Goal: Task Accomplishment & Management: Use online tool/utility

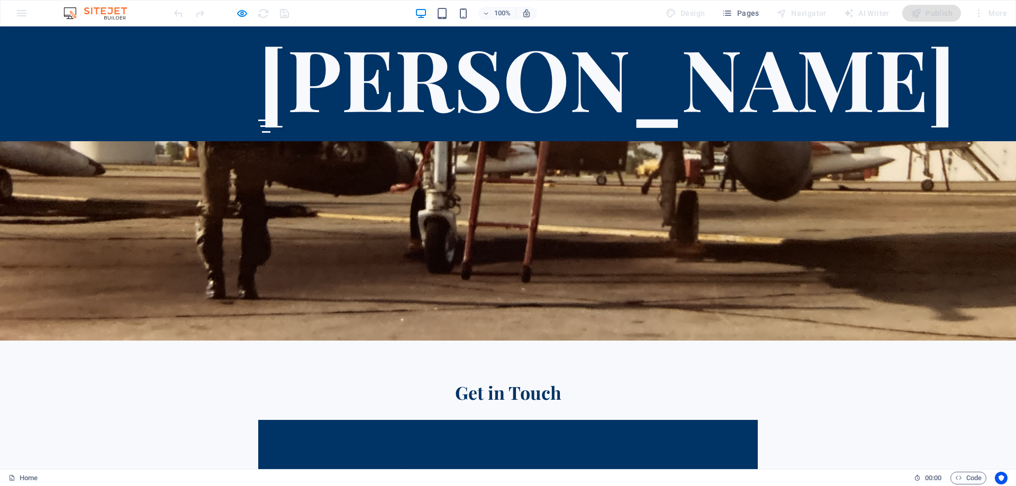
scroll to position [3016, 0]
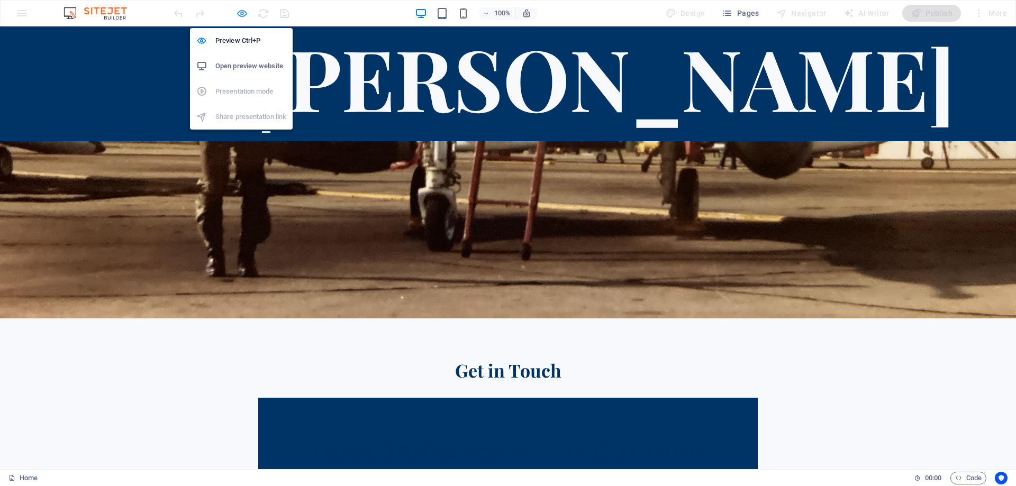
click at [241, 12] on icon "button" at bounding box center [242, 13] width 12 height 12
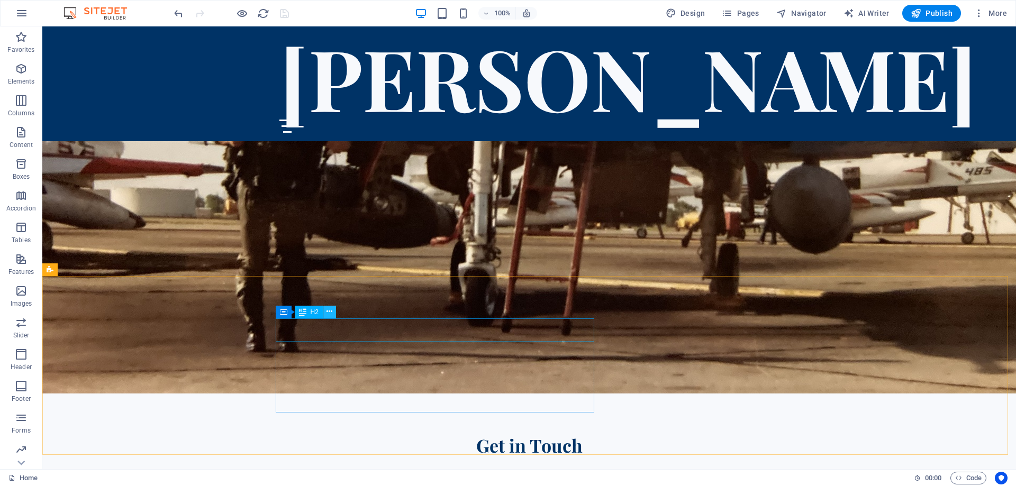
click at [332, 311] on icon at bounding box center [329, 311] width 6 height 11
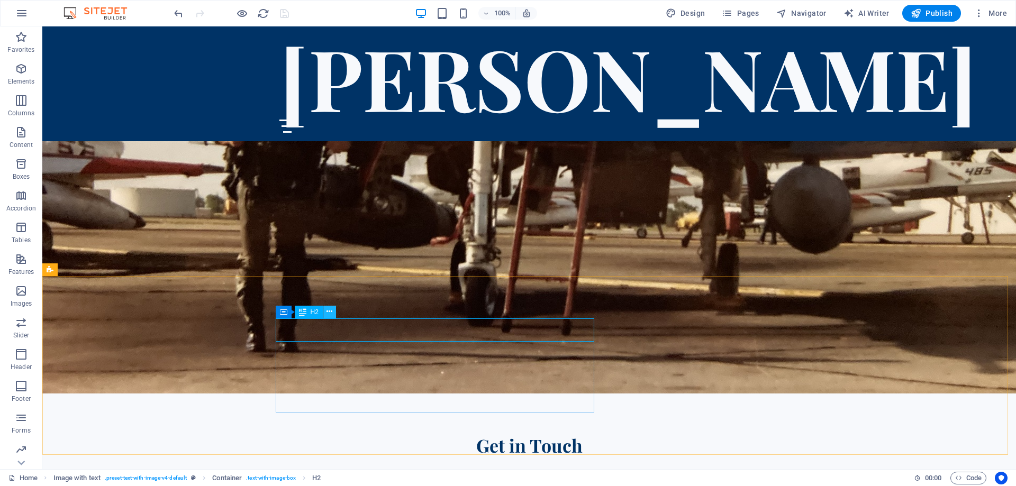
click at [330, 314] on icon at bounding box center [329, 311] width 6 height 11
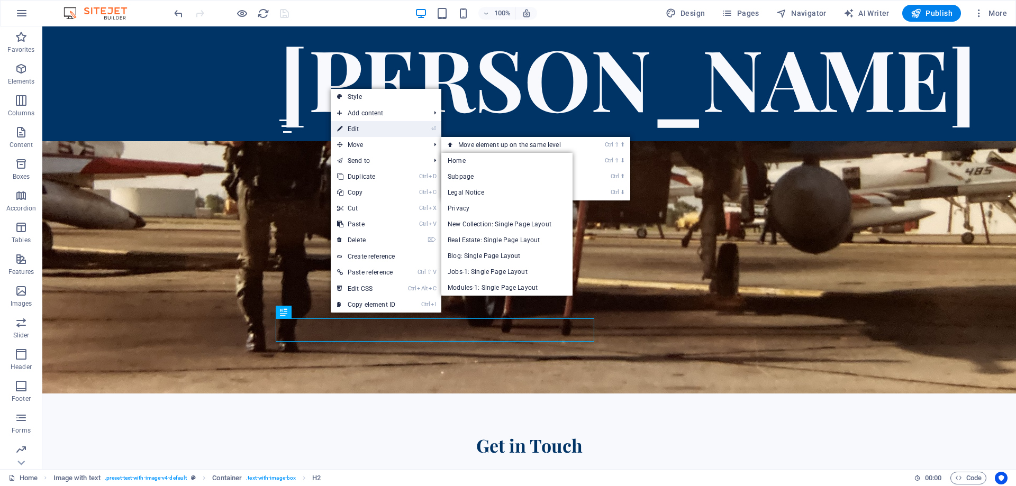
click at [358, 131] on link "⏎ Edit" at bounding box center [366, 129] width 71 height 16
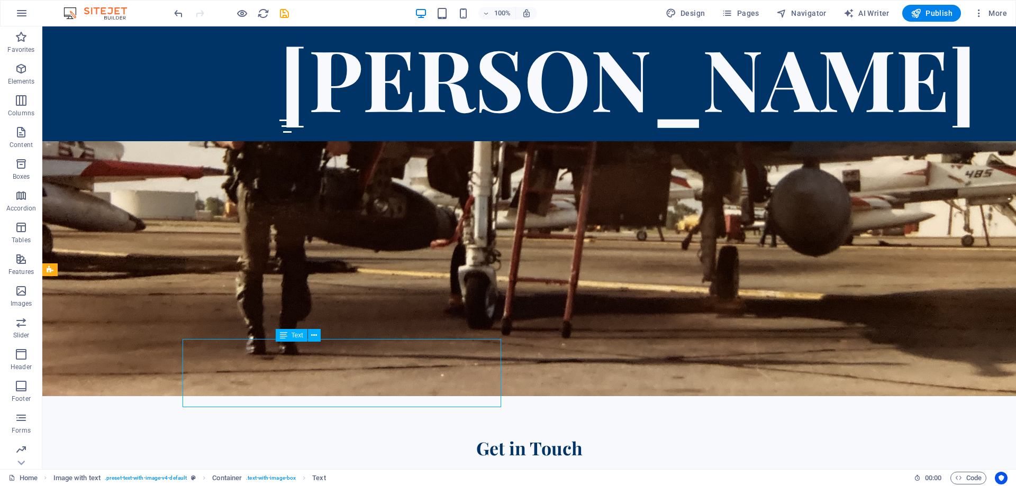
scroll to position [3016, 0]
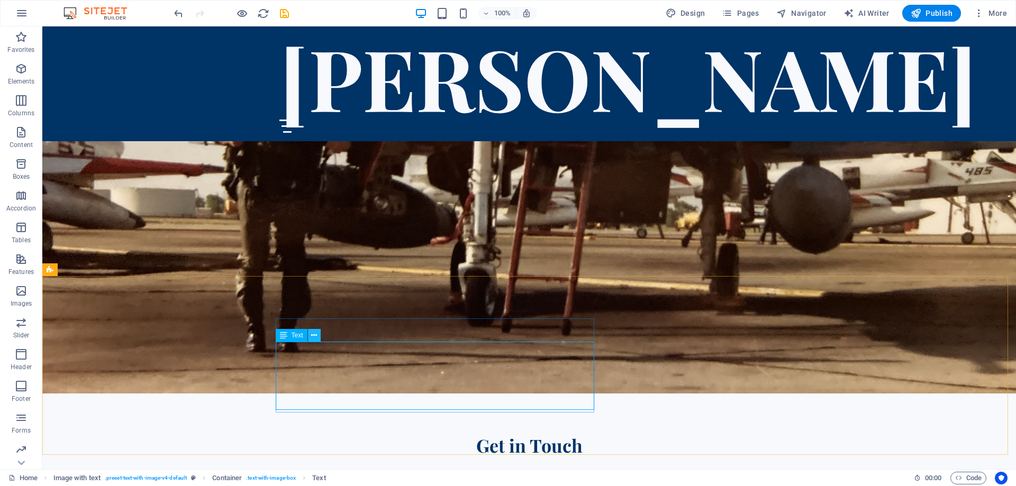
click at [315, 337] on icon at bounding box center [314, 335] width 6 height 11
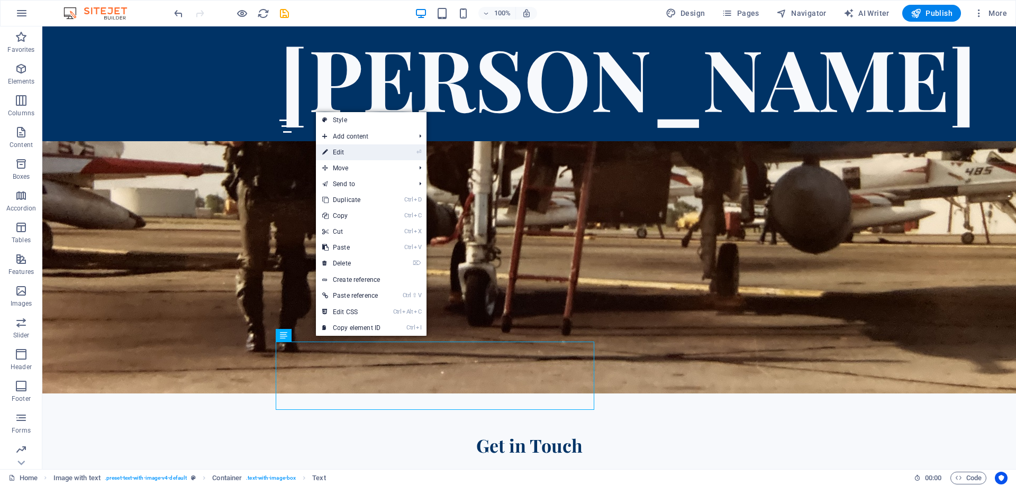
click at [342, 149] on link "⏎ Edit" at bounding box center [351, 152] width 71 height 16
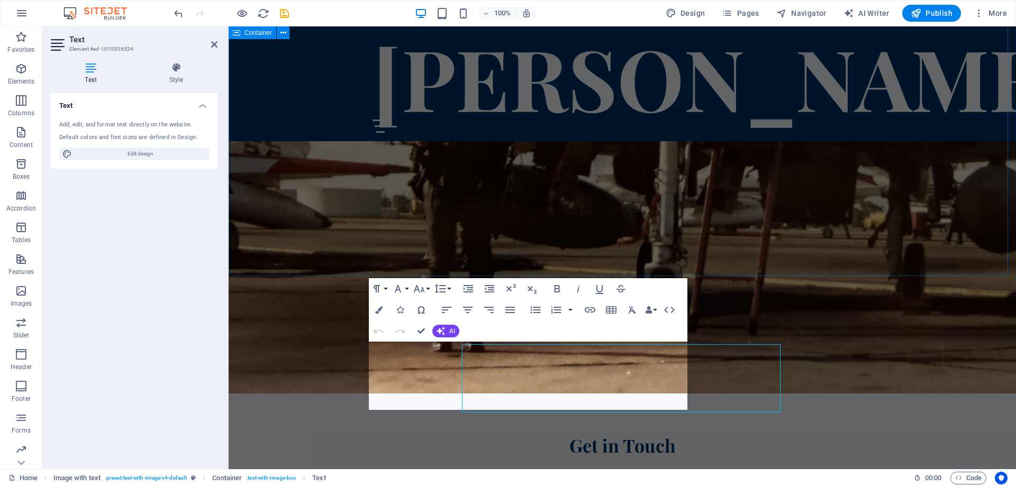
scroll to position [3013, 0]
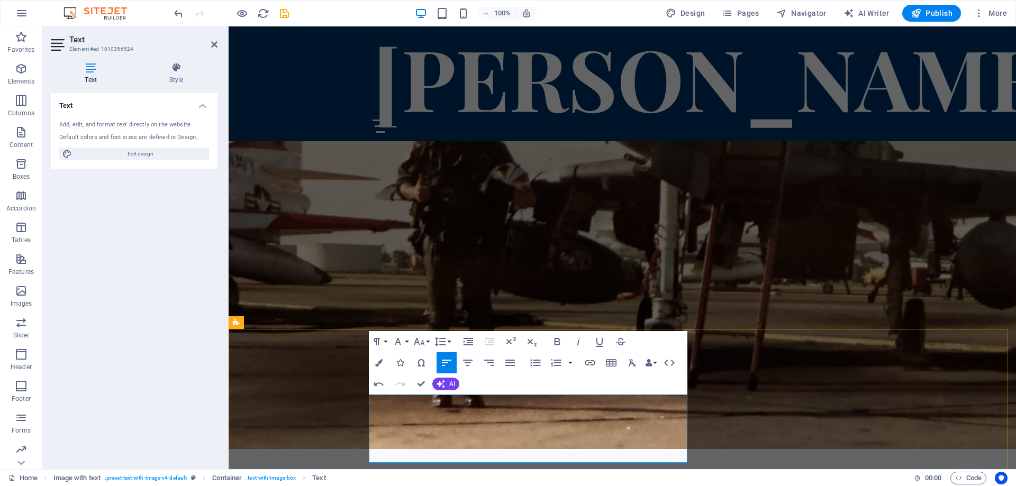
scroll to position [2907, 0]
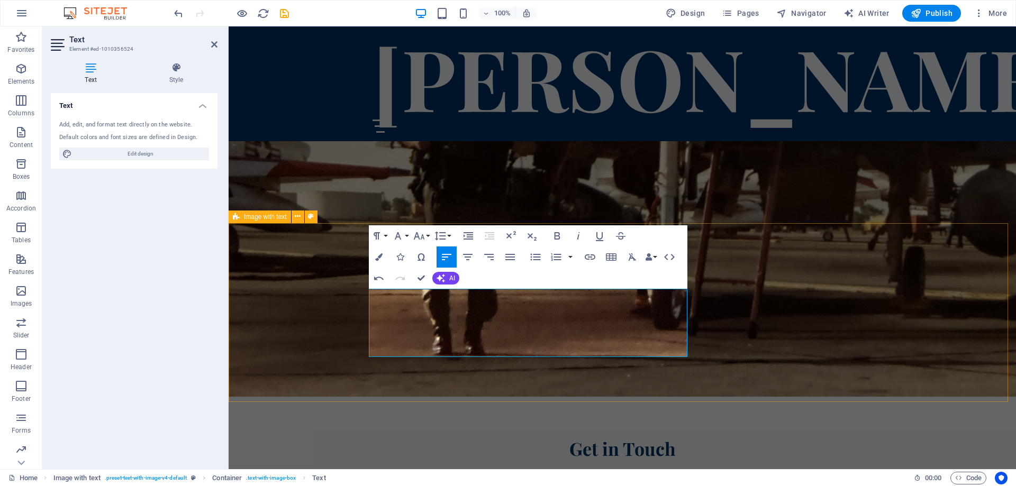
scroll to position [3066, 0]
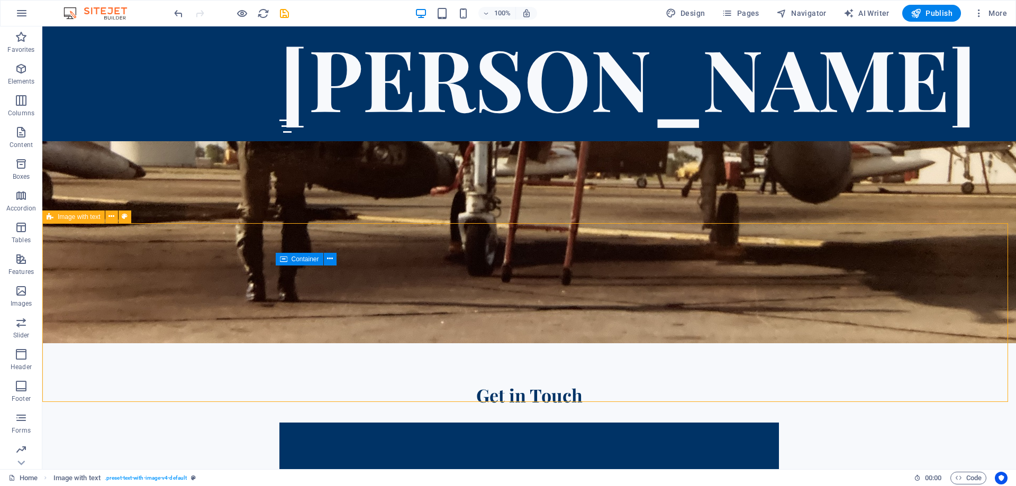
scroll to position [3068, 0]
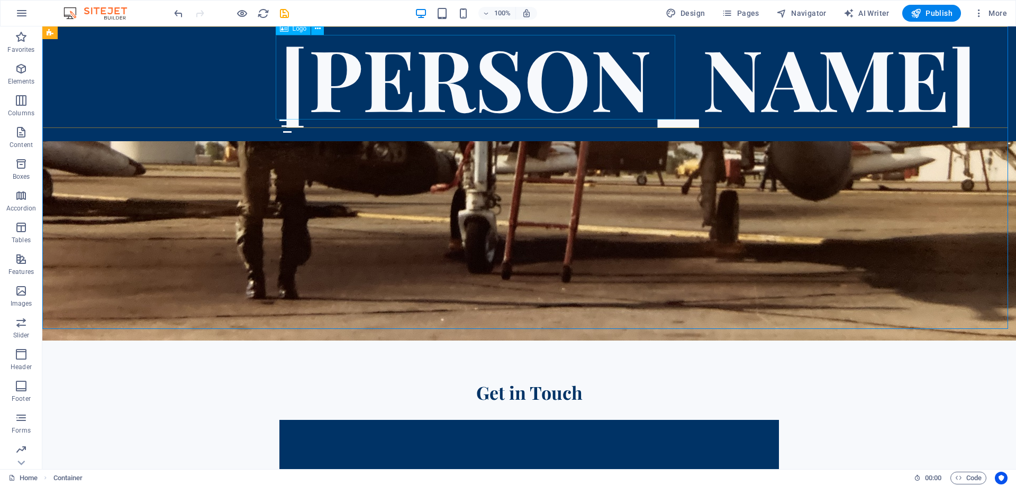
scroll to position [2963, 0]
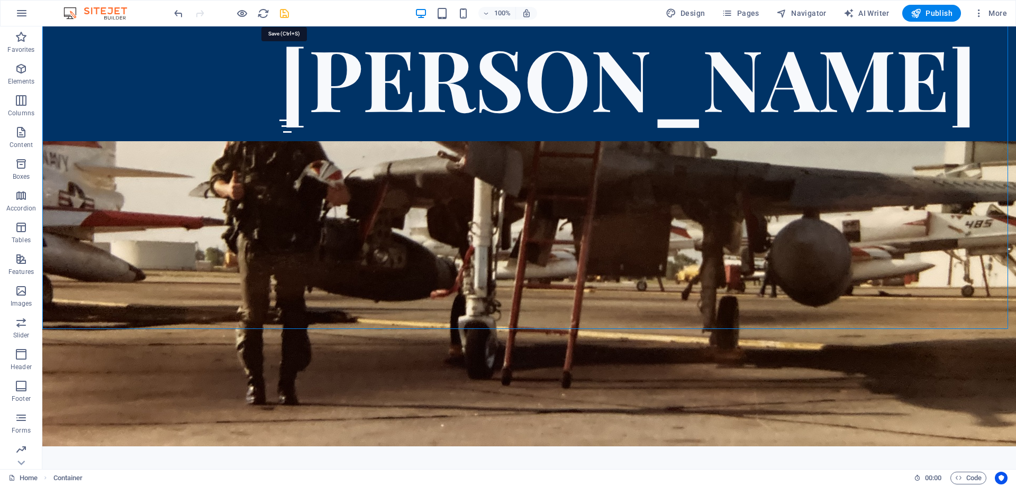
click at [285, 13] on icon "save" at bounding box center [284, 13] width 12 height 12
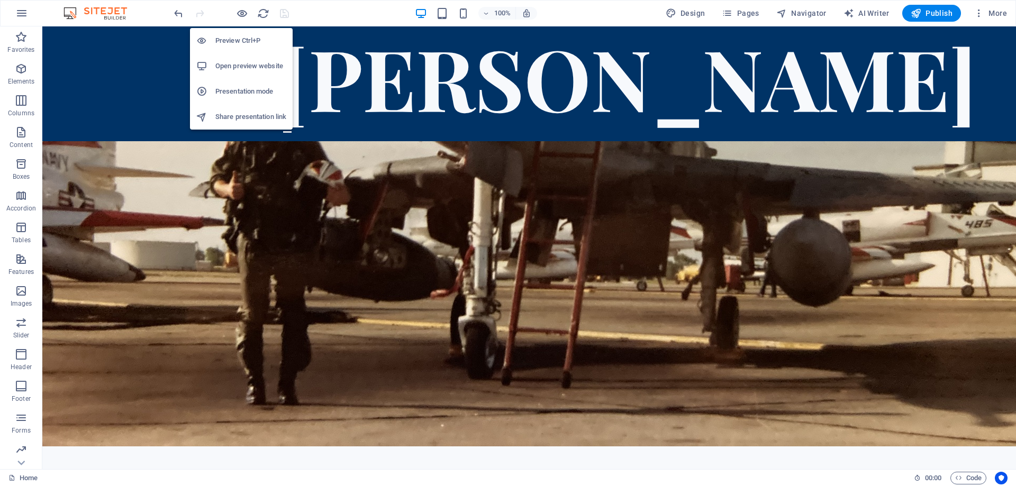
click at [230, 39] on h6 "Preview Ctrl+P" at bounding box center [250, 40] width 71 height 13
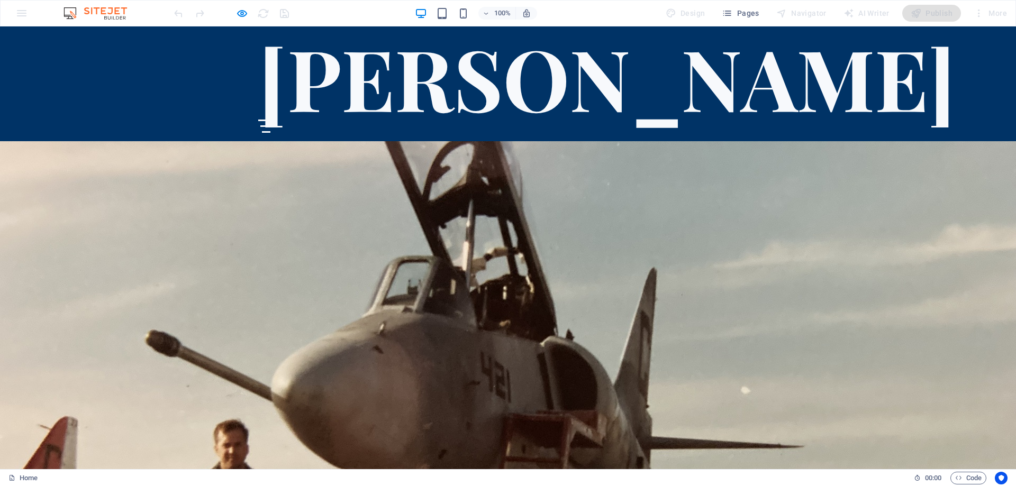
scroll to position [2941, 0]
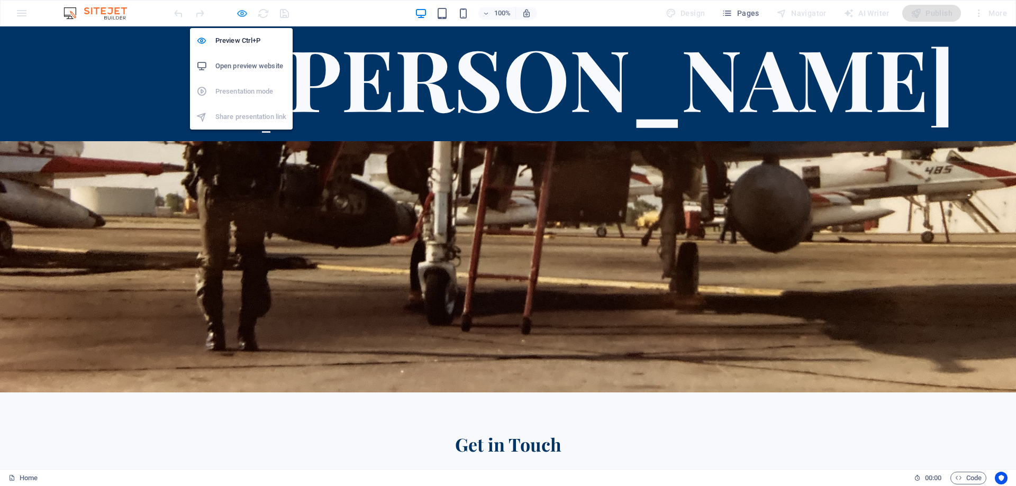
click at [241, 14] on icon "button" at bounding box center [242, 13] width 12 height 12
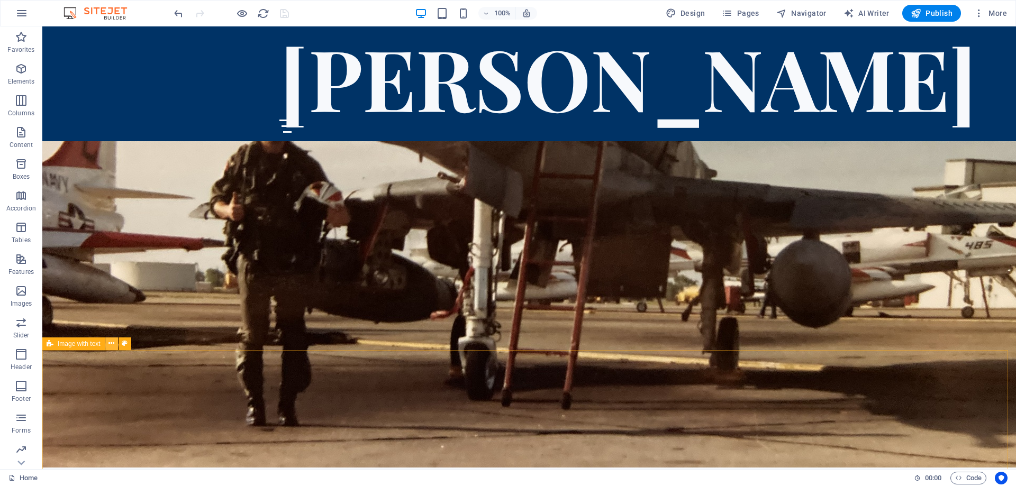
click at [112, 345] on icon at bounding box center [111, 343] width 6 height 11
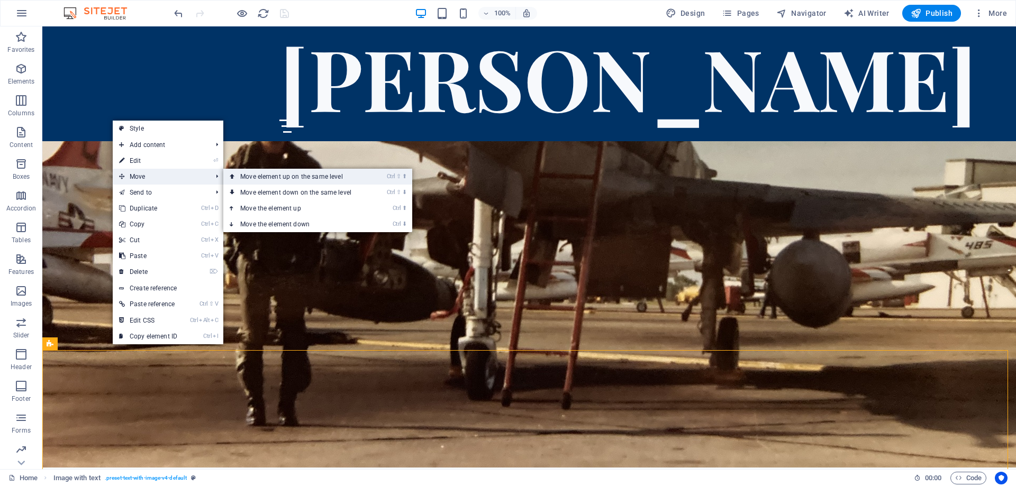
click at [259, 176] on link "Ctrl ⇧ ⬆ Move element up on the same level" at bounding box center [297, 177] width 149 height 16
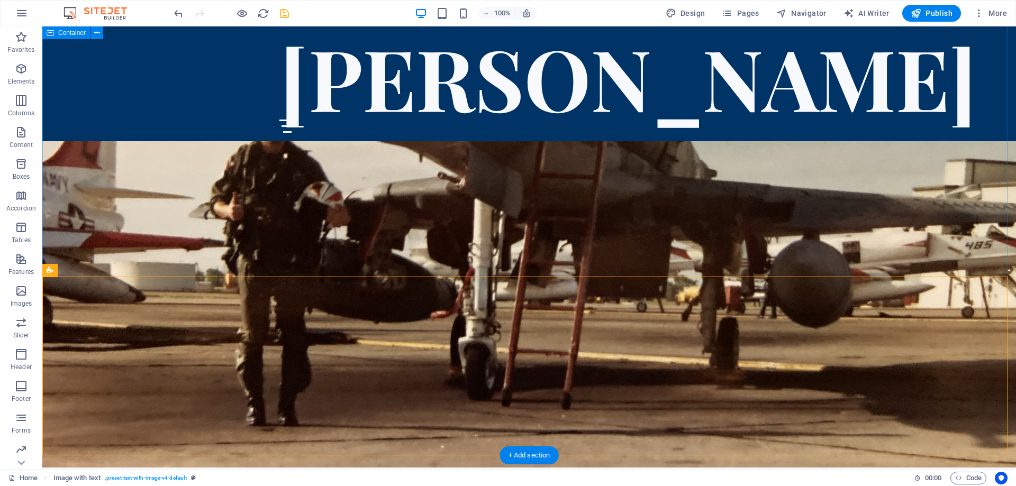
scroll to position [2452, 0]
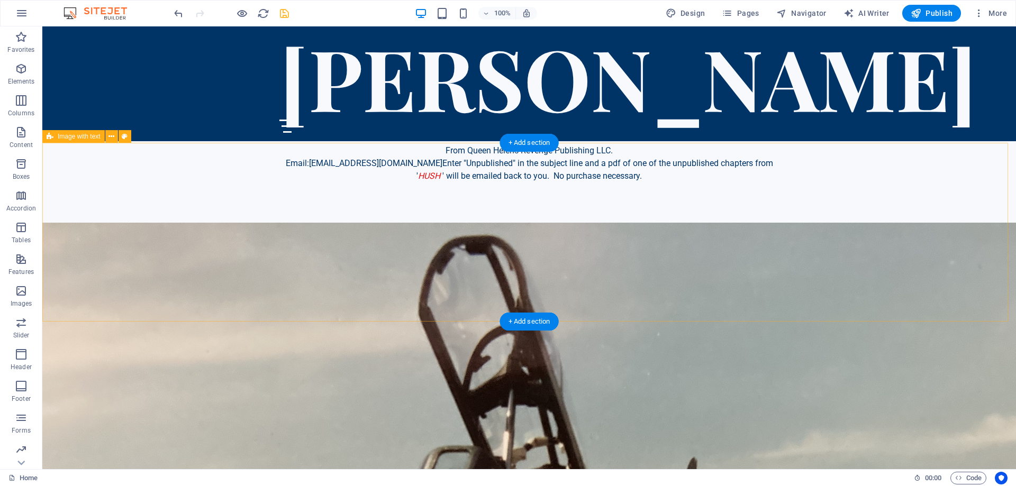
scroll to position [2415, 0]
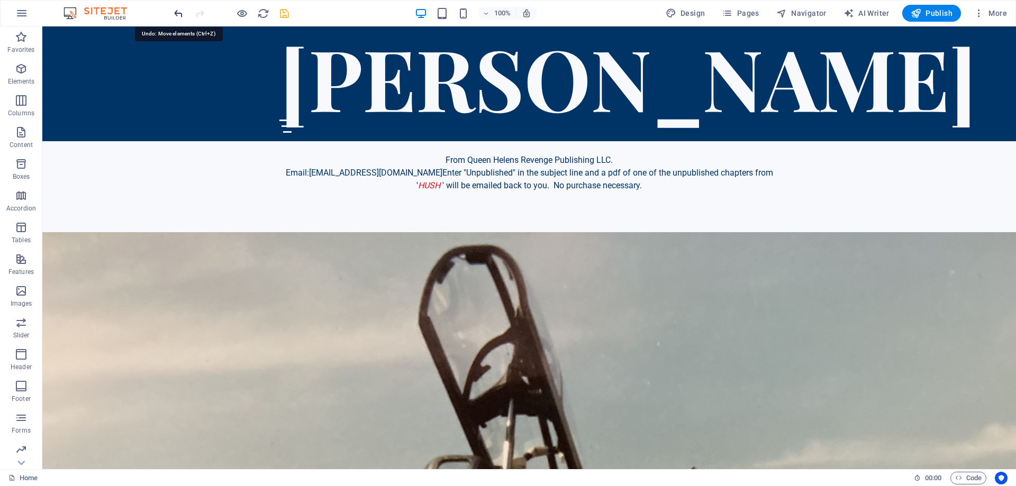
click at [177, 13] on icon "undo" at bounding box center [178, 13] width 12 height 12
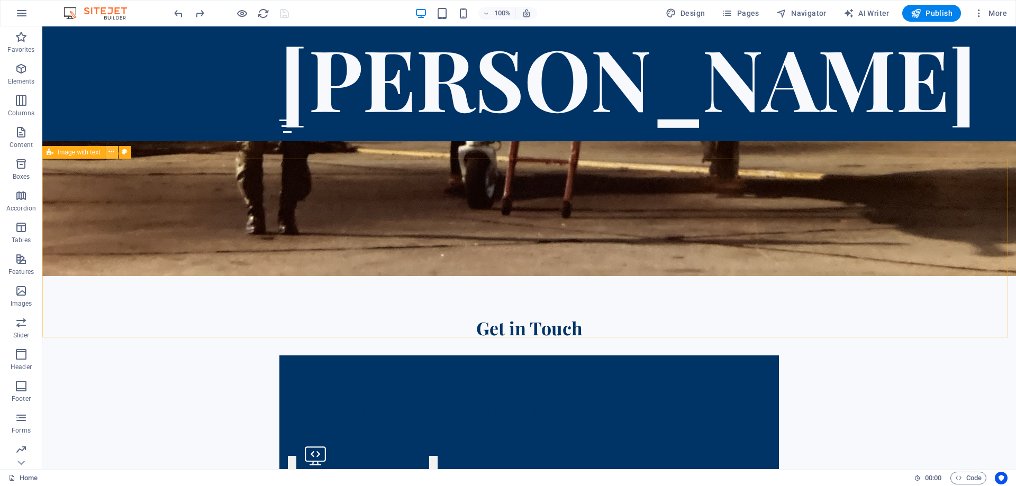
click at [111, 152] on icon at bounding box center [111, 152] width 6 height 11
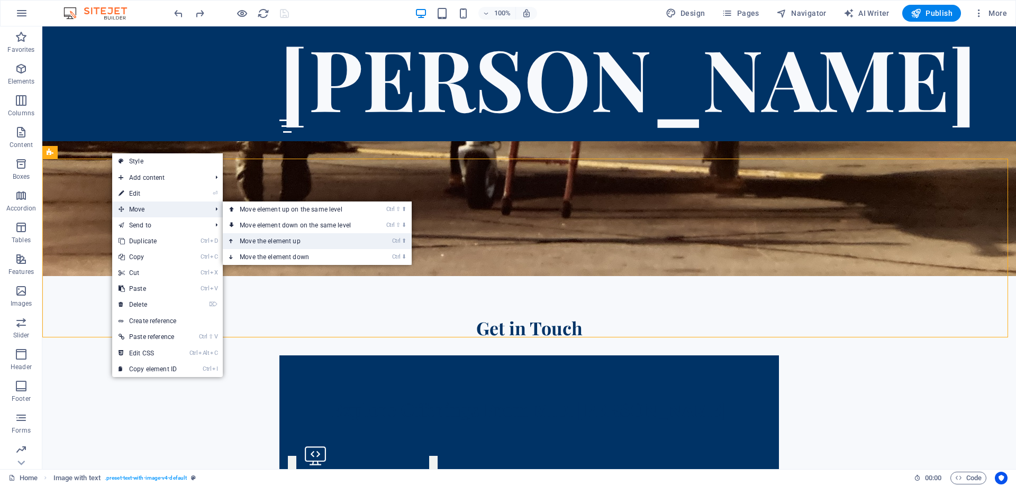
click at [276, 236] on link "Ctrl ⬆ Move the element up" at bounding box center [297, 241] width 149 height 16
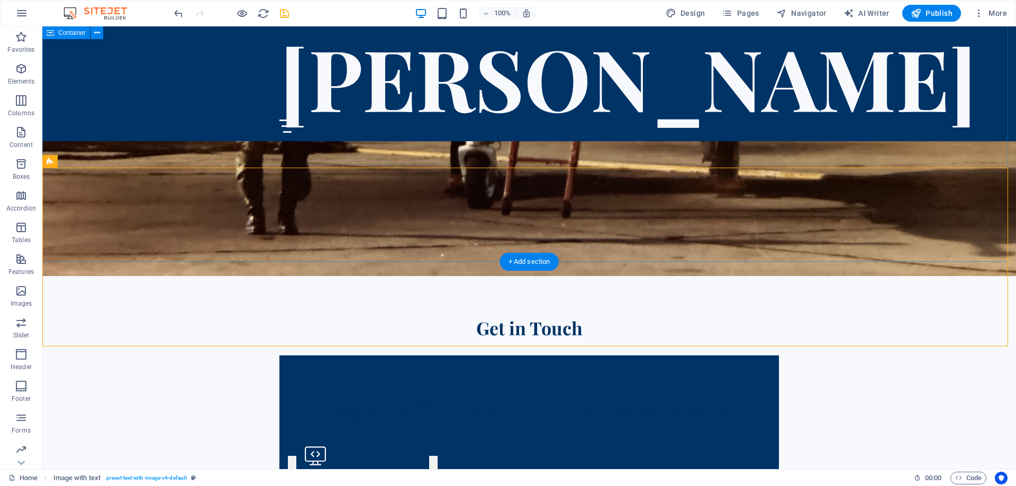
scroll to position [3124, 0]
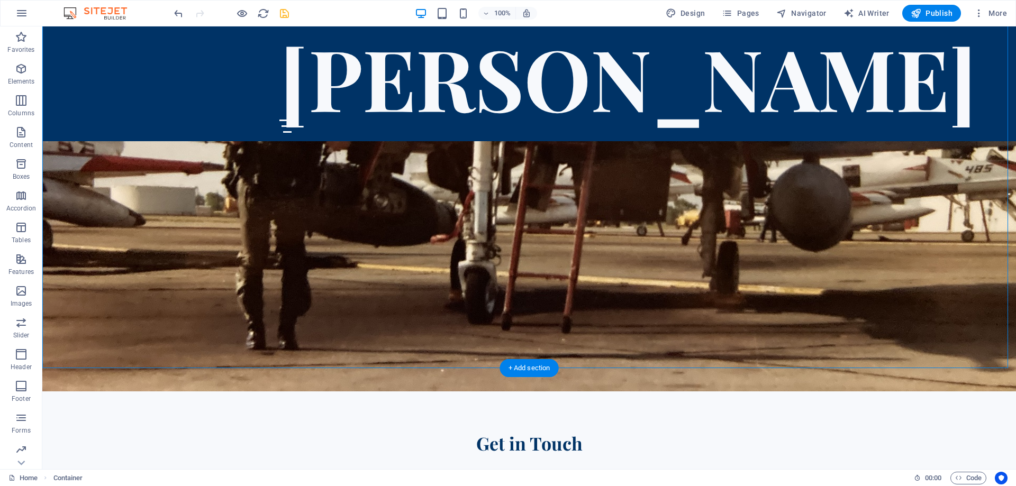
scroll to position [3018, 0]
click at [102, 363] on icon at bounding box center [104, 361] width 6 height 11
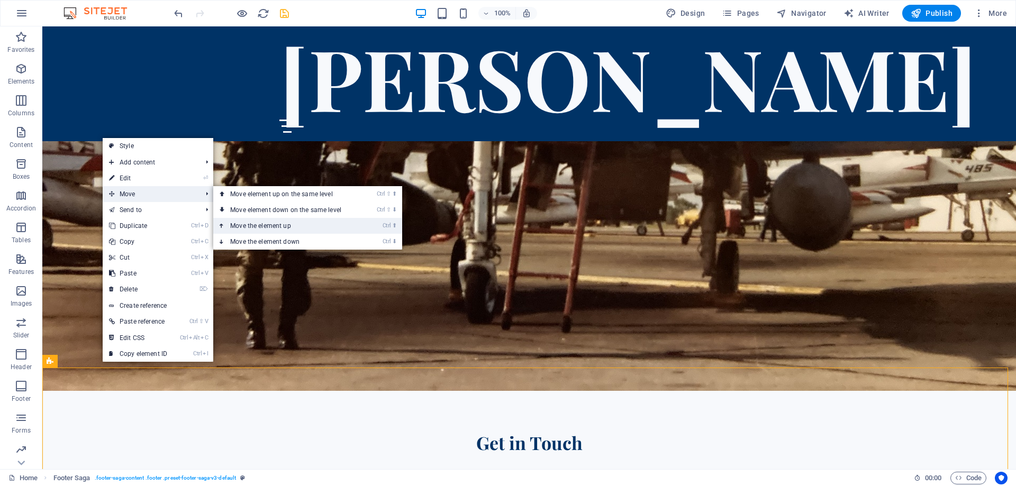
click at [252, 223] on link "Ctrl ⬆ Move the element up" at bounding box center [287, 226] width 149 height 16
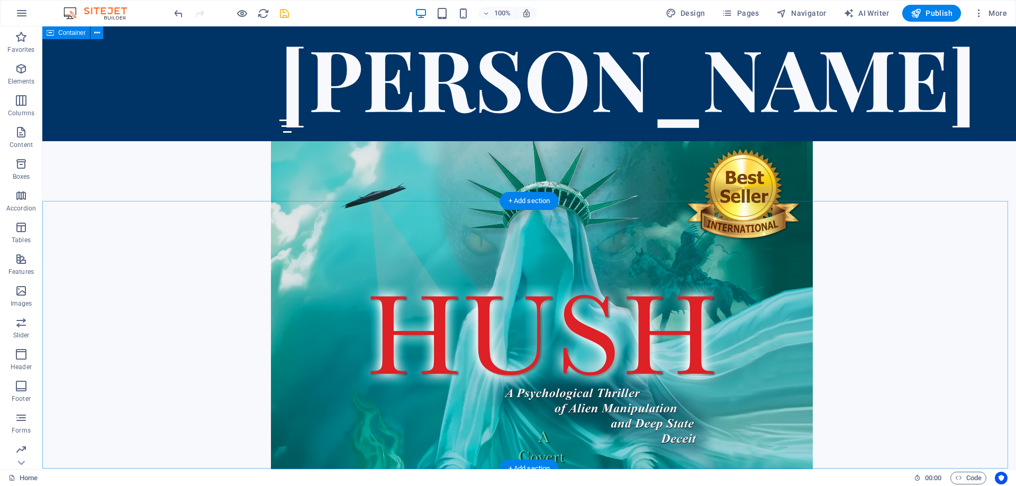
scroll to position [1167, 0]
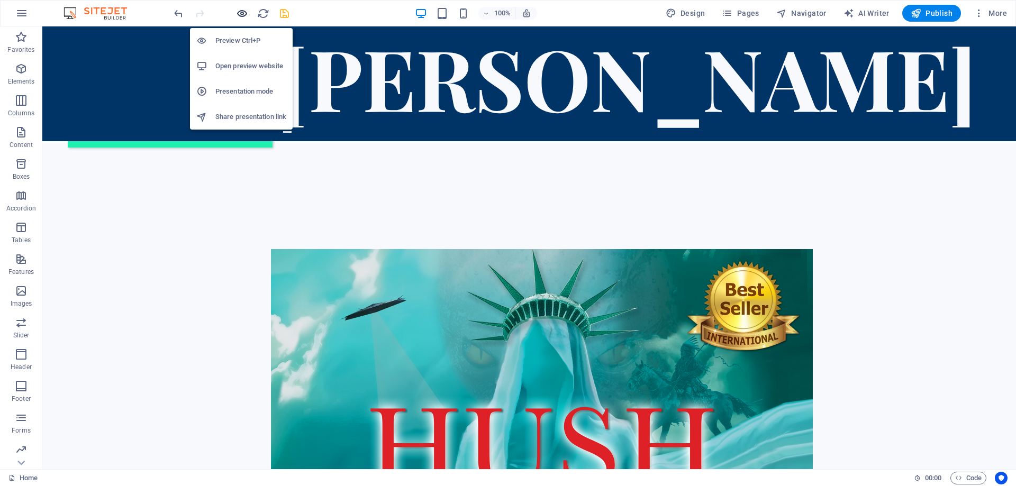
click at [240, 10] on icon "button" at bounding box center [242, 13] width 12 height 12
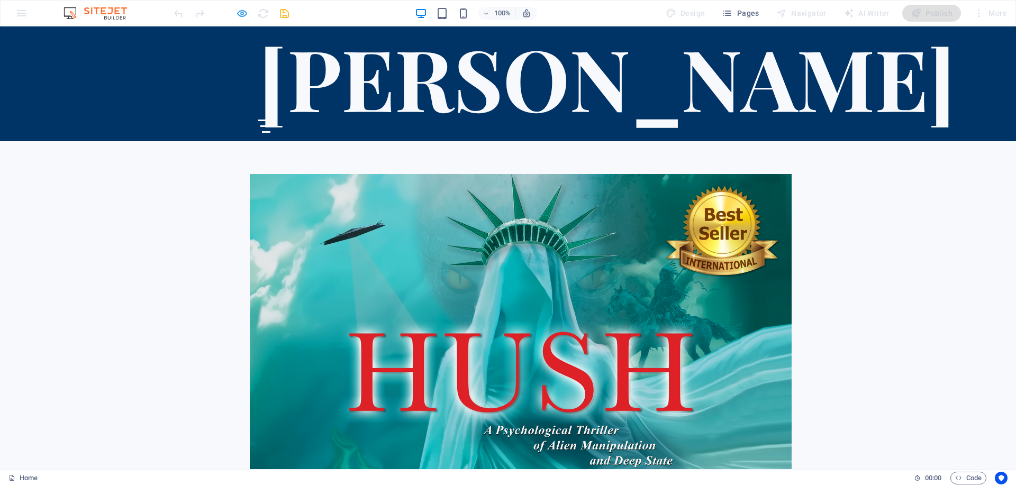
click at [242, 13] on icon "button" at bounding box center [242, 13] width 12 height 12
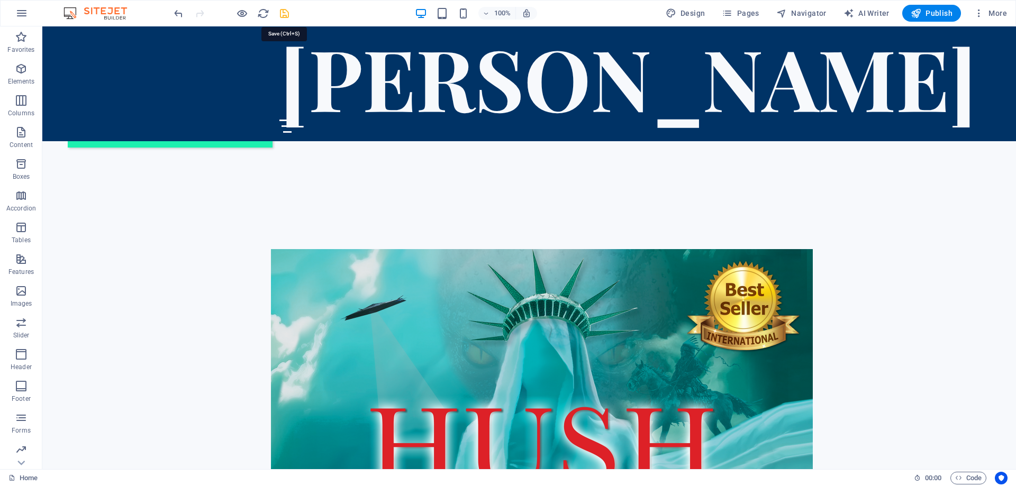
drag, startPoint x: 281, startPoint y: 11, endPoint x: 230, endPoint y: 2, distance: 52.2
click at [281, 11] on icon "save" at bounding box center [284, 13] width 12 height 12
click at [239, 14] on icon "button" at bounding box center [242, 13] width 12 height 12
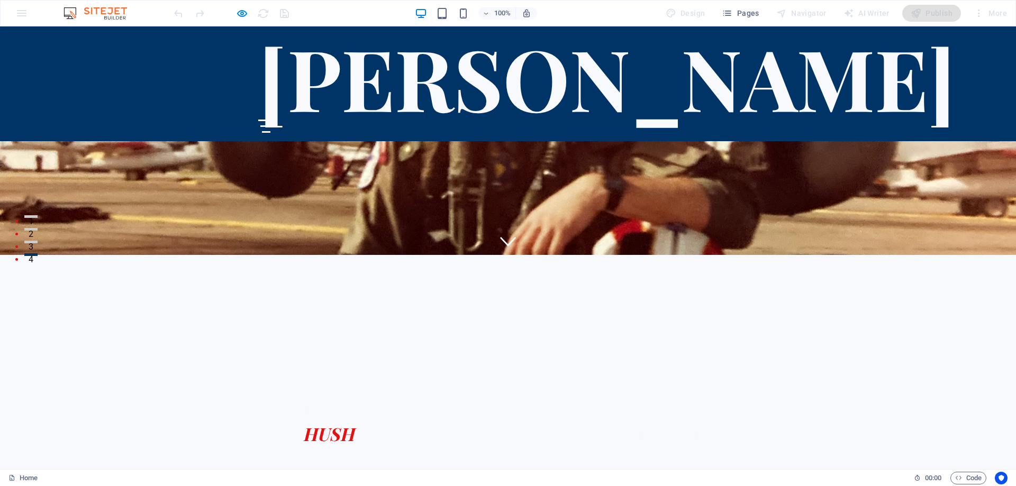
scroll to position [3, 0]
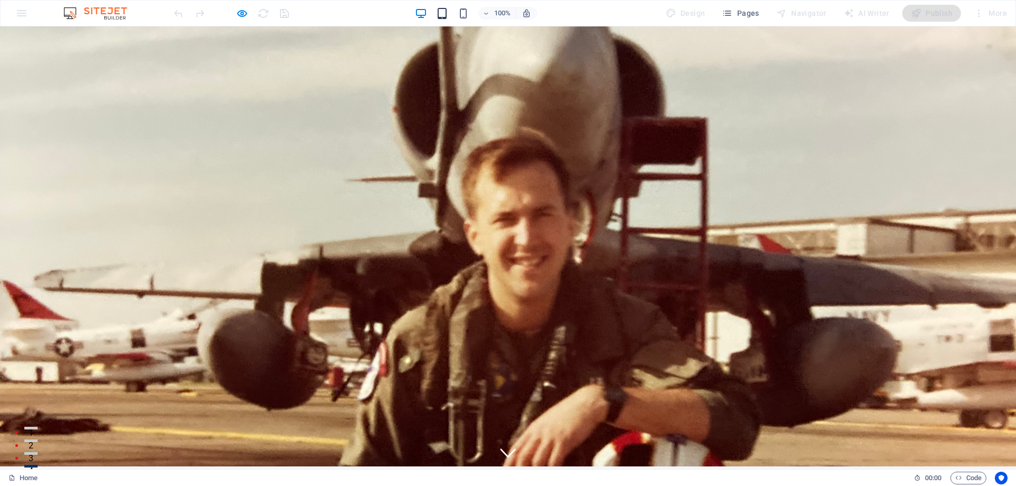
click at [443, 12] on icon "button" at bounding box center [442, 13] width 12 height 12
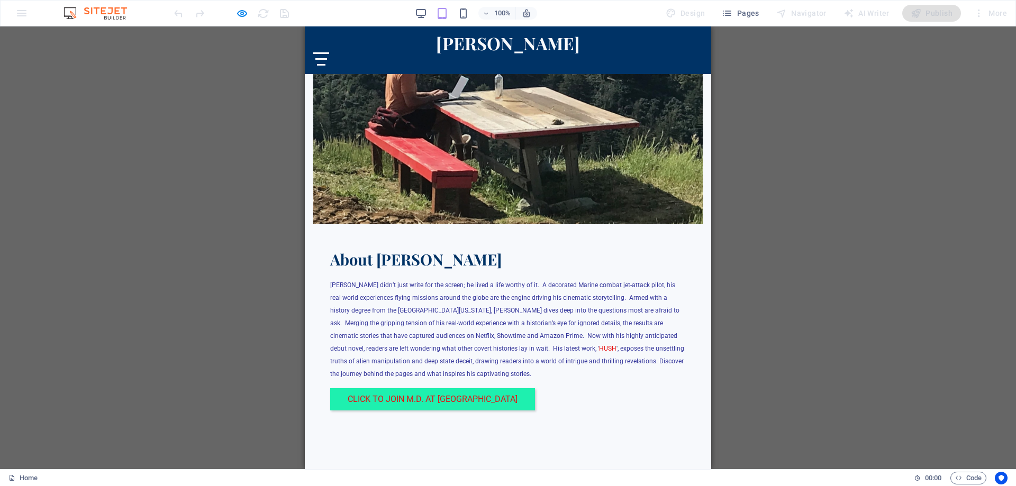
scroll to position [1640, 0]
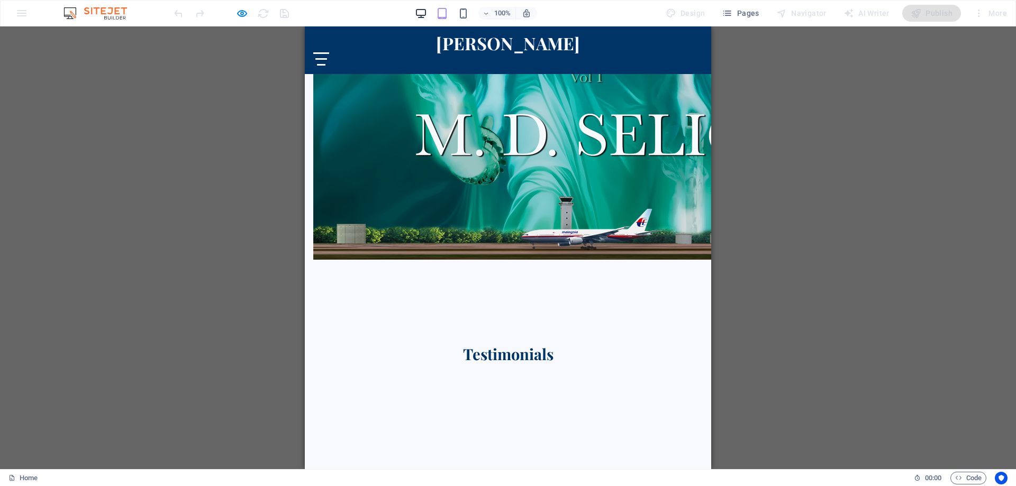
click at [423, 16] on icon "button" at bounding box center [421, 13] width 12 height 12
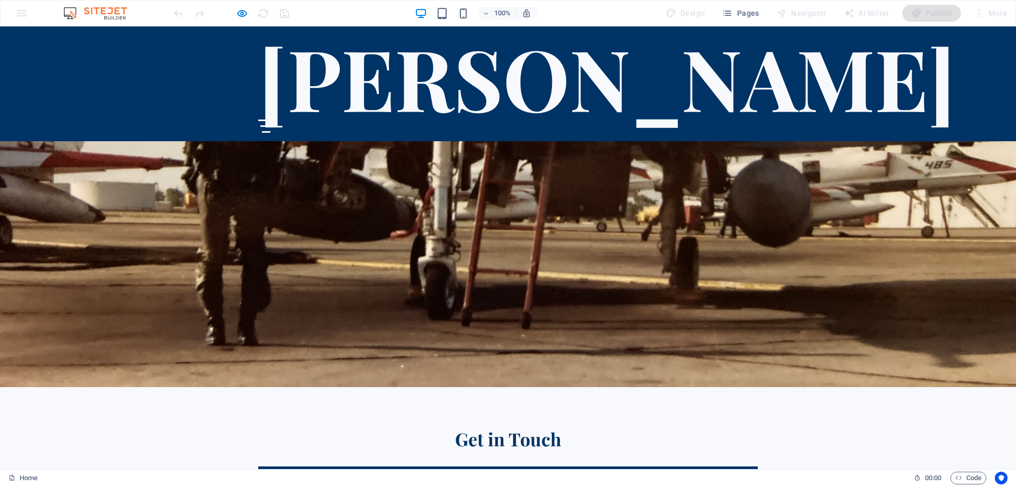
scroll to position [2719, 0]
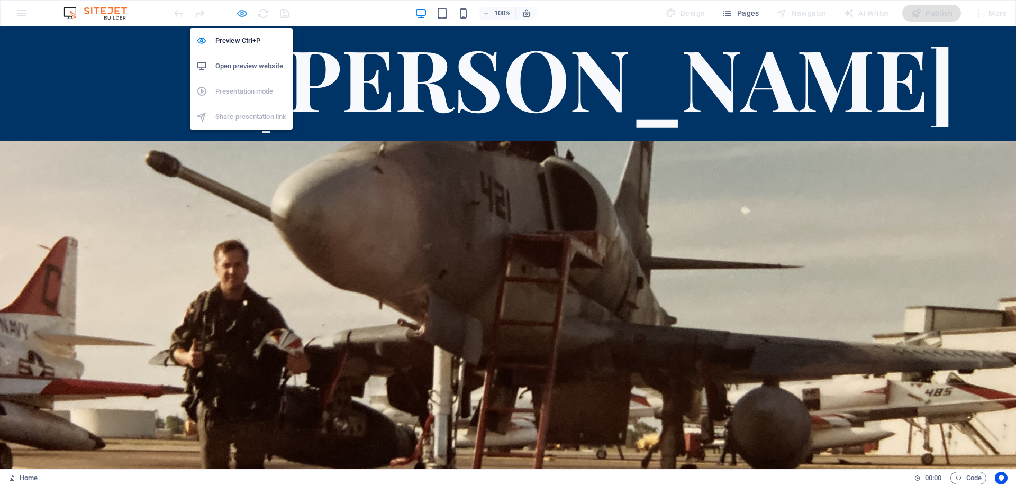
click at [241, 12] on icon "button" at bounding box center [242, 13] width 12 height 12
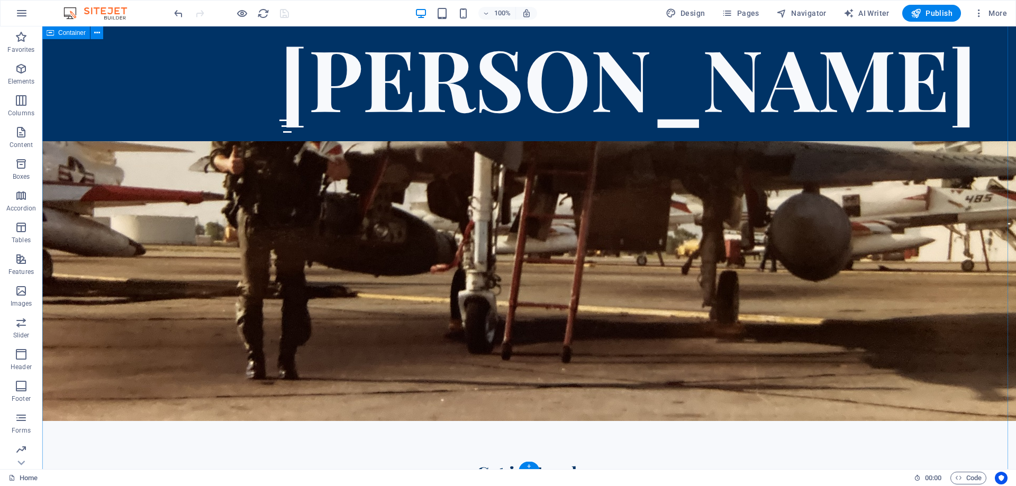
scroll to position [2984, 0]
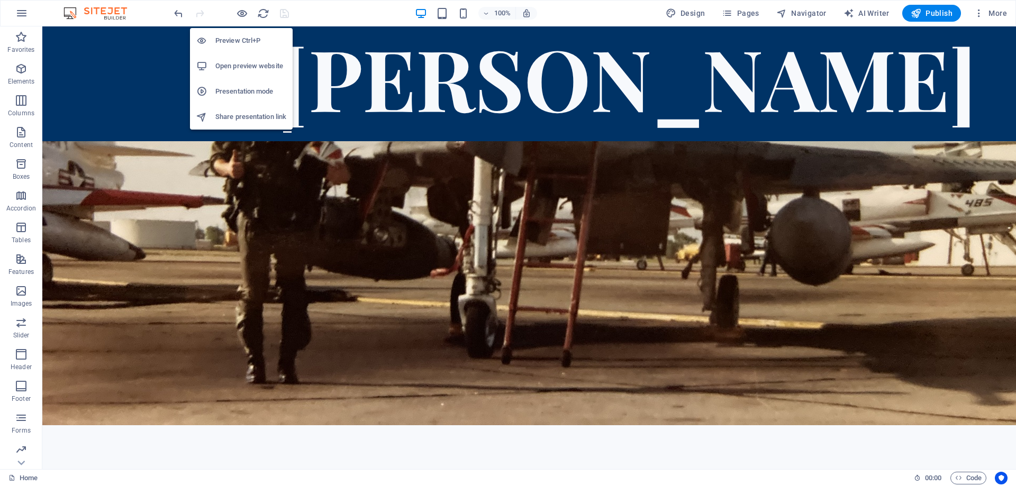
click at [227, 62] on h6 "Open preview website" at bounding box center [250, 66] width 71 height 13
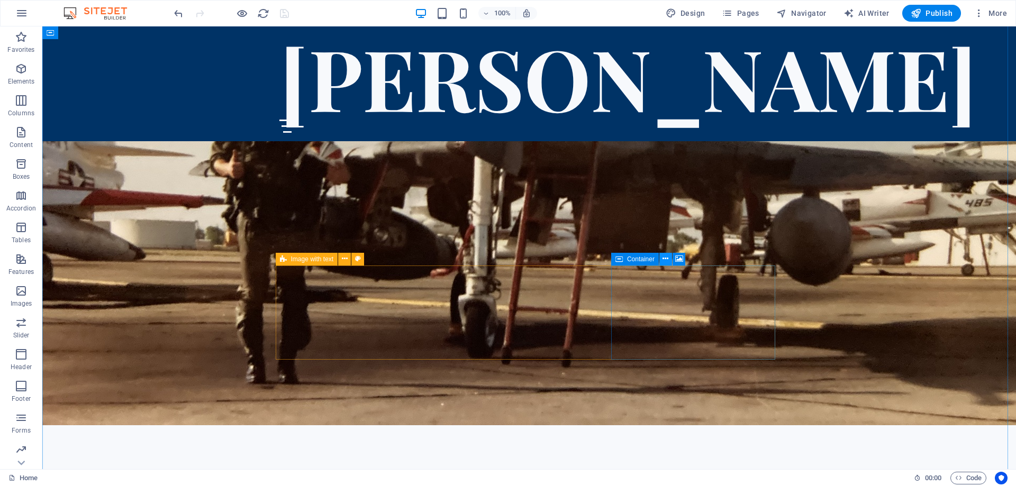
click at [667, 259] on icon at bounding box center [665, 258] width 6 height 11
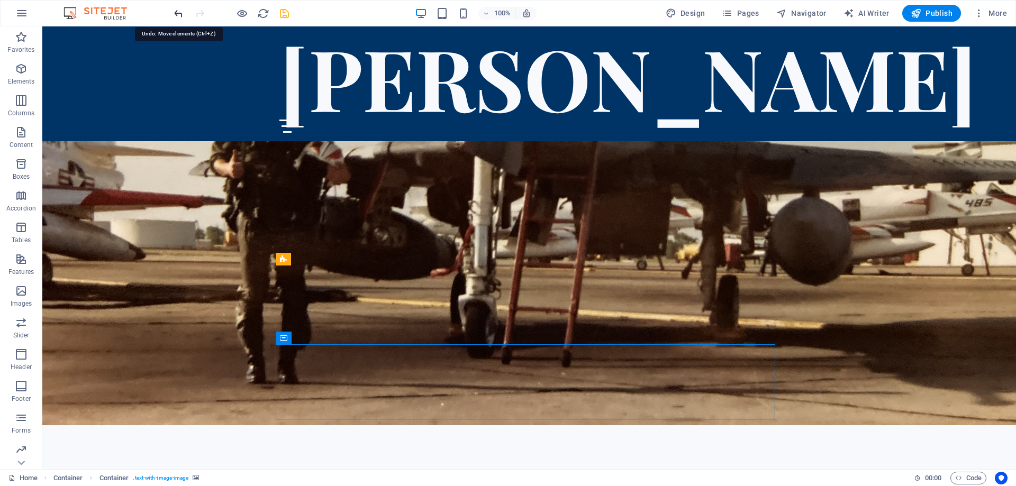
click at [177, 12] on icon "undo" at bounding box center [178, 13] width 12 height 12
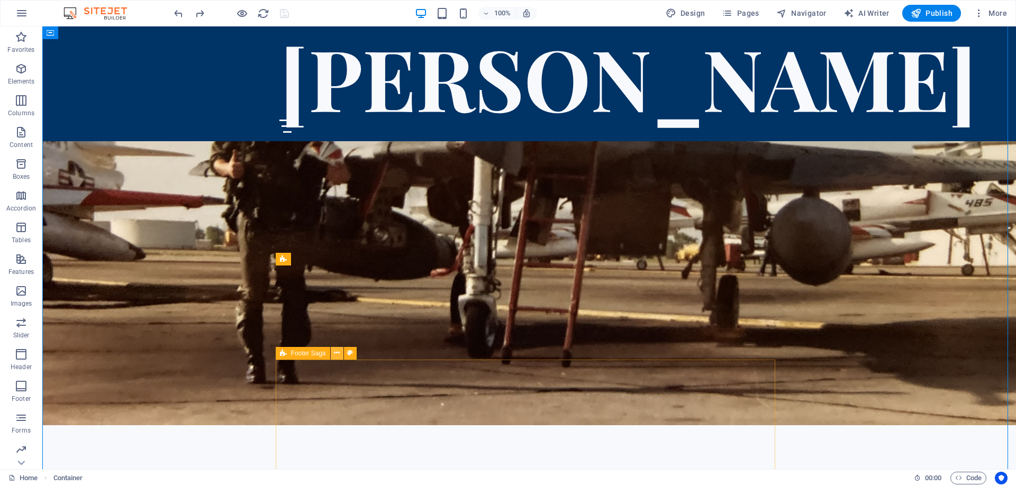
click at [337, 354] on icon at bounding box center [337, 353] width 6 height 11
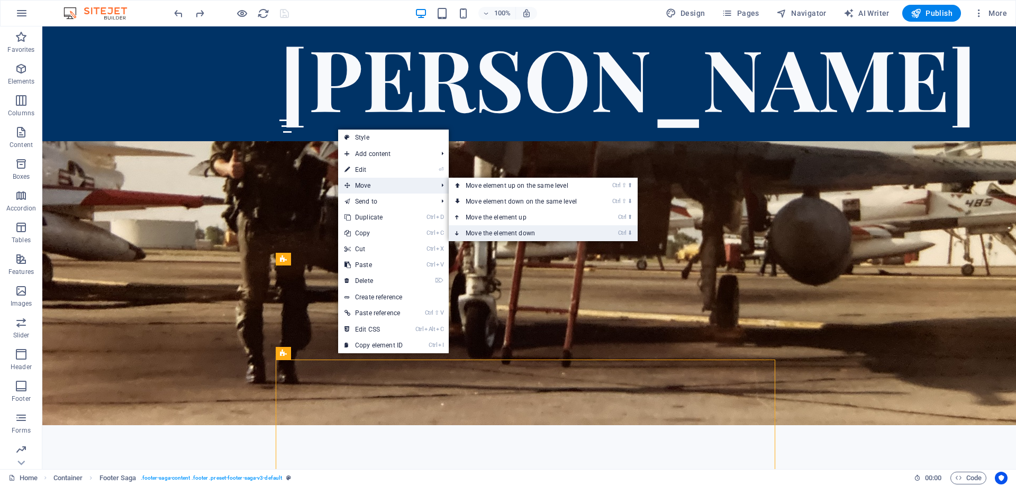
click at [501, 232] on link "Ctrl ⬇ Move the element down" at bounding box center [523, 233] width 149 height 16
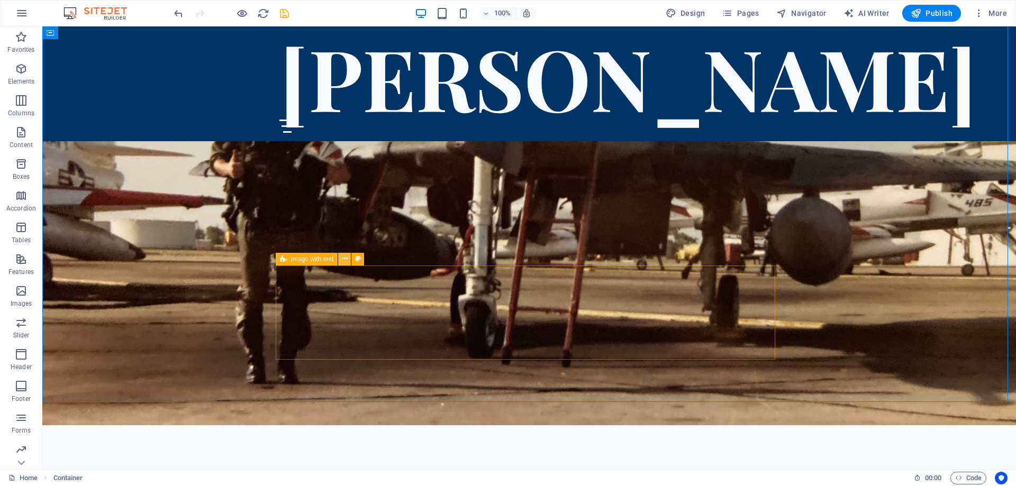
click at [343, 258] on icon at bounding box center [345, 258] width 6 height 11
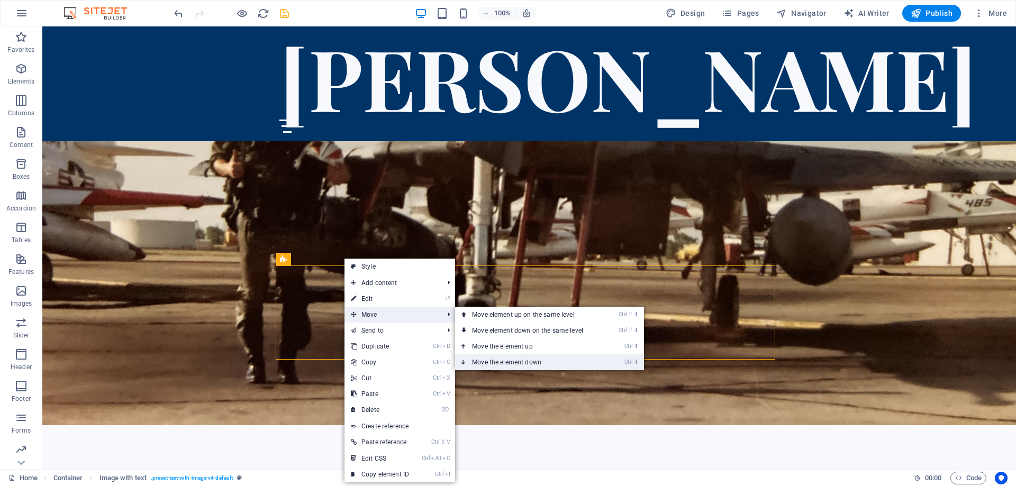
click at [514, 359] on link "Ctrl ⬇ Move the element down" at bounding box center [529, 362] width 149 height 16
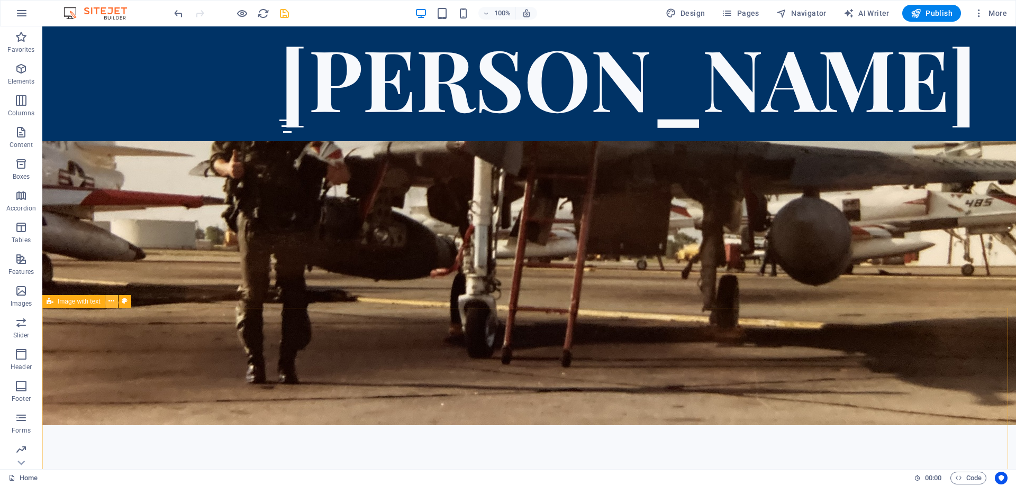
click at [111, 302] on icon at bounding box center [111, 301] width 6 height 11
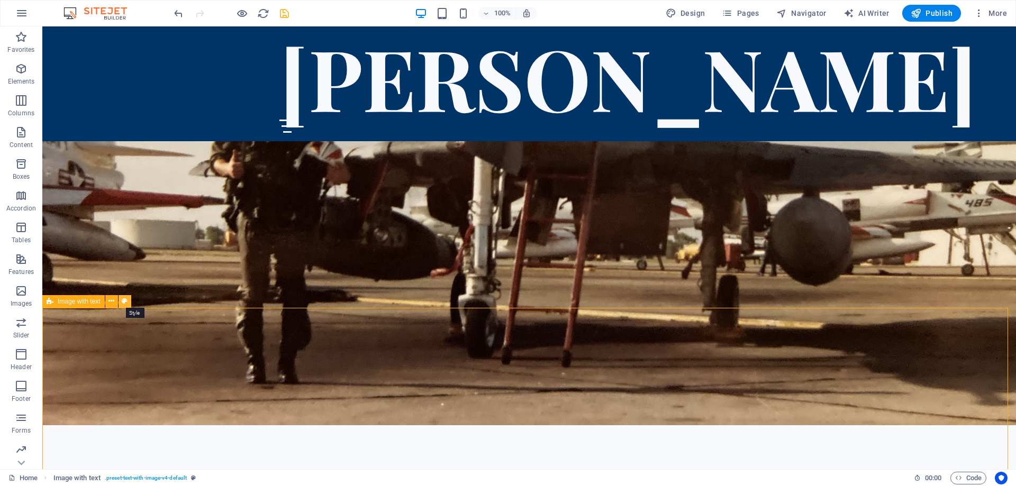
click at [124, 299] on icon at bounding box center [125, 301] width 6 height 11
select select "rem"
select select "px"
select select "preset-text-with-image-v4-default"
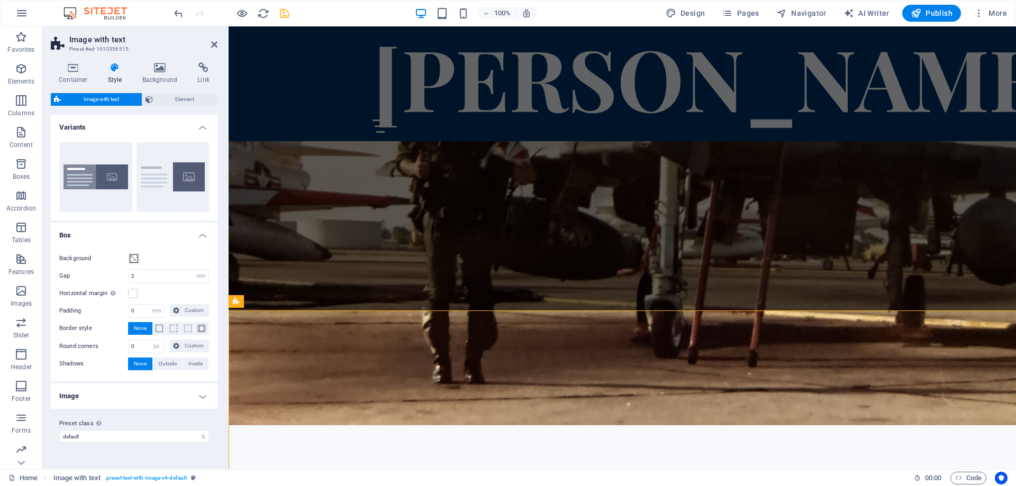
scroll to position [2981, 0]
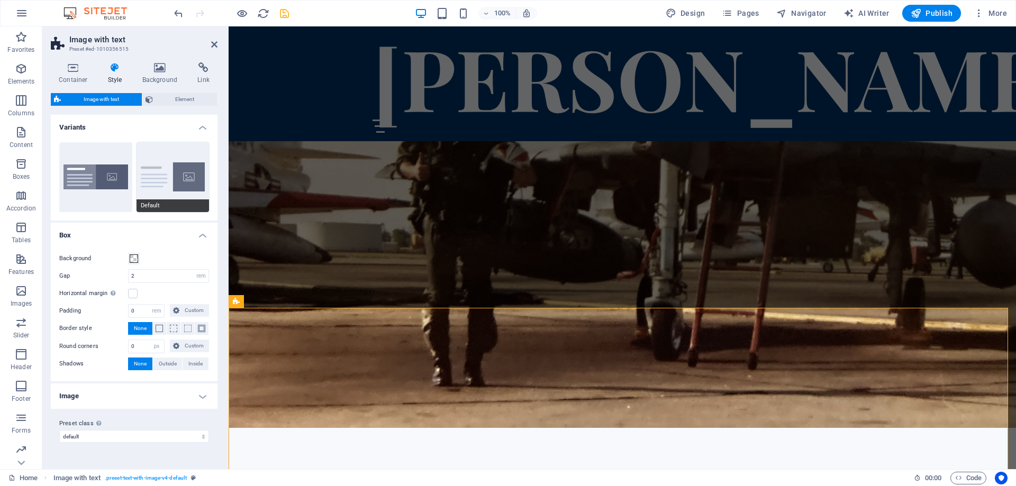
click at [186, 178] on button "Default" at bounding box center [172, 177] width 73 height 70
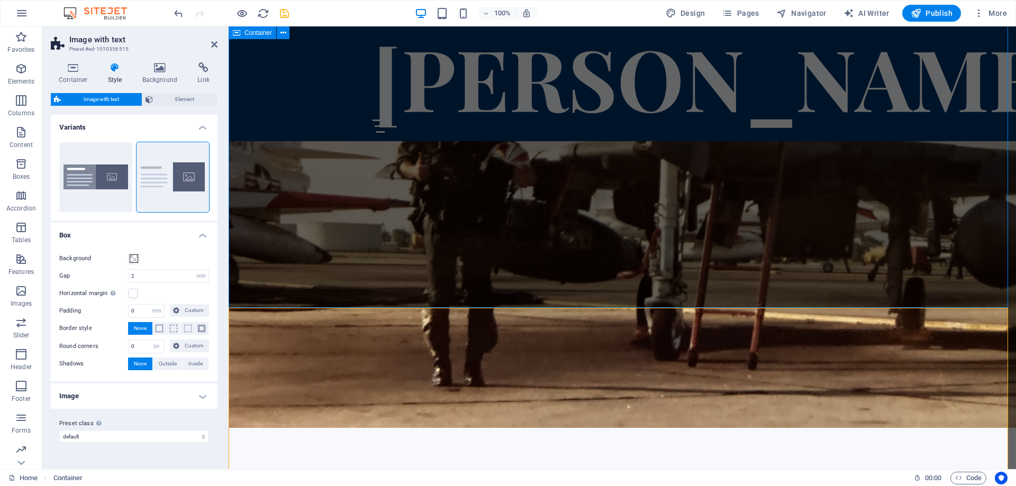
scroll to position [2984, 0]
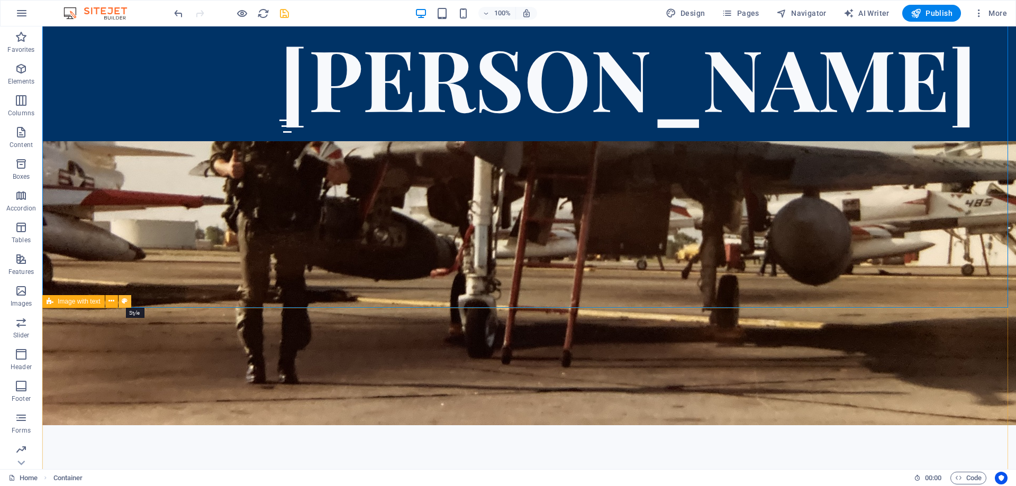
click at [124, 300] on icon at bounding box center [125, 301] width 6 height 11
select select "rem"
select select "px"
select select "preset-text-with-image-v4-default"
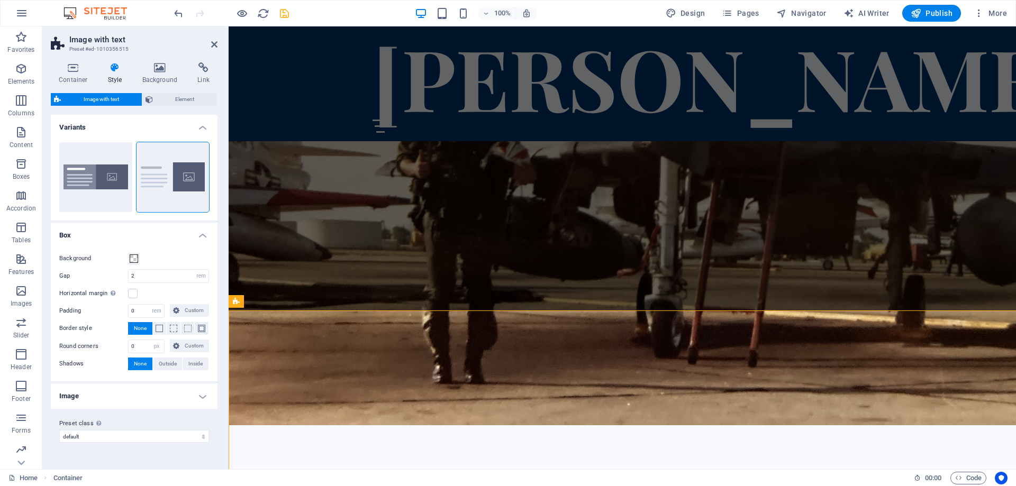
scroll to position [2981, 0]
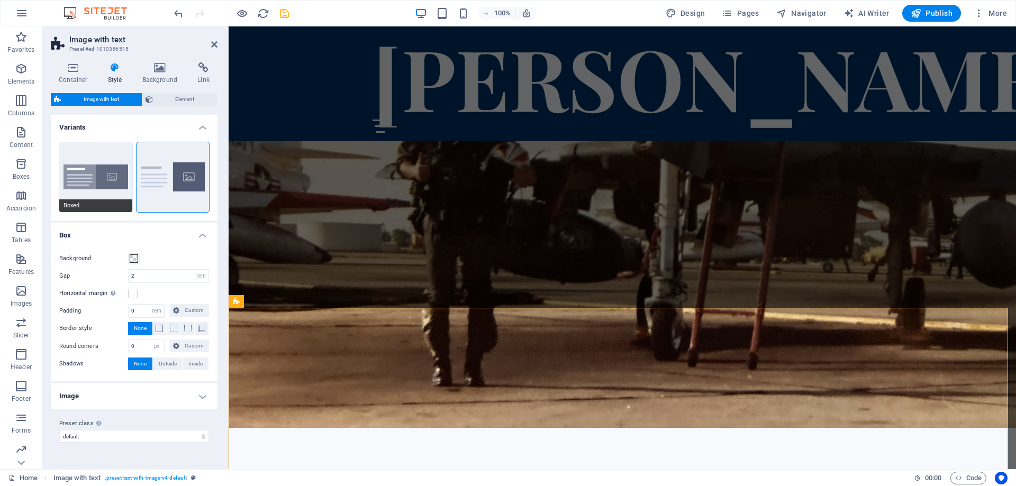
click at [95, 175] on button "Boxed" at bounding box center [95, 177] width 73 height 70
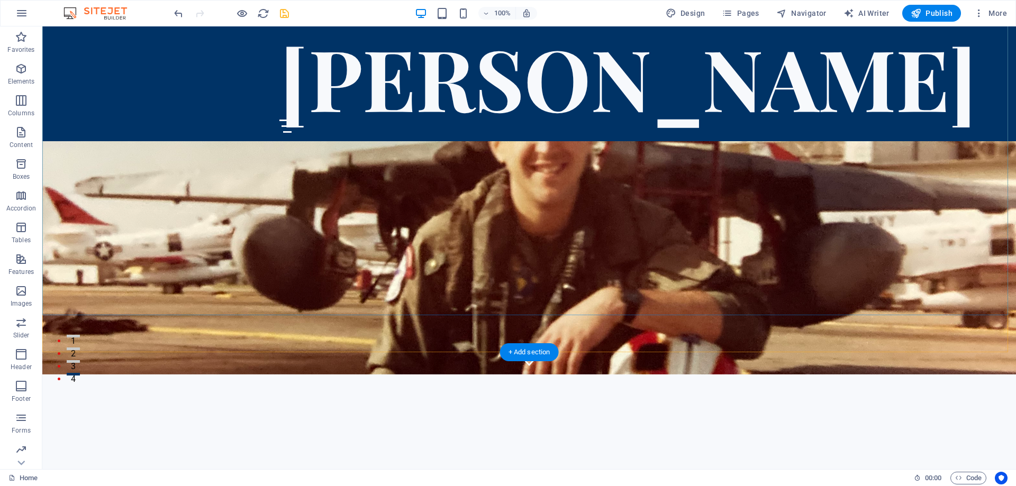
scroll to position [127, 0]
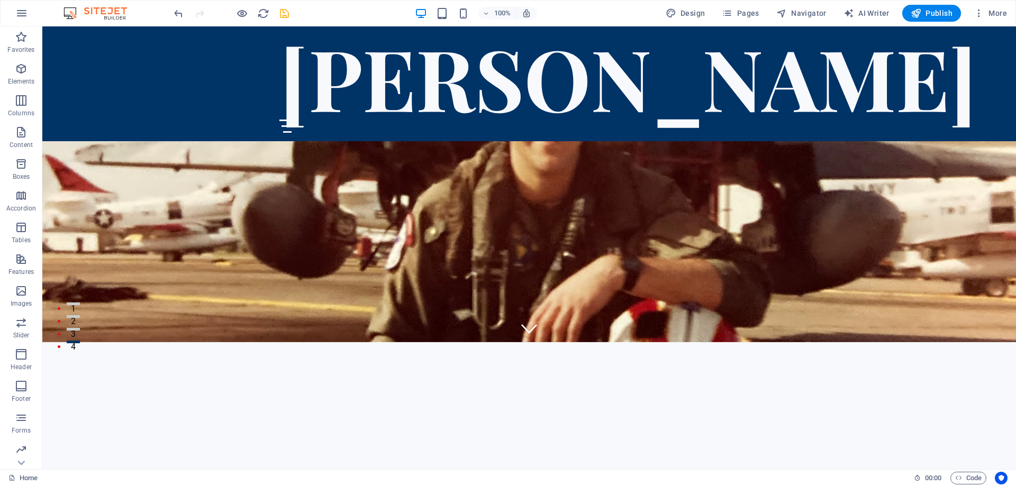
click at [284, 10] on icon "save" at bounding box center [284, 13] width 12 height 12
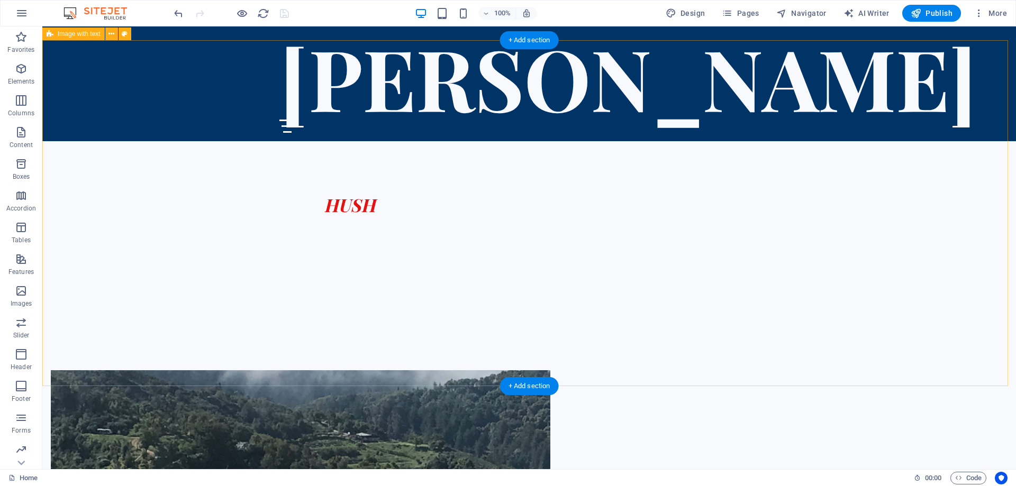
scroll to position [444, 0]
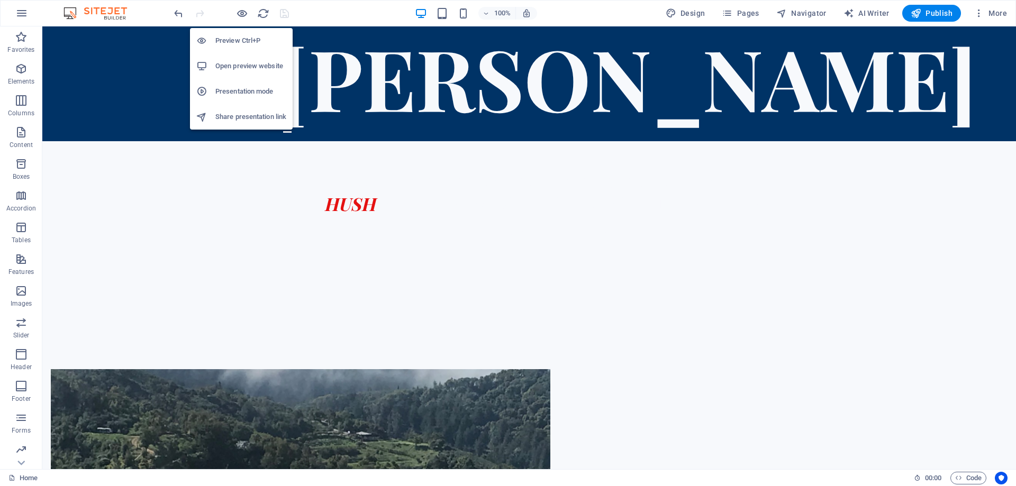
click at [240, 61] on h6 "Open preview website" at bounding box center [250, 66] width 71 height 13
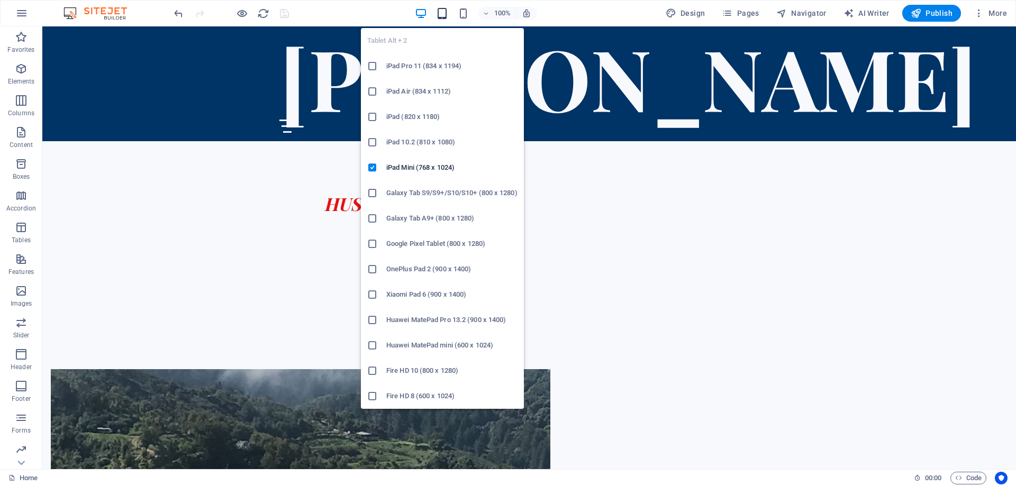
click at [444, 14] on icon "button" at bounding box center [442, 13] width 12 height 12
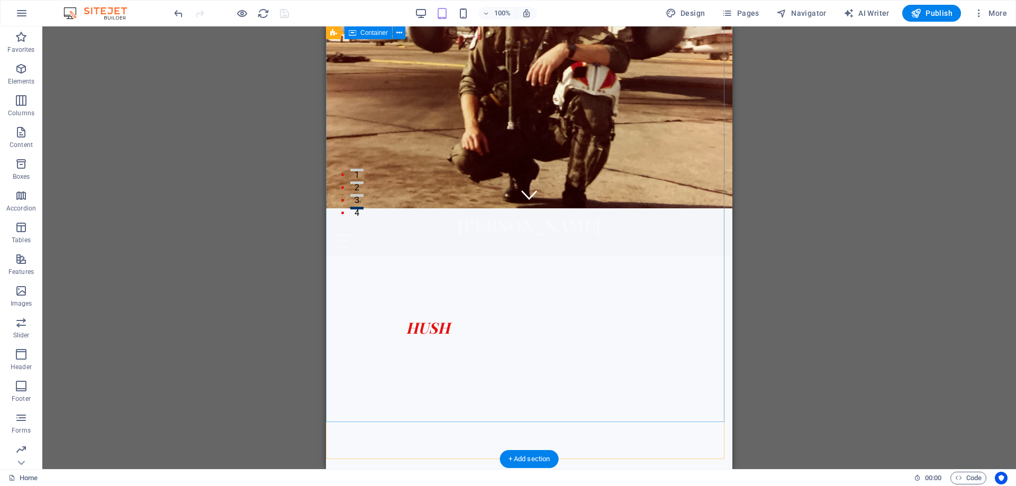
scroll to position [0, 0]
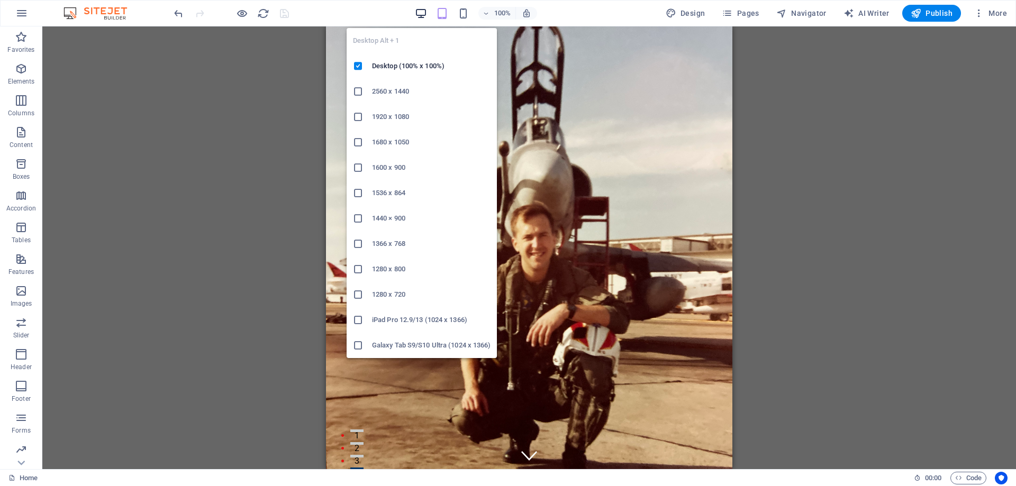
click at [422, 12] on icon "button" at bounding box center [421, 13] width 12 height 12
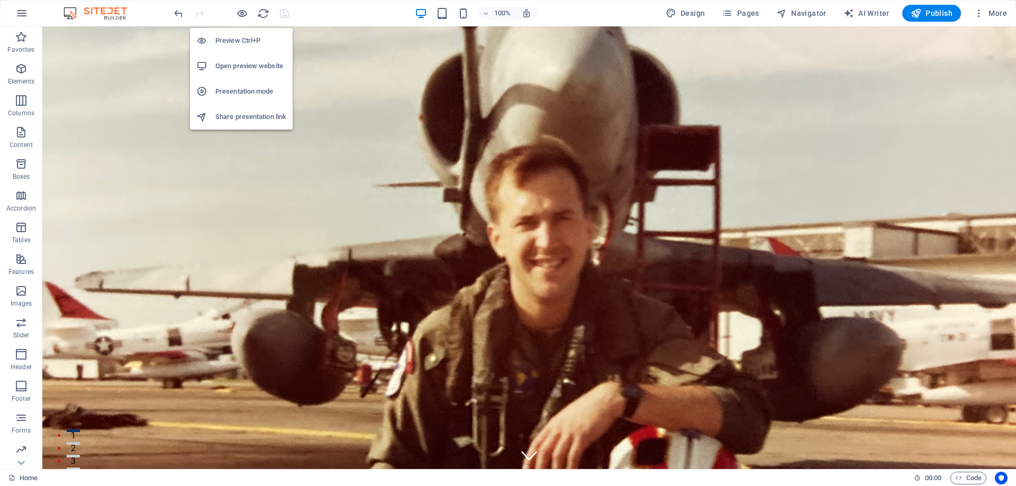
click at [240, 63] on h6 "Open preview website" at bounding box center [250, 66] width 71 height 13
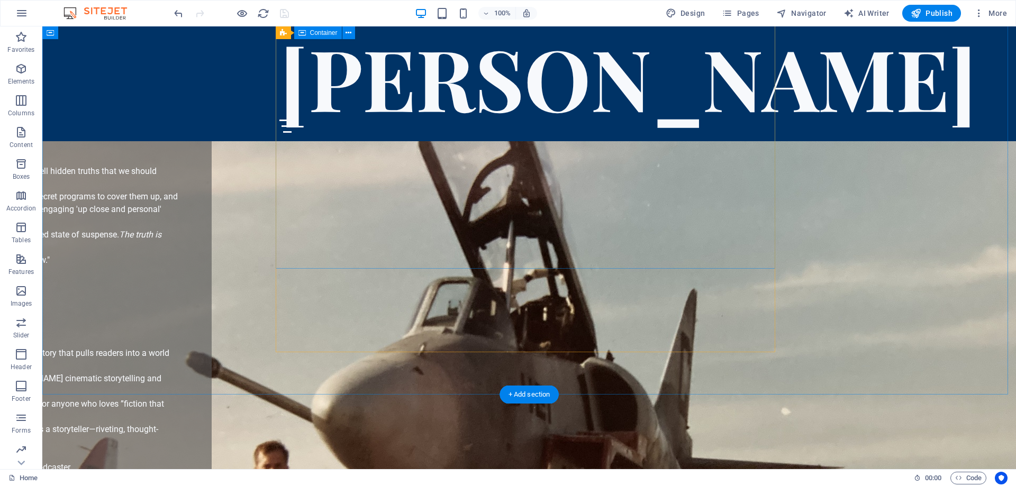
scroll to position [3016, 0]
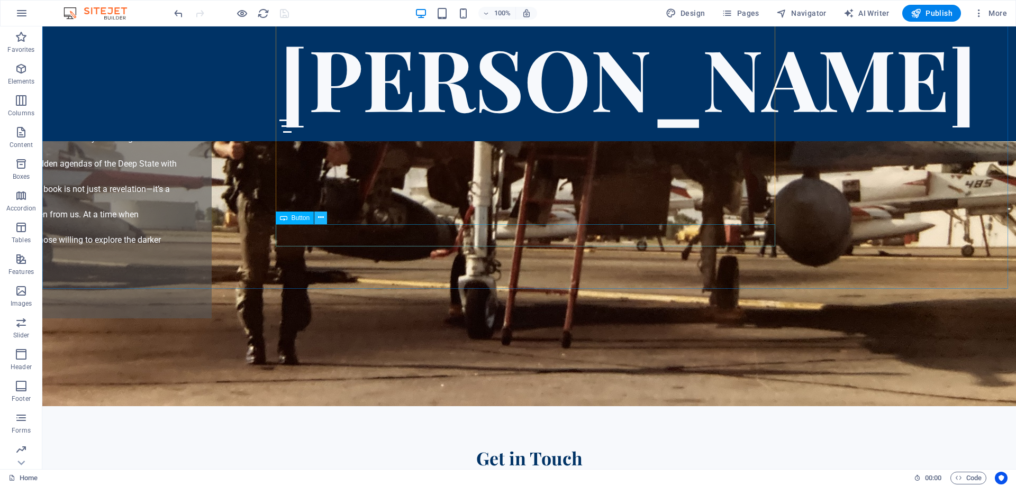
click at [319, 217] on icon at bounding box center [321, 217] width 6 height 11
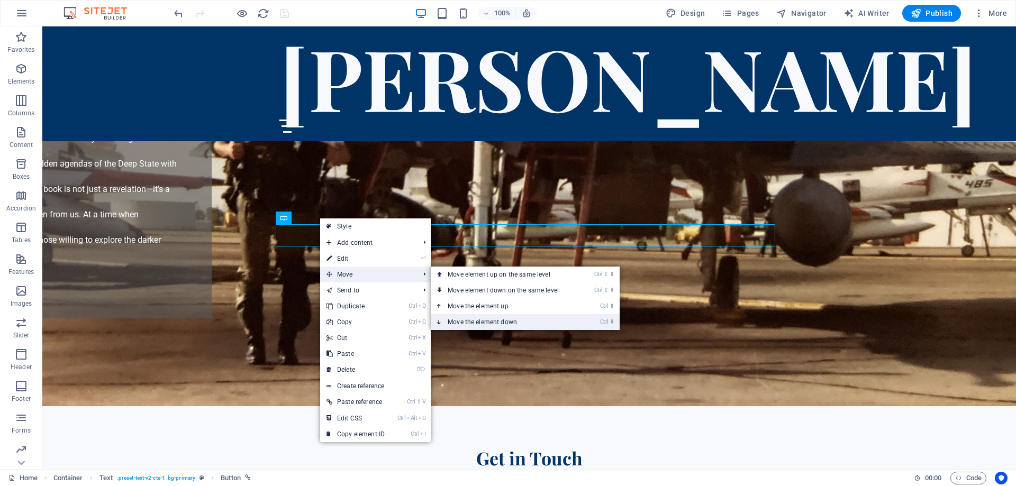
click at [473, 321] on link "Ctrl ⬇ Move the element down" at bounding box center [505, 322] width 149 height 16
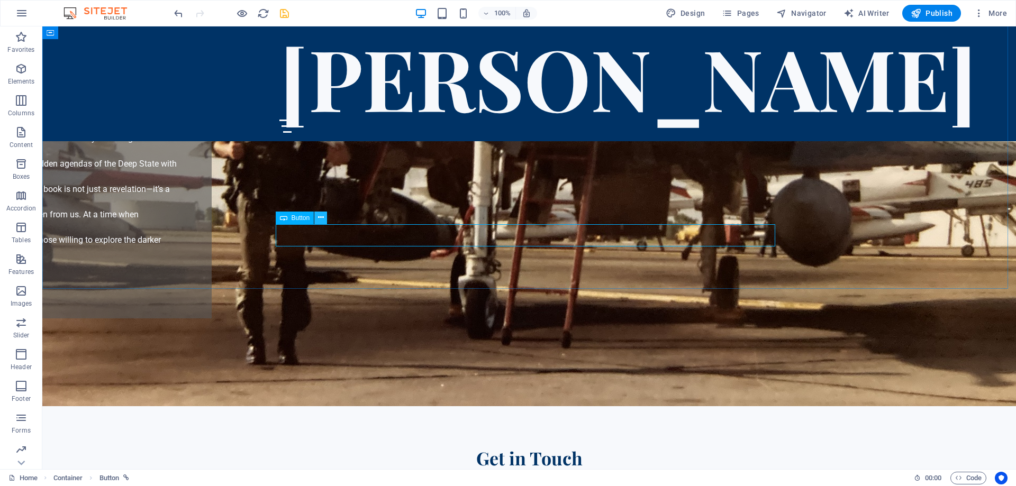
click at [320, 217] on icon at bounding box center [321, 217] width 6 height 11
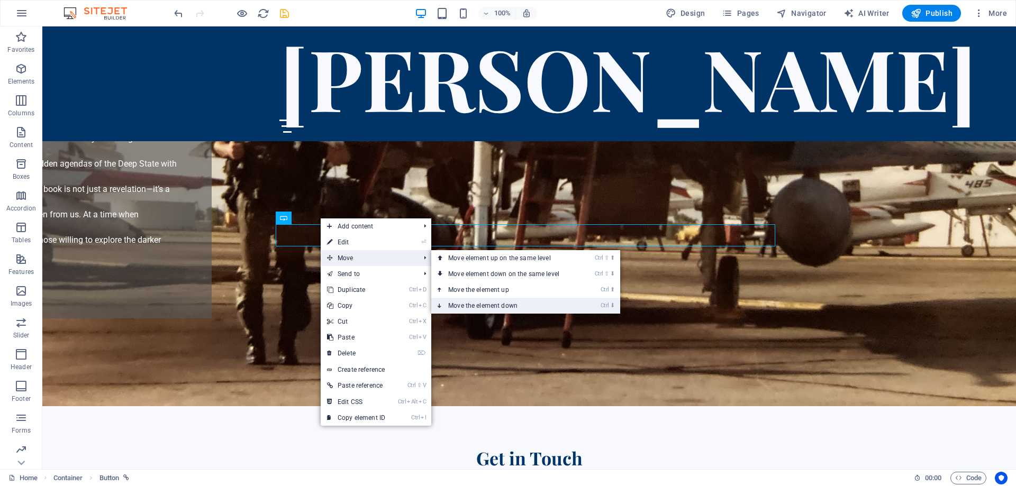
click at [475, 305] on link "Ctrl ⬇ Move the element down" at bounding box center [505, 306] width 149 height 16
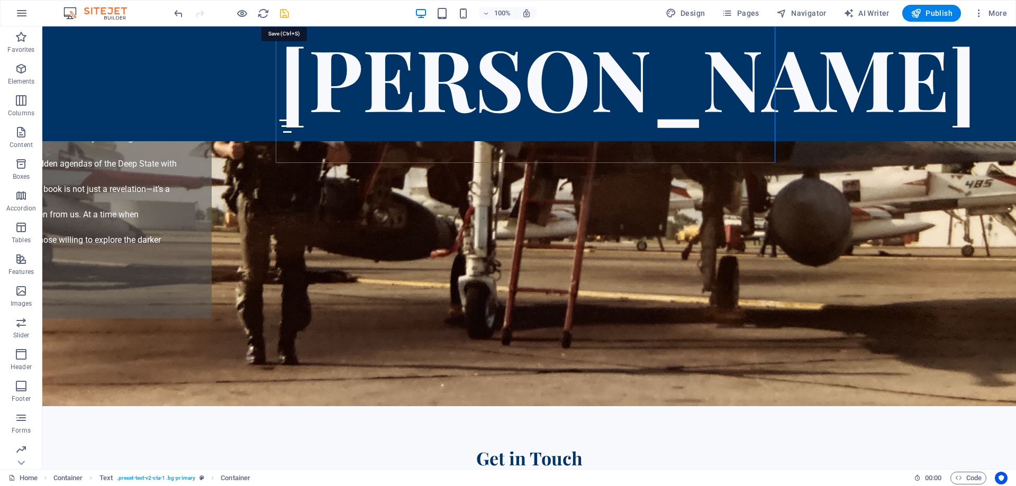
click at [283, 12] on icon "save" at bounding box center [284, 13] width 12 height 12
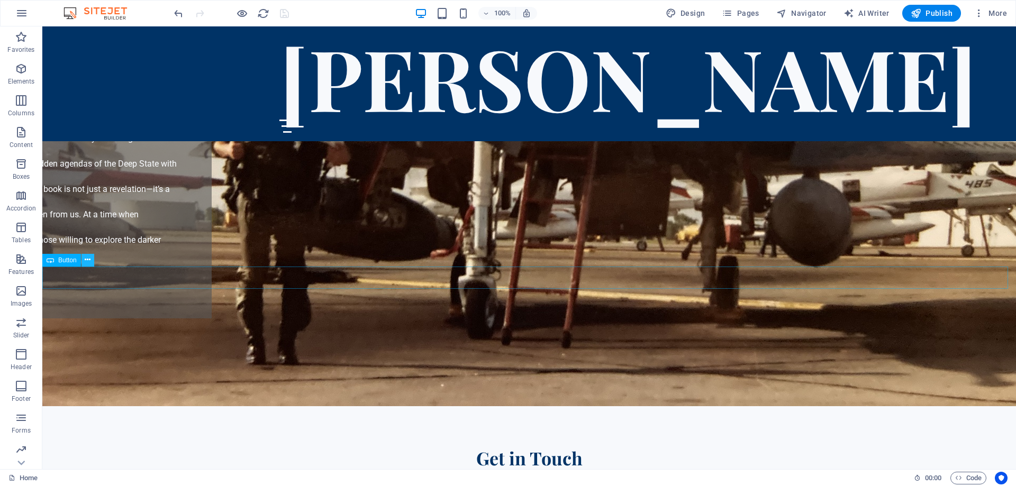
click at [87, 259] on icon at bounding box center [88, 259] width 6 height 11
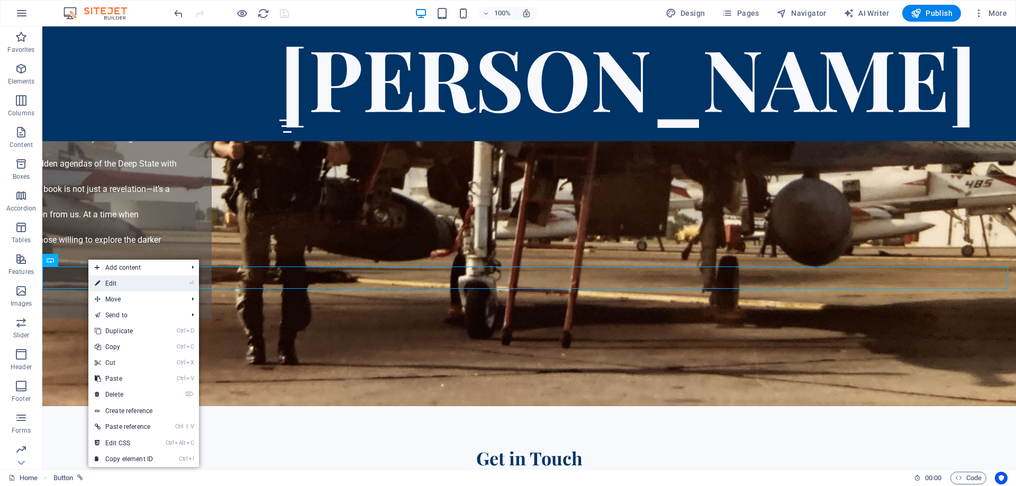
click at [130, 283] on link "⏎ Edit" at bounding box center [123, 284] width 71 height 16
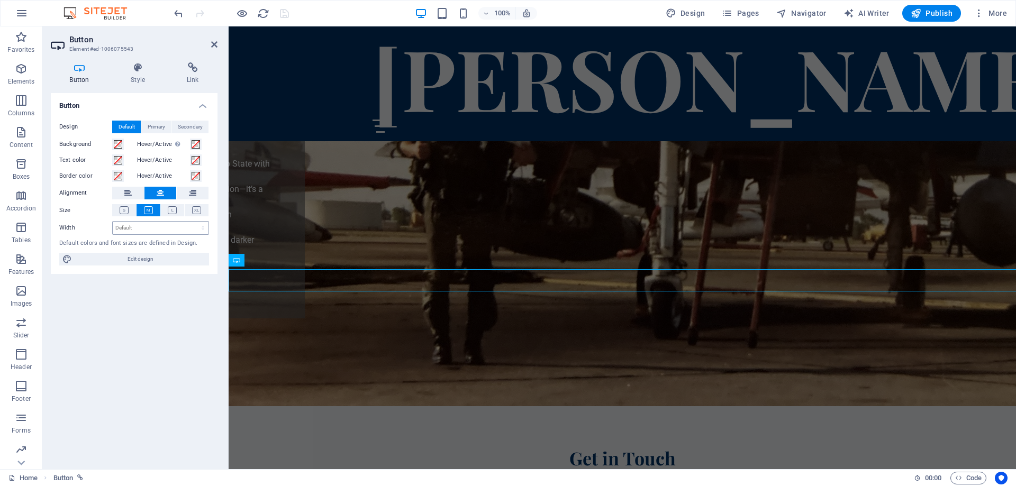
scroll to position [3013, 0]
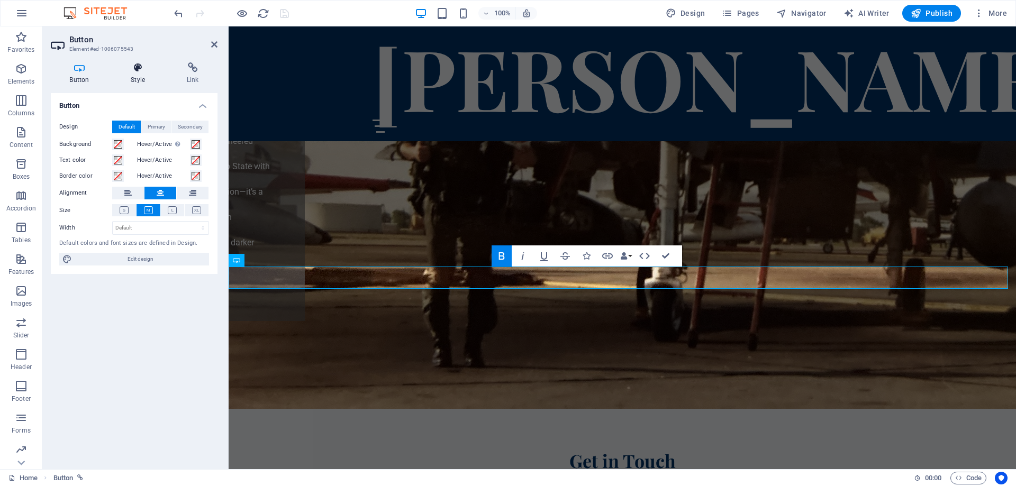
click at [142, 68] on icon at bounding box center [138, 67] width 52 height 11
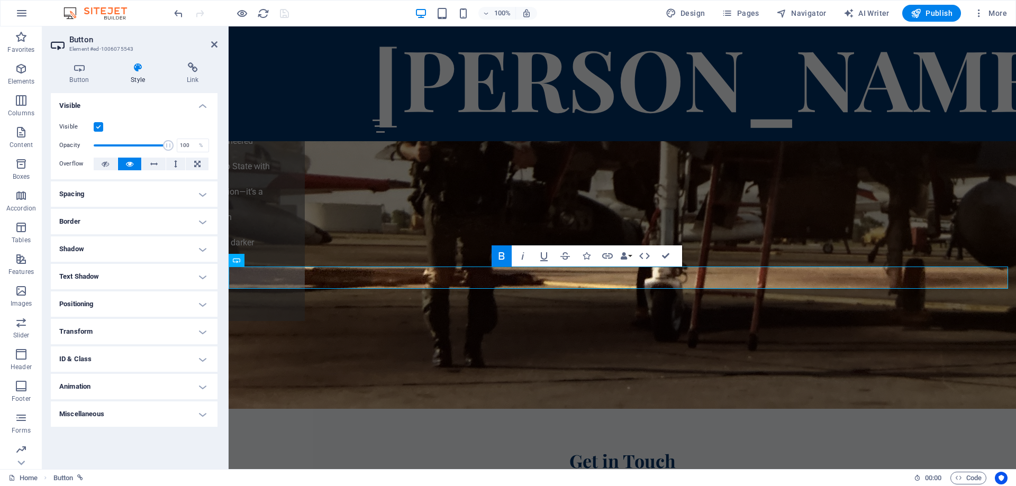
click at [205, 220] on h4 "Border" at bounding box center [134, 221] width 167 height 25
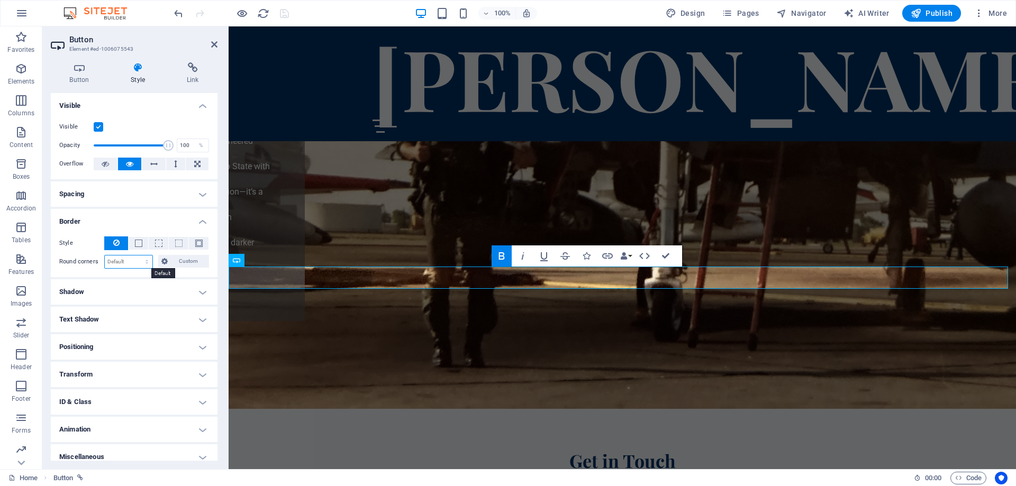
click at [132, 262] on select "Default px rem % vh vw Custom" at bounding box center [129, 262] width 48 height 13
click at [189, 264] on span "Custom" at bounding box center [188, 261] width 35 height 13
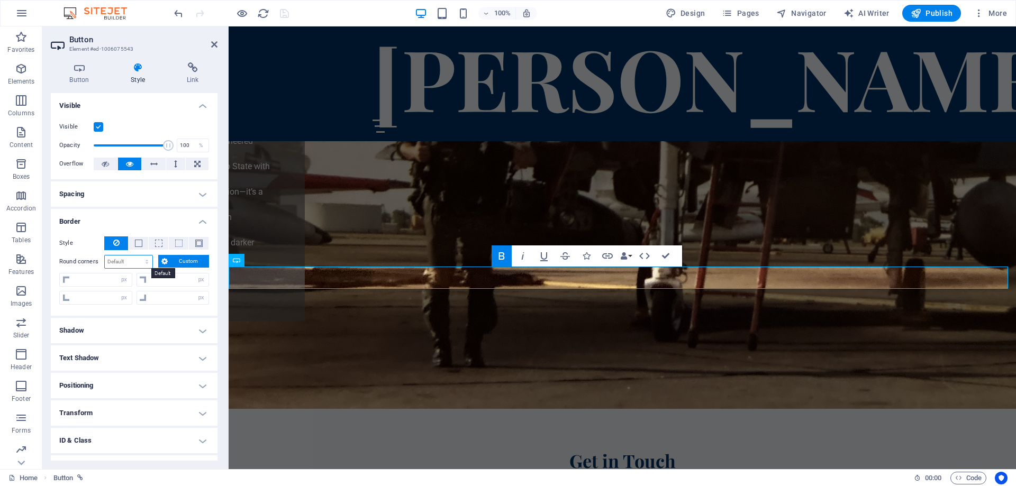
click at [133, 262] on select "Default px rem % vh vw Custom" at bounding box center [129, 262] width 48 height 13
click at [136, 256] on select "Default px rem % vh vw Custom" at bounding box center [129, 262] width 48 height 13
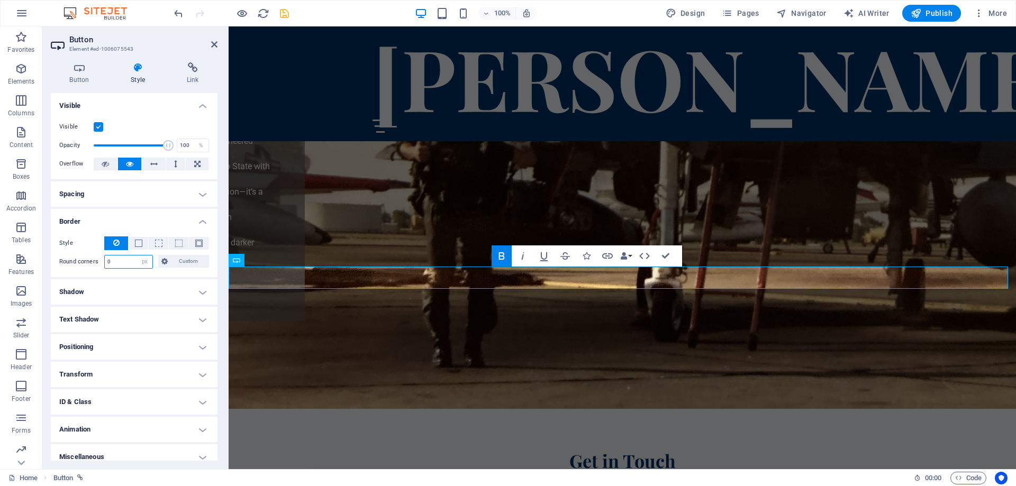
click at [135, 262] on input "number" at bounding box center [129, 262] width 48 height 13
click at [141, 261] on select "Default px rem % vh vw Custom" at bounding box center [145, 262] width 15 height 13
select select "%"
click at [138, 256] on select "Default px rem % vh vw Custom" at bounding box center [145, 262] width 15 height 13
type input "50"
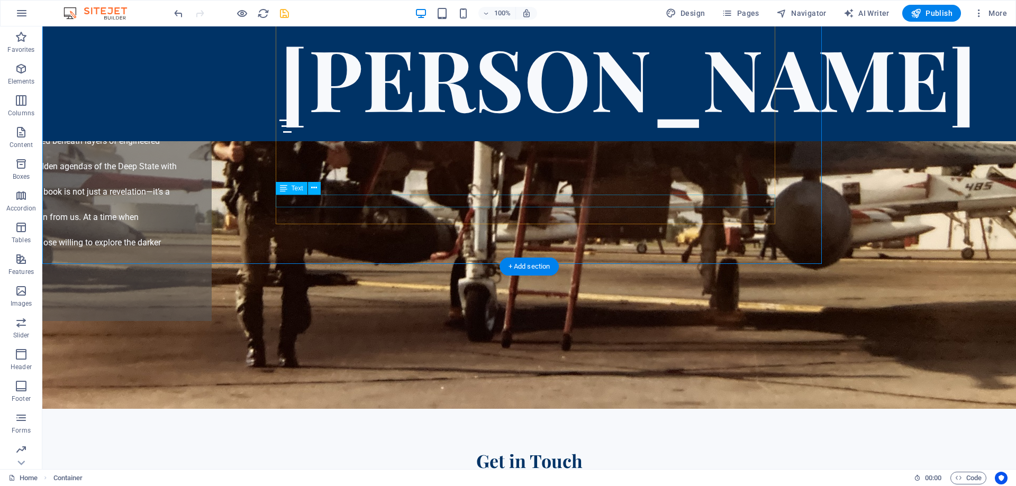
scroll to position [3016, 0]
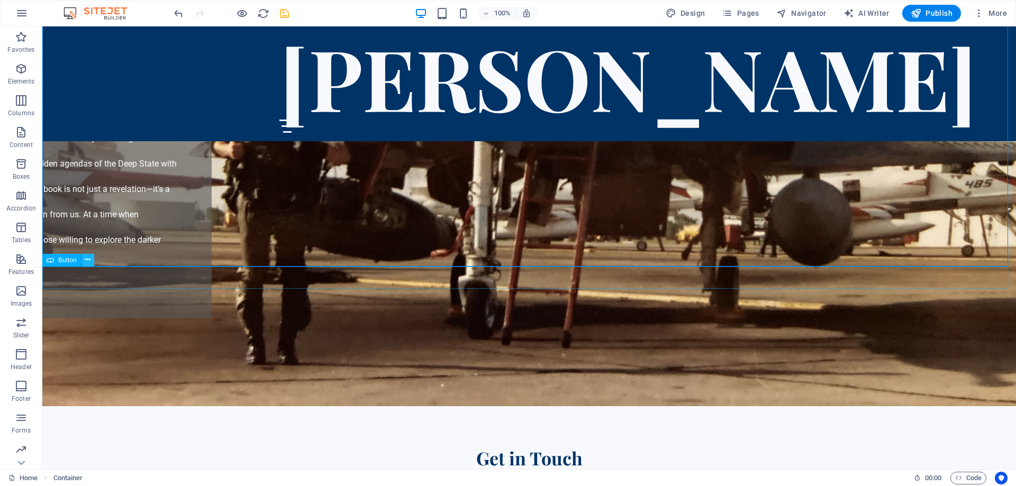
click at [86, 260] on icon at bounding box center [88, 259] width 6 height 11
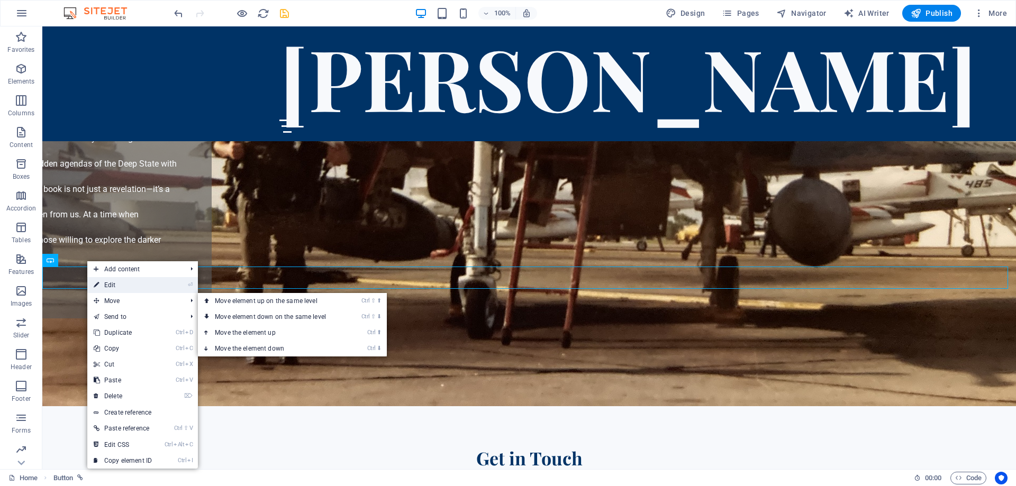
click at [117, 283] on link "⏎ Edit" at bounding box center [122, 285] width 71 height 16
select select "%"
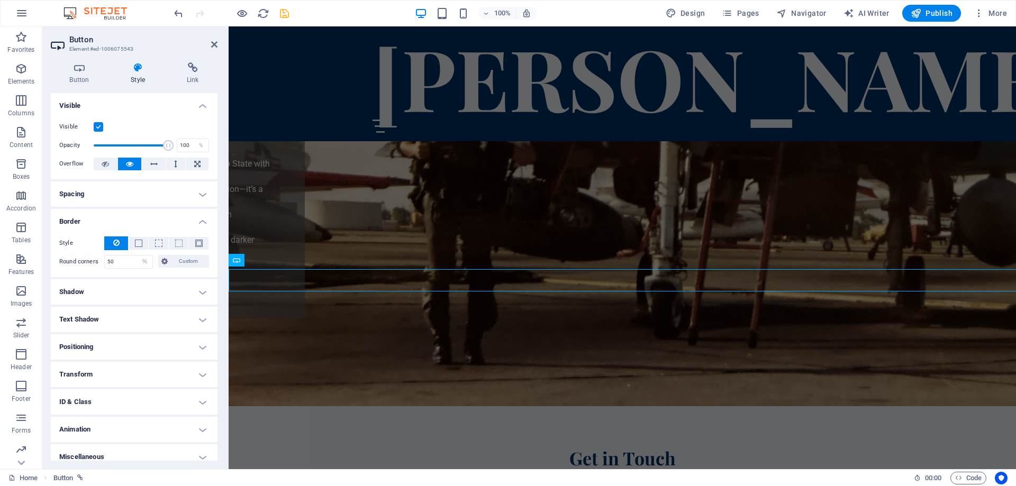
scroll to position [3013, 0]
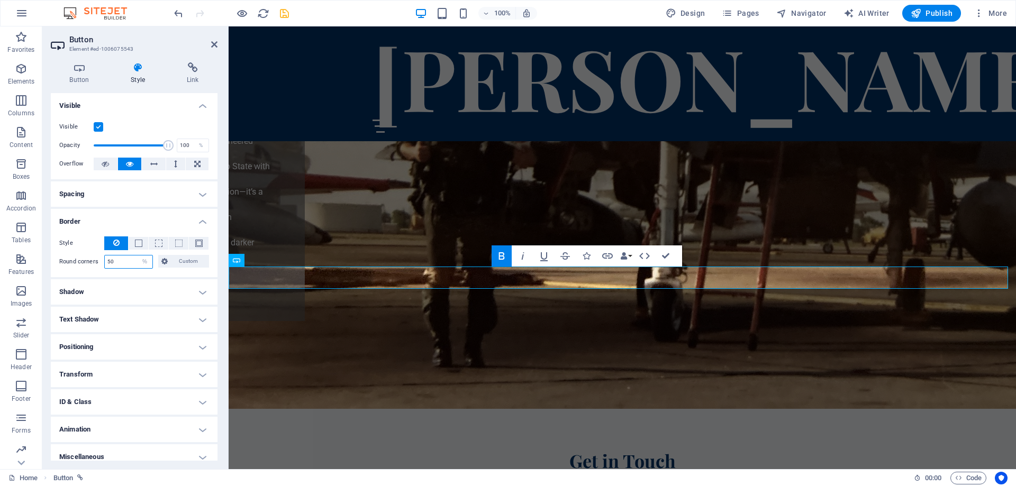
click at [110, 261] on input "50" at bounding box center [129, 262] width 48 height 13
click at [147, 260] on select "Default px rem % vh vw Custom" at bounding box center [145, 262] width 15 height 13
click at [185, 257] on span "Custom" at bounding box center [188, 261] width 35 height 13
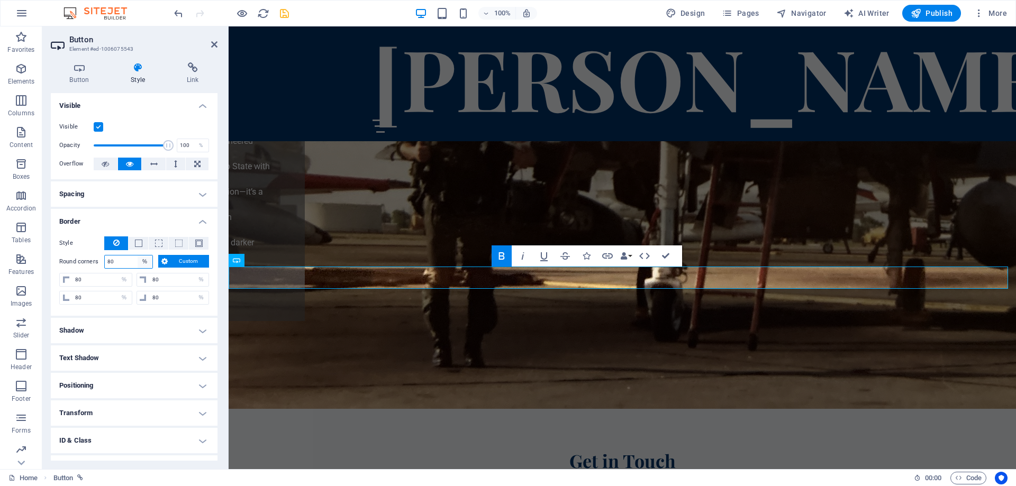
click at [143, 262] on select "Default px rem % vh vw Custom" at bounding box center [145, 262] width 15 height 13
click at [124, 261] on input "80" at bounding box center [129, 262] width 48 height 13
drag, startPoint x: 123, startPoint y: 261, endPoint x: 104, endPoint y: 261, distance: 19.6
click at [104, 261] on div "Round corners 80 Default px rem % vh vw Custom Custom" at bounding box center [134, 262] width 150 height 14
type input "95"
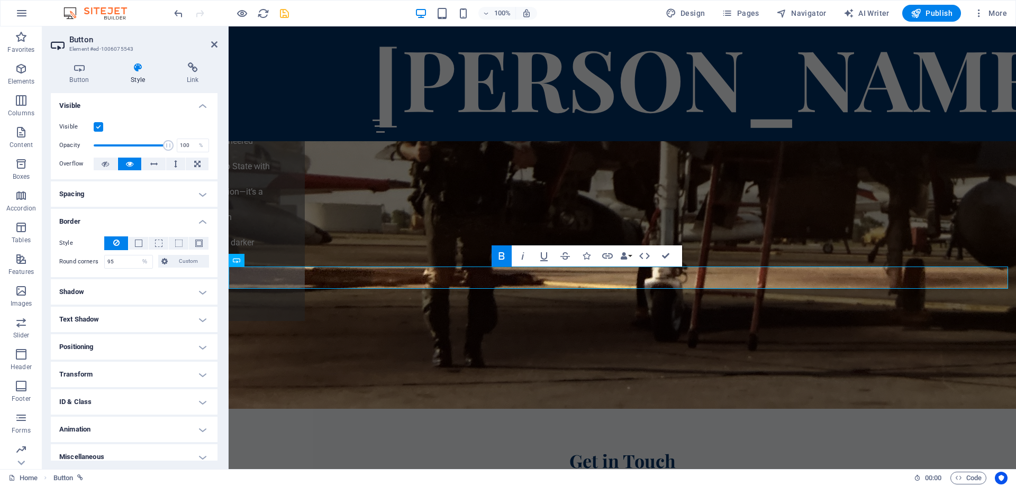
click at [140, 221] on h4 "Border" at bounding box center [134, 218] width 167 height 19
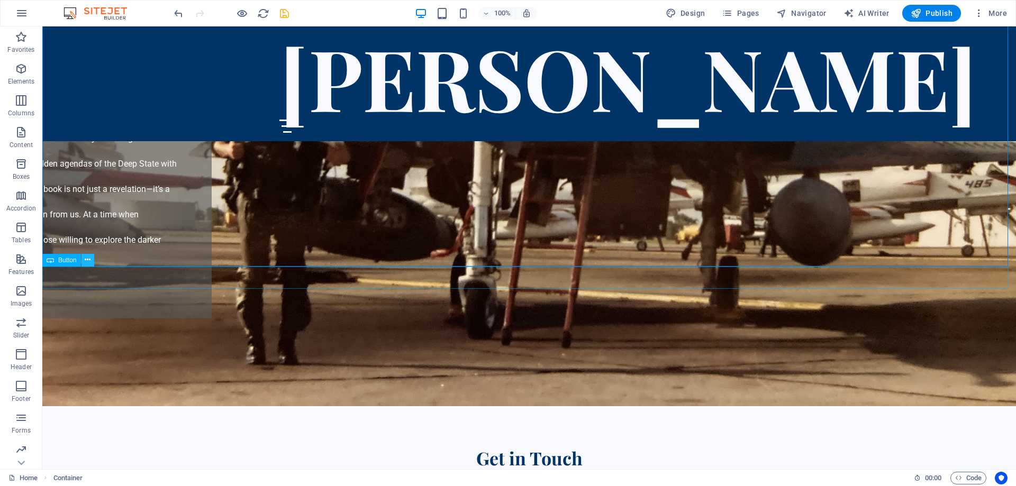
click at [89, 261] on icon at bounding box center [88, 259] width 6 height 11
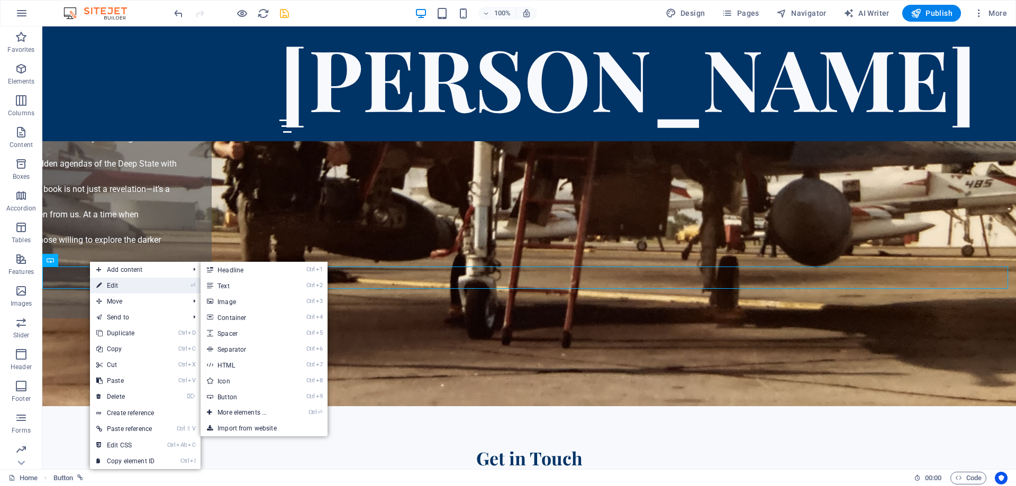
click at [114, 283] on link "⏎ Edit" at bounding box center [125, 286] width 71 height 16
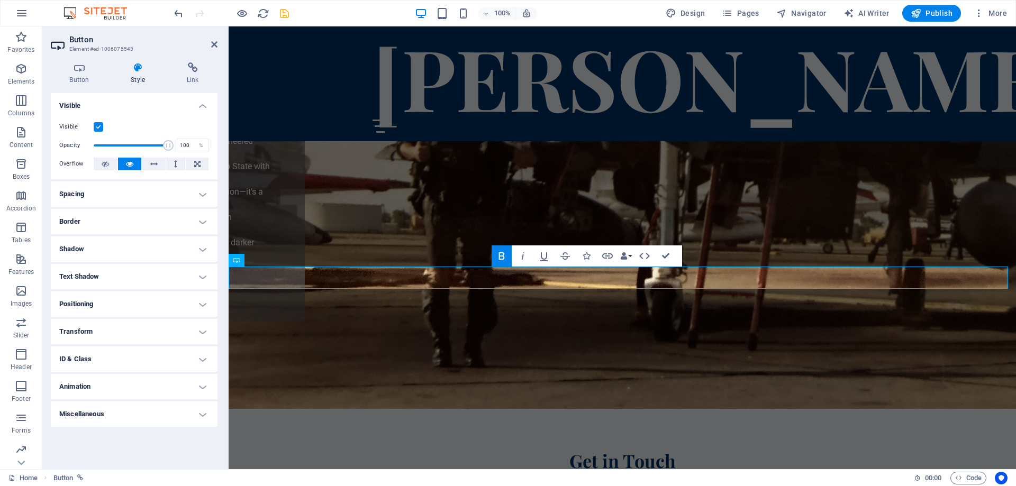
click at [138, 69] on icon at bounding box center [138, 67] width 52 height 11
click at [122, 220] on h4 "Border" at bounding box center [134, 221] width 167 height 25
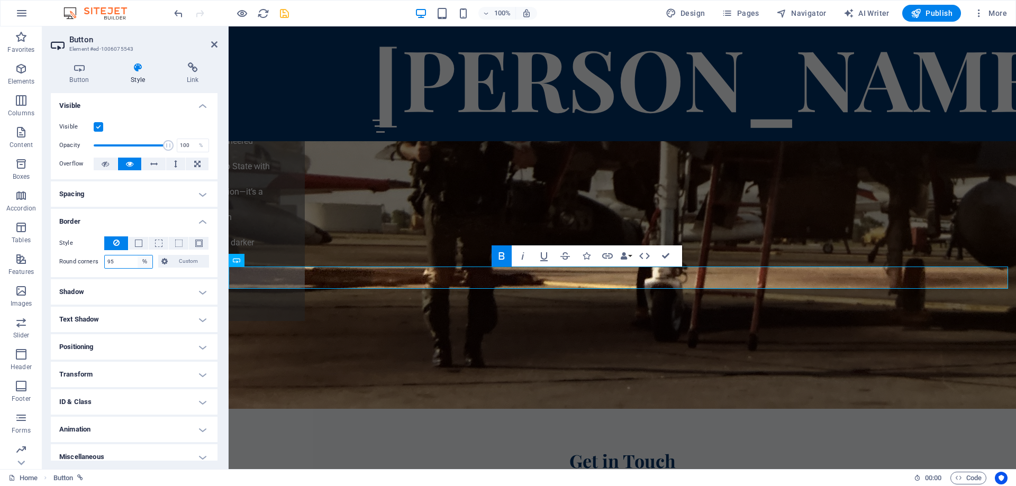
click at [143, 261] on select "Default px rem % vh vw Custom" at bounding box center [145, 262] width 15 height 13
click at [117, 263] on input "95" at bounding box center [129, 262] width 48 height 13
drag, startPoint x: 117, startPoint y: 263, endPoint x: 103, endPoint y: 262, distance: 13.8
click at [106, 263] on input "95" at bounding box center [129, 262] width 48 height 13
type input "100"
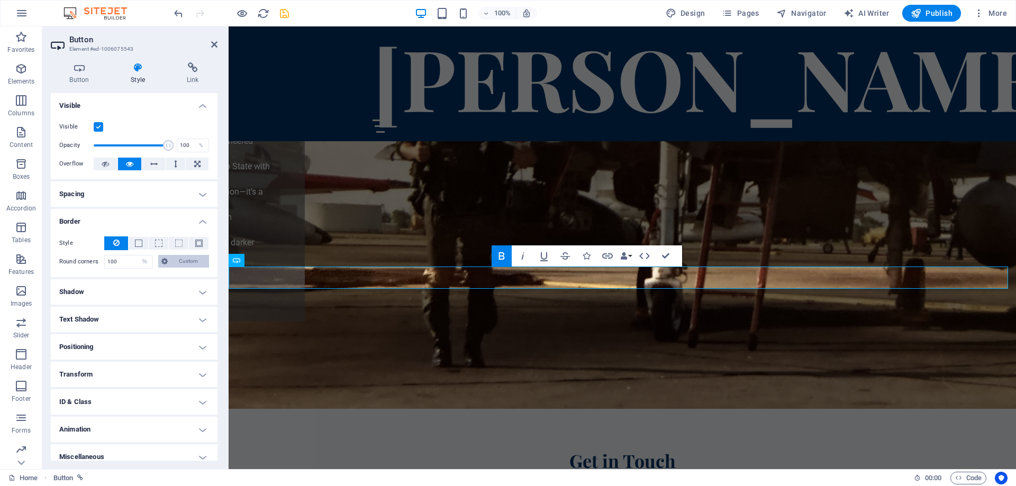
click at [183, 262] on span "Custom" at bounding box center [188, 261] width 35 height 13
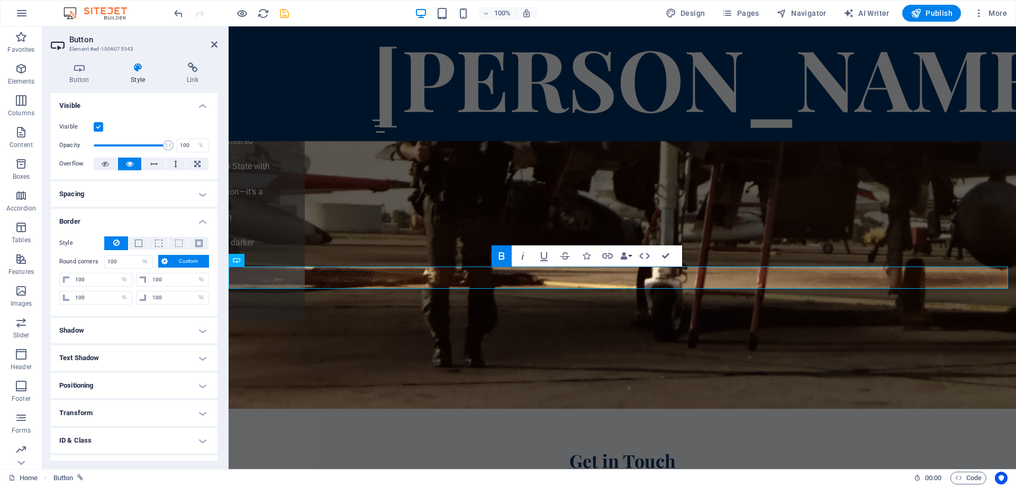
click at [187, 262] on span "Custom" at bounding box center [188, 261] width 35 height 13
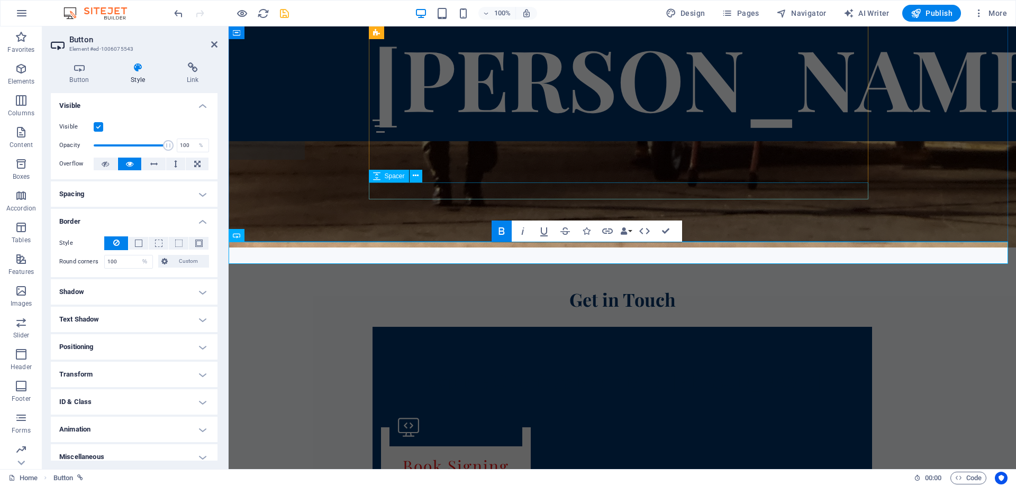
scroll to position [3016, 0]
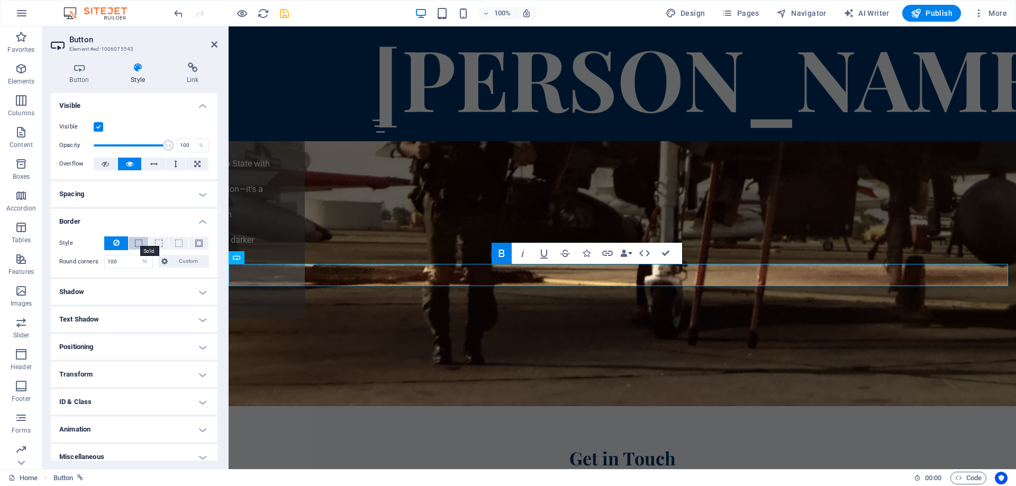
click at [135, 243] on span at bounding box center [138, 243] width 7 height 7
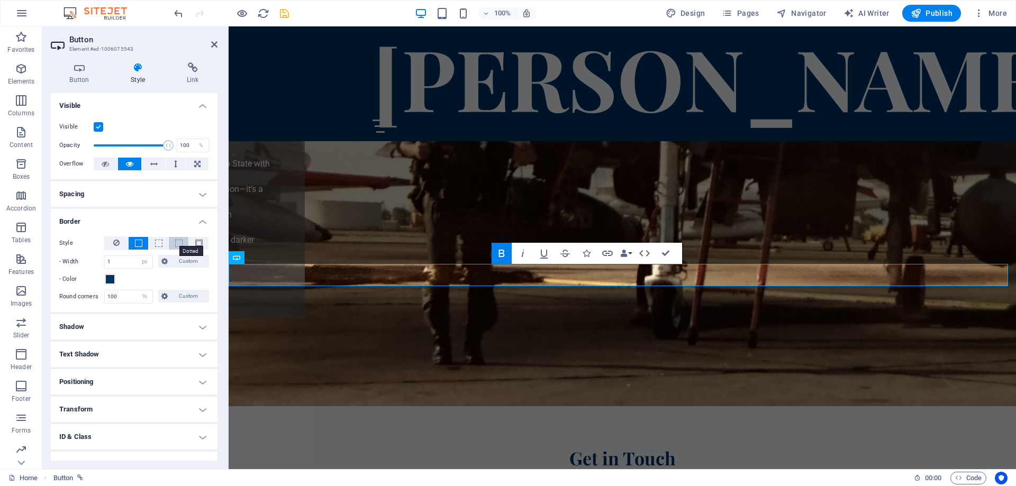
click at [176, 242] on span at bounding box center [178, 243] width 7 height 7
click at [158, 242] on span at bounding box center [158, 243] width 7 height 7
click at [142, 242] on button at bounding box center [139, 243] width 20 height 13
click at [140, 294] on select "Default px rem % vh vw Custom" at bounding box center [145, 296] width 15 height 13
click at [138, 290] on select "Default px rem % vh vw Custom" at bounding box center [145, 296] width 15 height 13
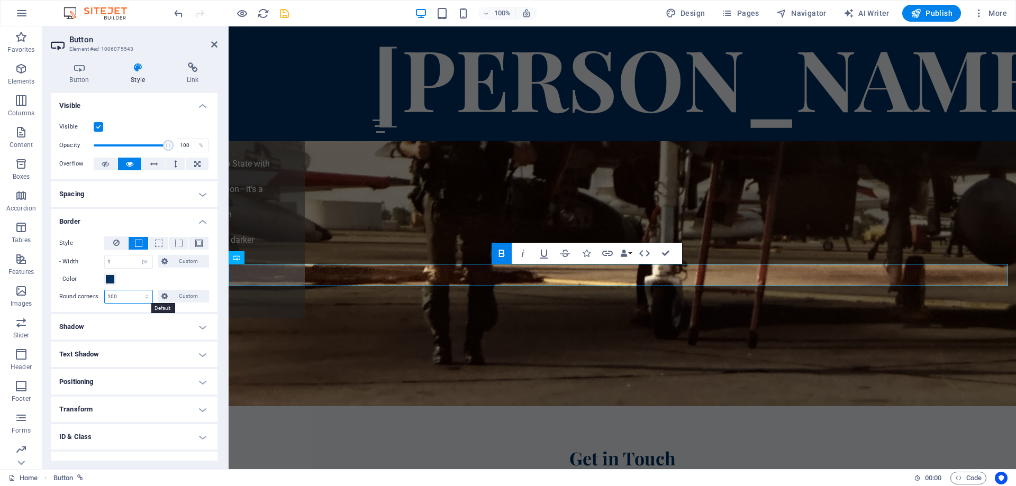
click at [145, 295] on select "Default px rem % vh vw Custom" at bounding box center [129, 296] width 48 height 13
select select "px"
click at [136, 290] on select "Default px rem % vh vw Custom" at bounding box center [129, 296] width 48 height 13
click at [110, 295] on input "5" at bounding box center [129, 296] width 48 height 13
drag, startPoint x: 112, startPoint y: 295, endPoint x: 106, endPoint y: 296, distance: 5.3
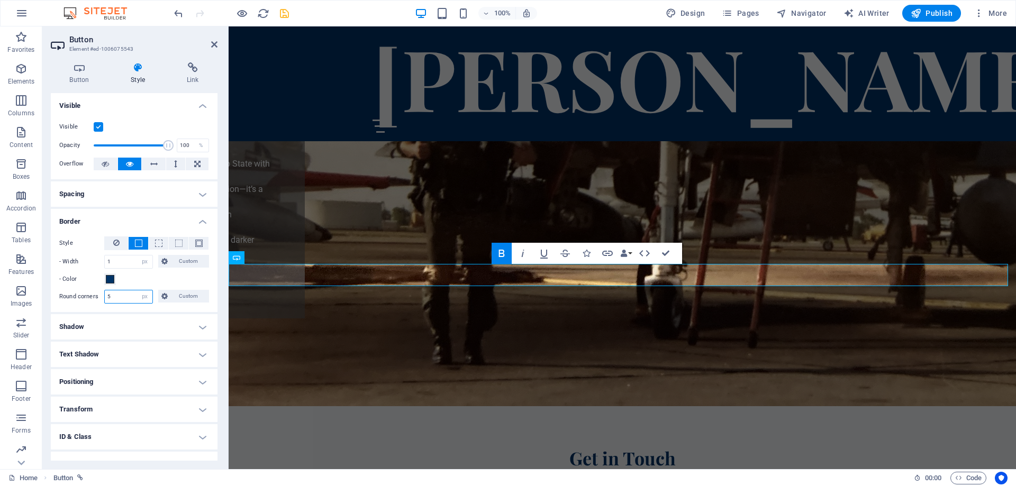
click at [106, 296] on input "5" at bounding box center [129, 296] width 48 height 13
type input "10"
click at [171, 278] on div "- Color" at bounding box center [134, 279] width 150 height 13
click at [130, 323] on h4 "Shadow" at bounding box center [134, 326] width 167 height 25
click at [115, 384] on input "2" at bounding box center [119, 383] width 24 height 13
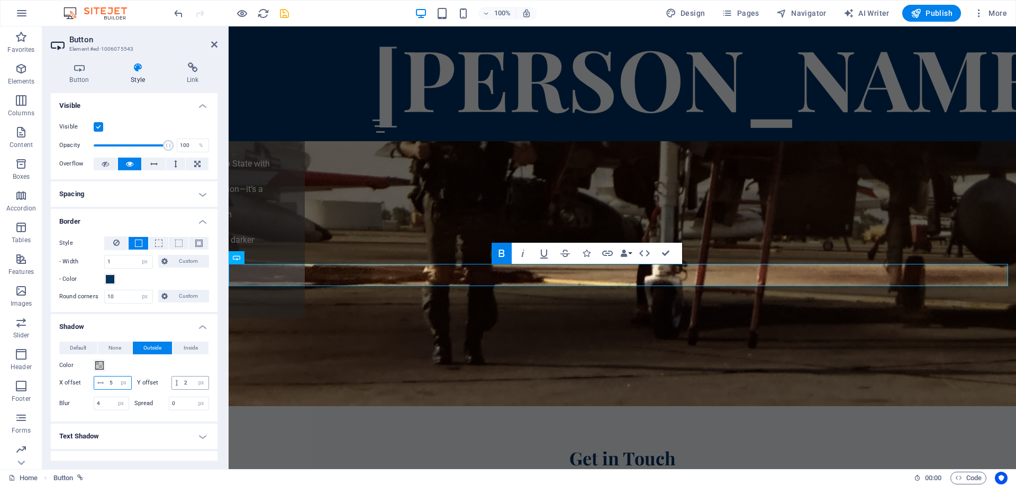
type input "5"
click at [181, 389] on input "2" at bounding box center [194, 383] width 27 height 13
type input "5"
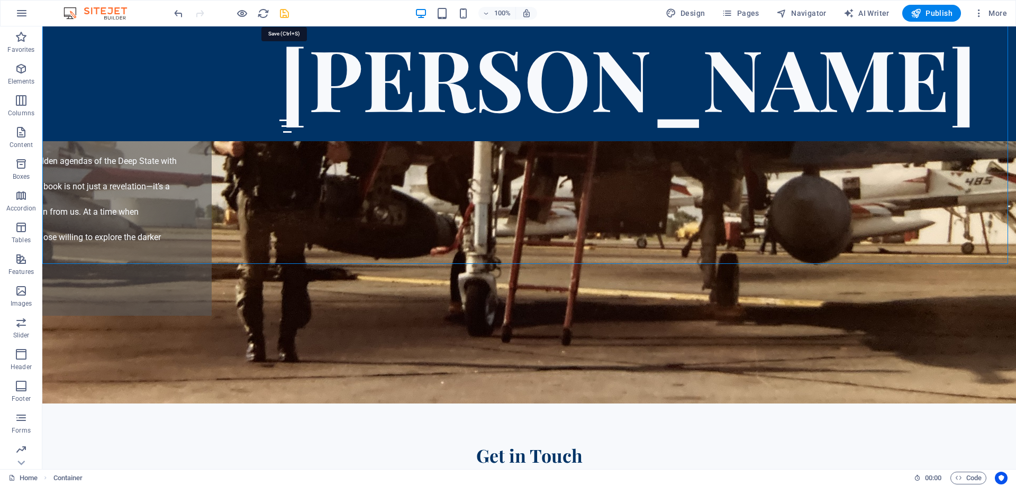
click at [282, 13] on icon "save" at bounding box center [284, 13] width 12 height 12
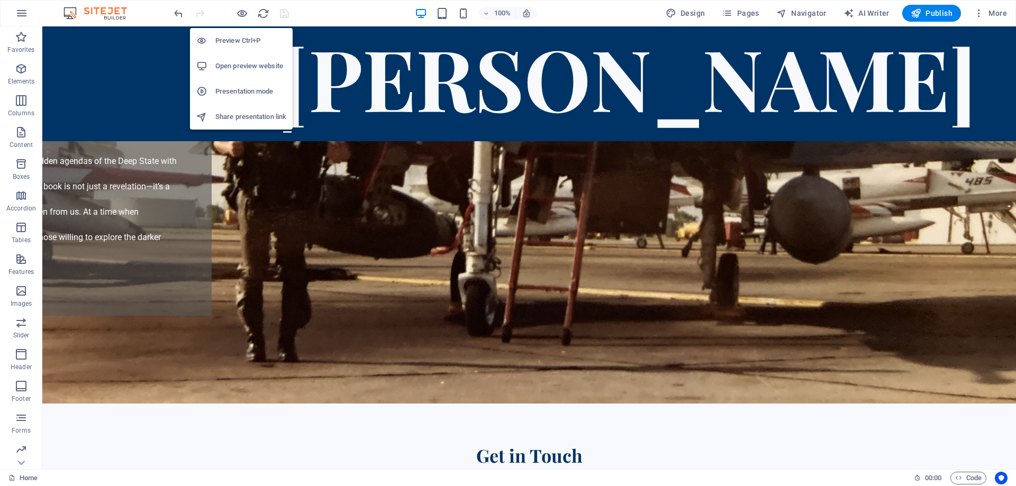
click at [236, 40] on h6 "Preview Ctrl+P" at bounding box center [250, 40] width 71 height 13
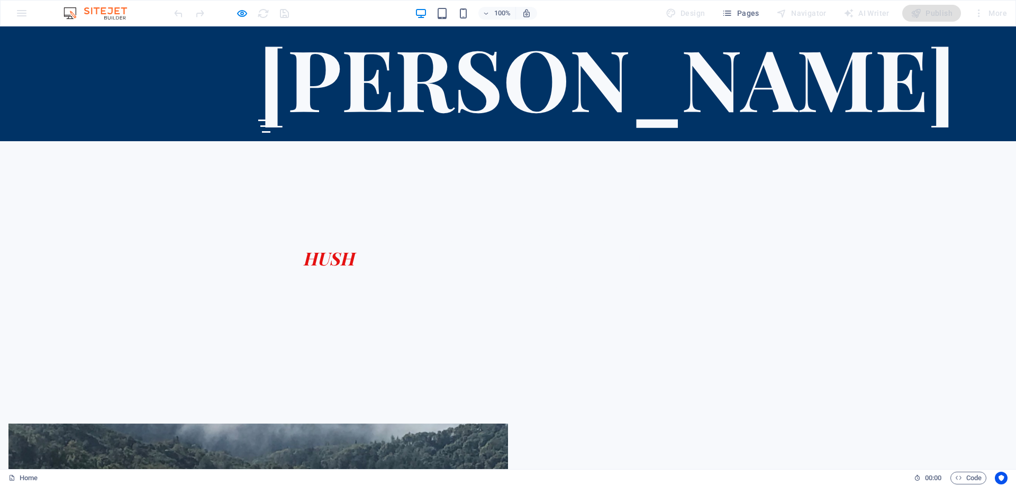
scroll to position [218, 0]
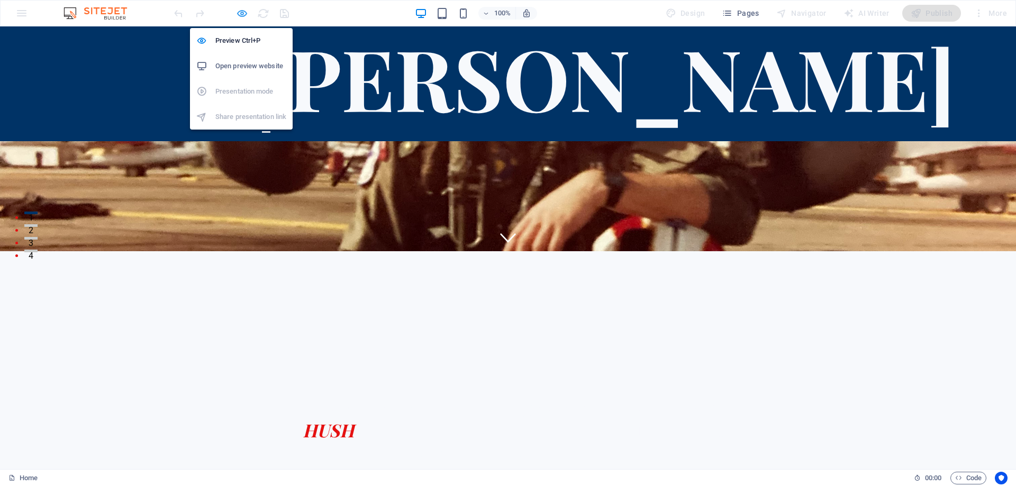
click at [241, 11] on icon "button" at bounding box center [242, 13] width 12 height 12
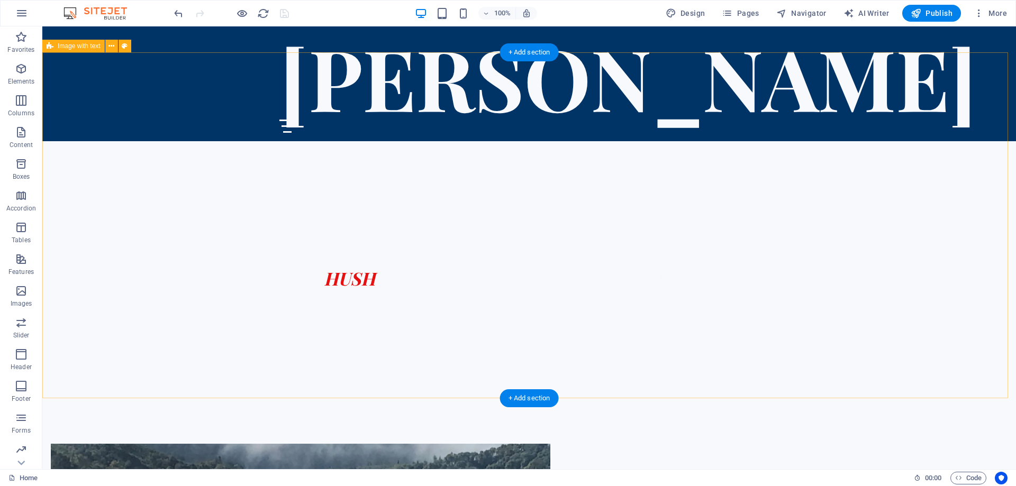
scroll to position [430, 0]
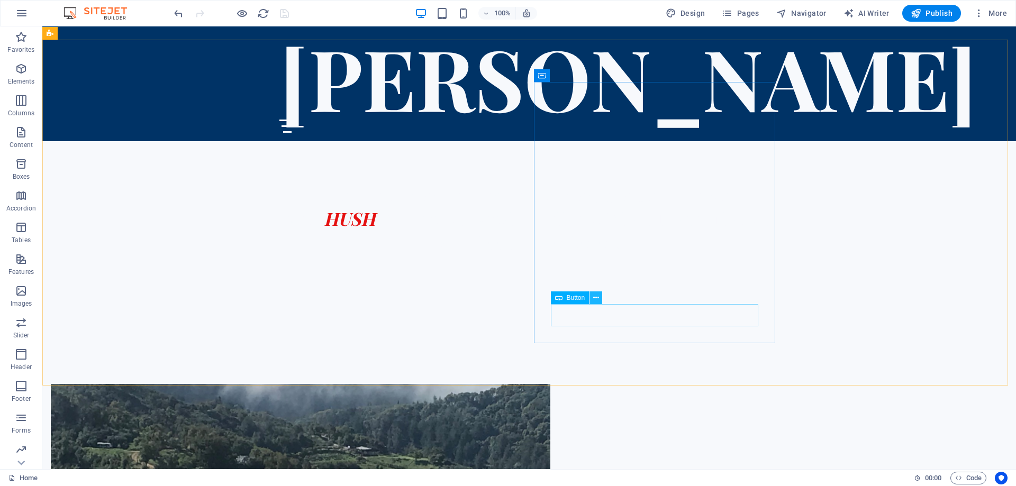
click at [596, 299] on icon at bounding box center [596, 298] width 6 height 11
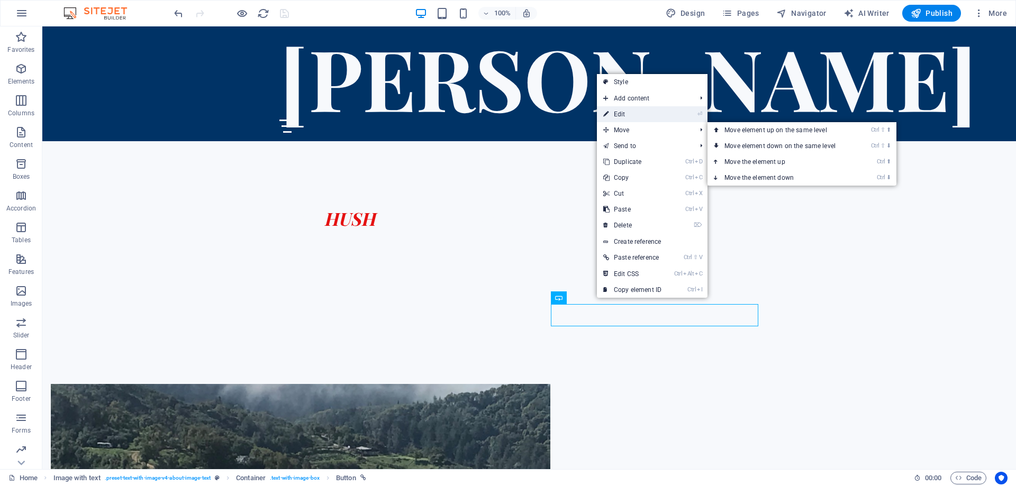
click at [627, 112] on link "⏎ Edit" at bounding box center [632, 114] width 71 height 16
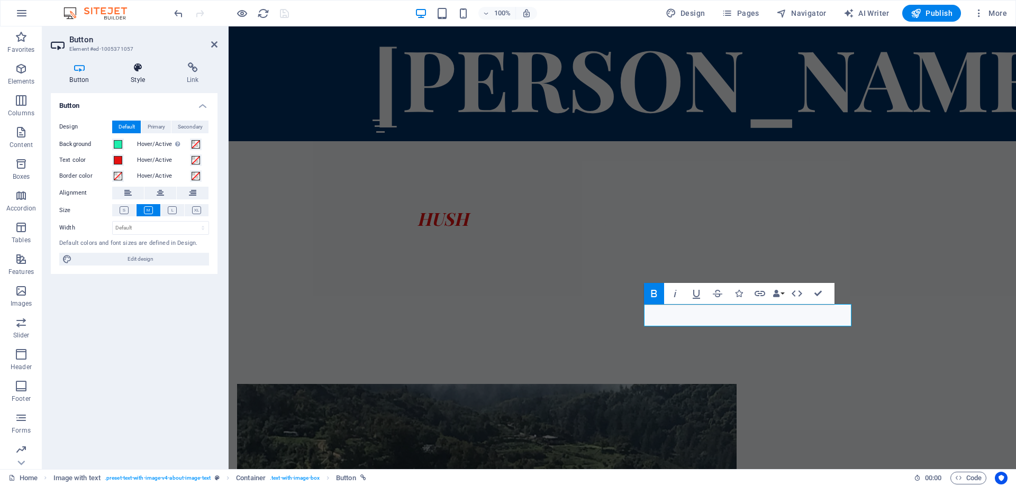
click at [135, 71] on icon at bounding box center [138, 67] width 52 height 11
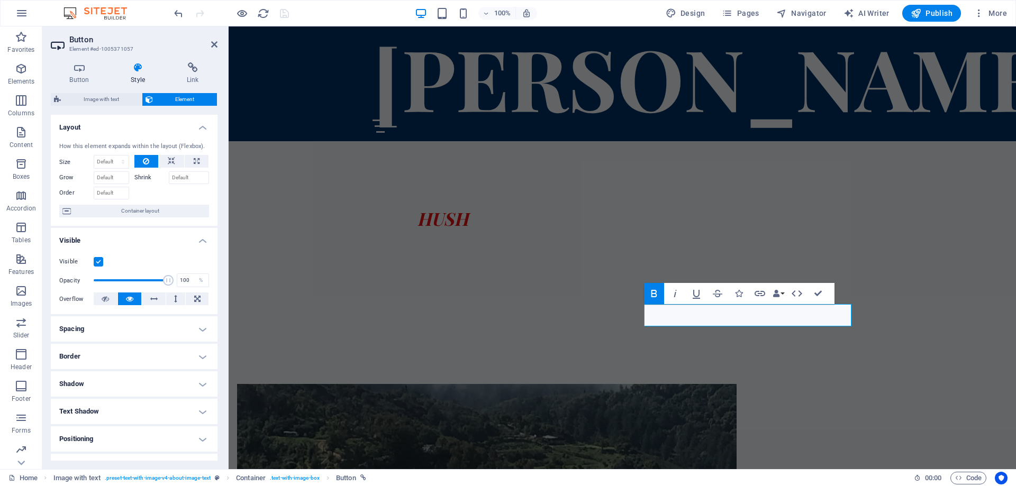
click at [115, 355] on h4 "Border" at bounding box center [134, 356] width 167 height 25
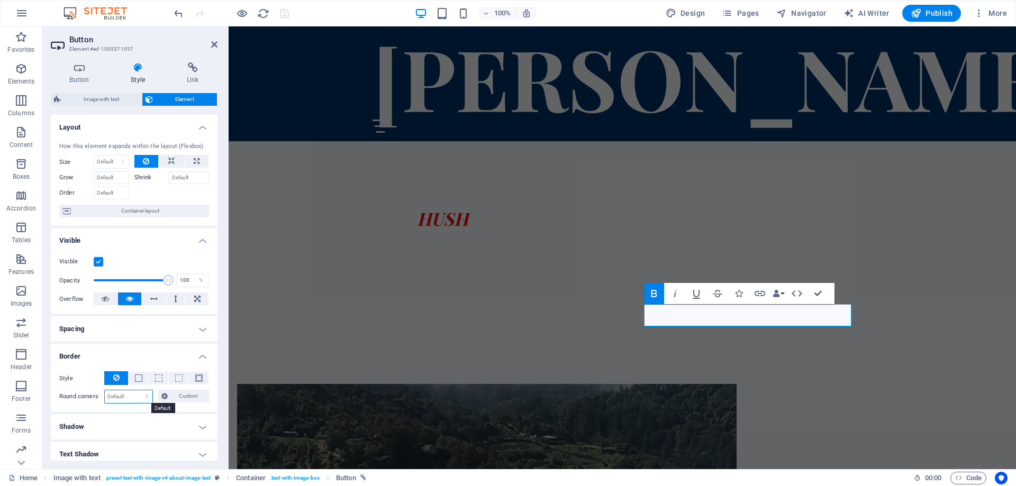
click at [142, 395] on select "Default px rem % vh vw Custom" at bounding box center [129, 396] width 48 height 13
select select "px"
click at [136, 390] on select "Default px rem % vh vw Custom" at bounding box center [129, 396] width 48 height 13
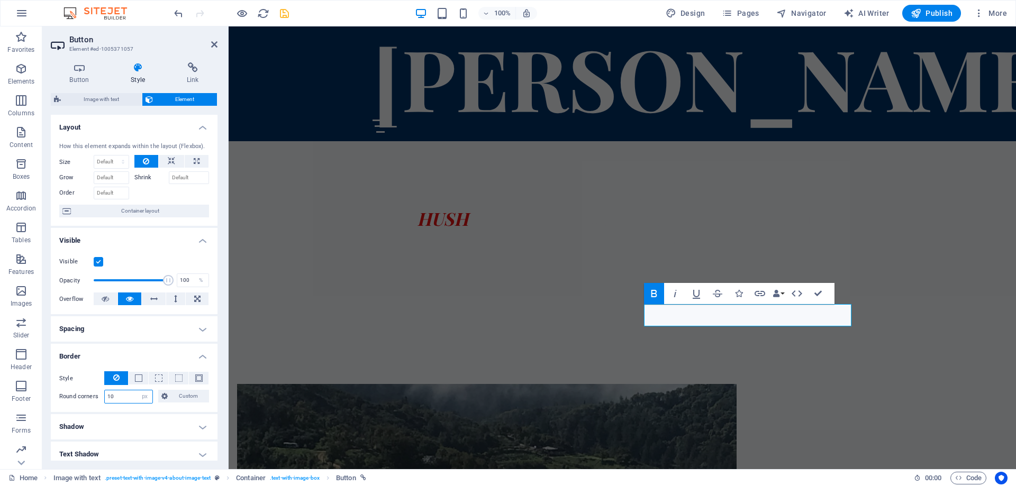
type input "10"
click at [124, 423] on h4 "Shadow" at bounding box center [134, 426] width 167 height 25
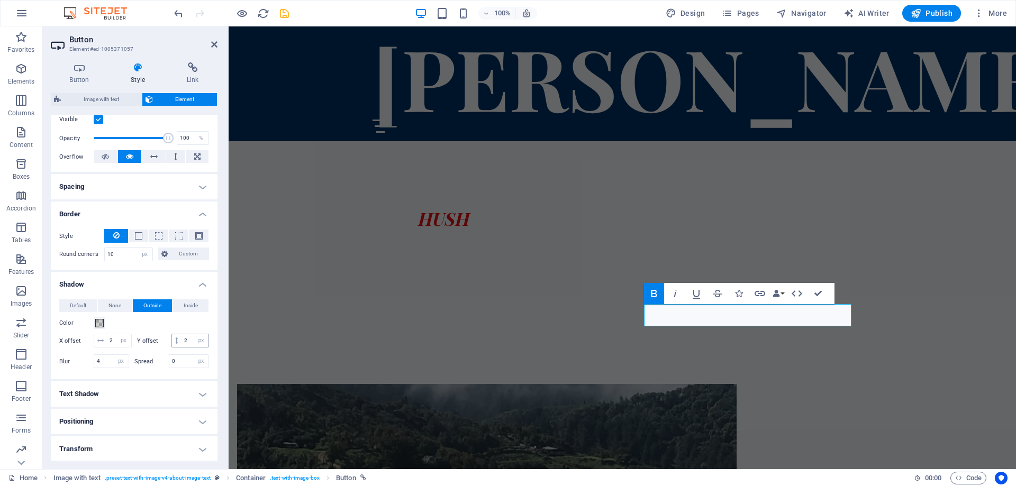
scroll to position [159, 0]
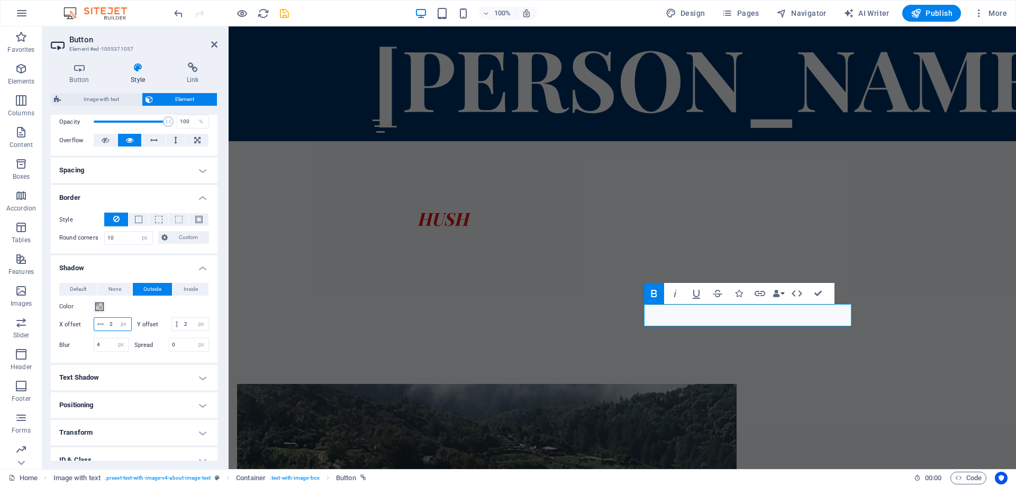
drag, startPoint x: 114, startPoint y: 323, endPoint x: 108, endPoint y: 324, distance: 5.4
click at [108, 324] on input "2" at bounding box center [119, 324] width 24 height 13
type input "5"
click at [181, 331] on input "2" at bounding box center [194, 324] width 27 height 13
type input "5"
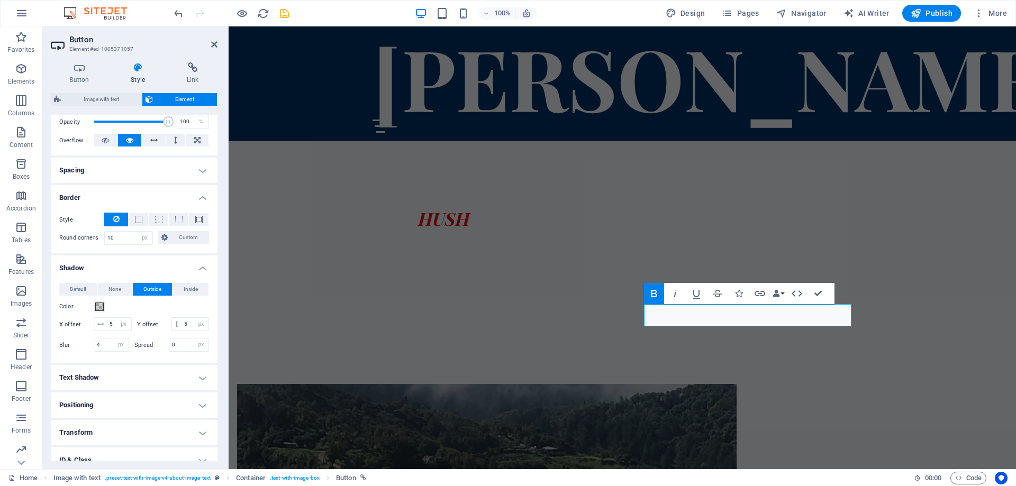
click at [147, 269] on h4 "Shadow" at bounding box center [134, 265] width 167 height 19
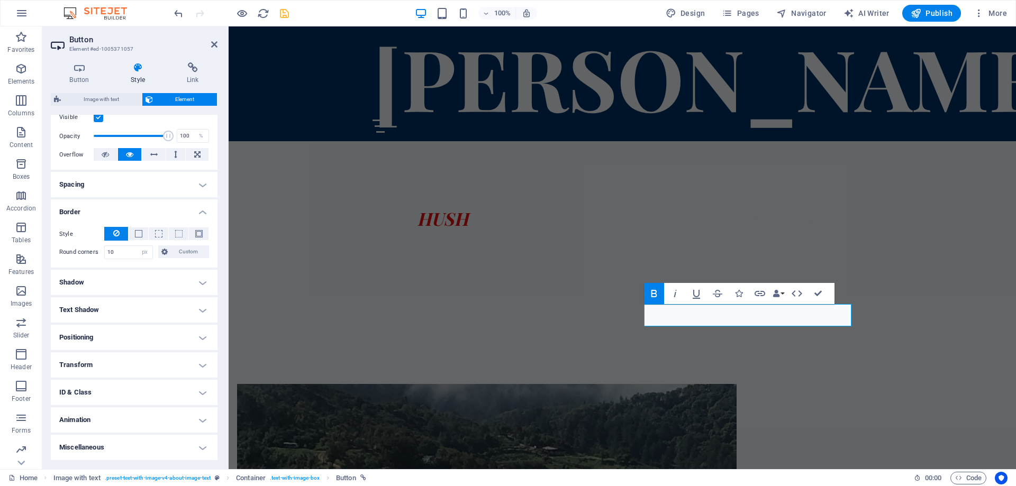
scroll to position [144, 0]
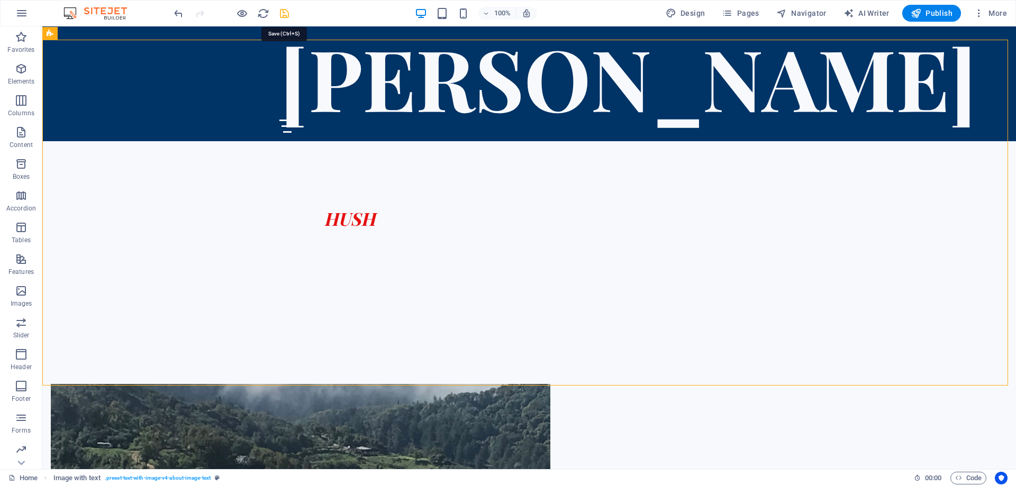
click at [284, 13] on icon "save" at bounding box center [284, 13] width 12 height 12
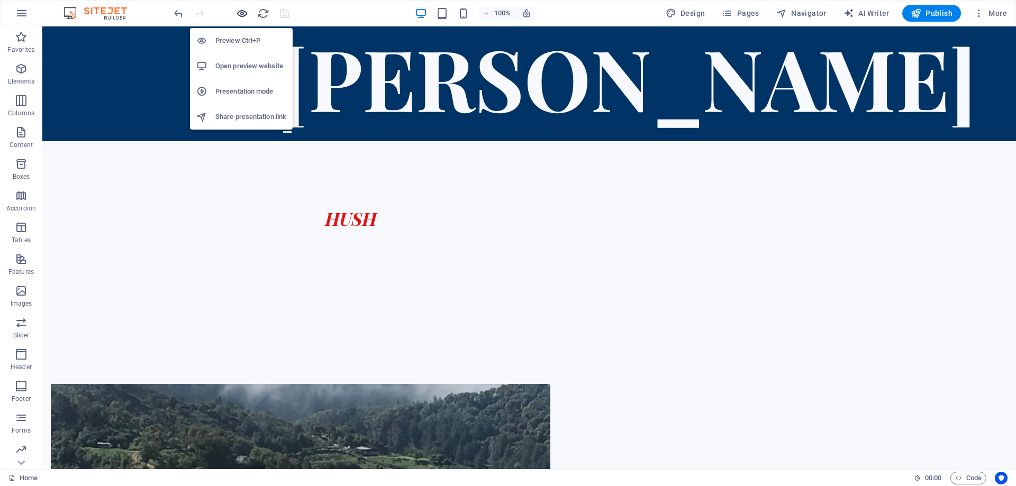
click at [240, 12] on icon "button" at bounding box center [242, 13] width 12 height 12
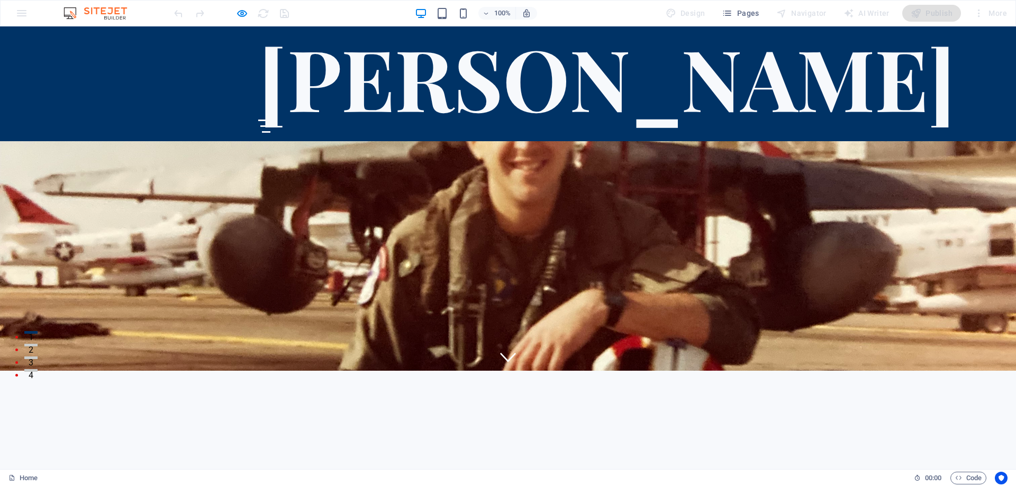
scroll to position [0, 0]
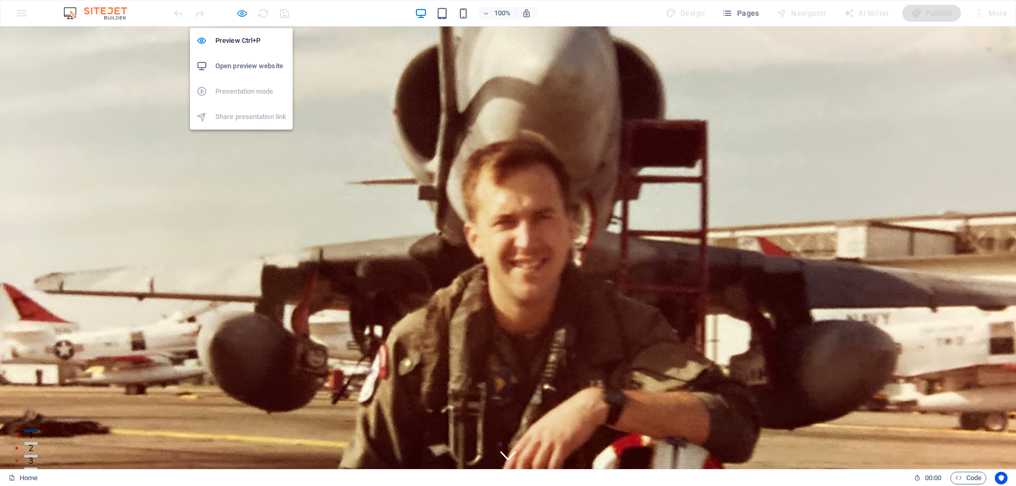
click at [245, 11] on icon "button" at bounding box center [242, 13] width 12 height 12
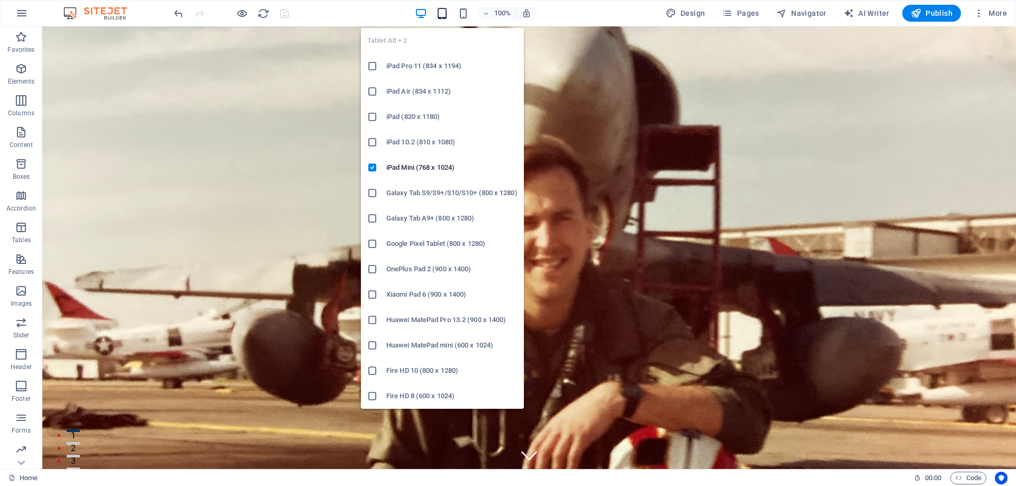
click at [443, 13] on icon "button" at bounding box center [442, 13] width 12 height 12
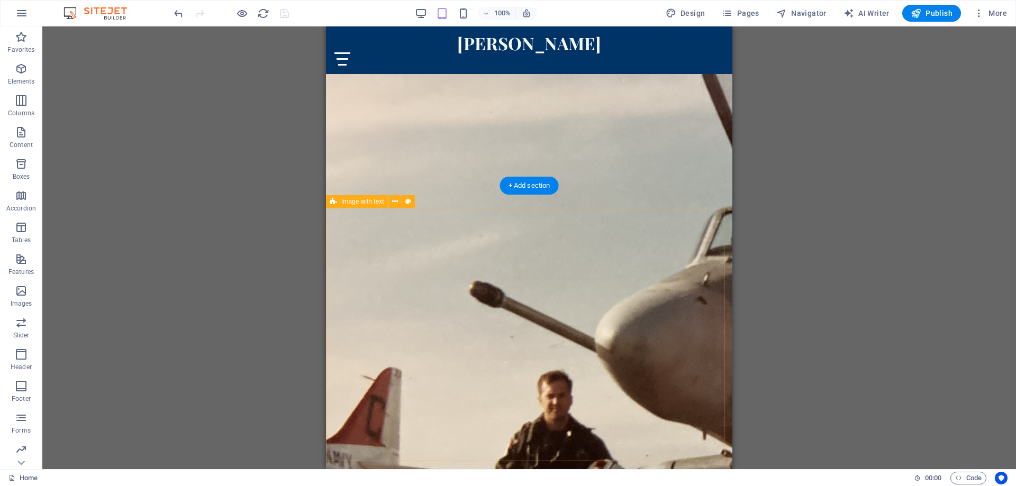
scroll to position [2804, 0]
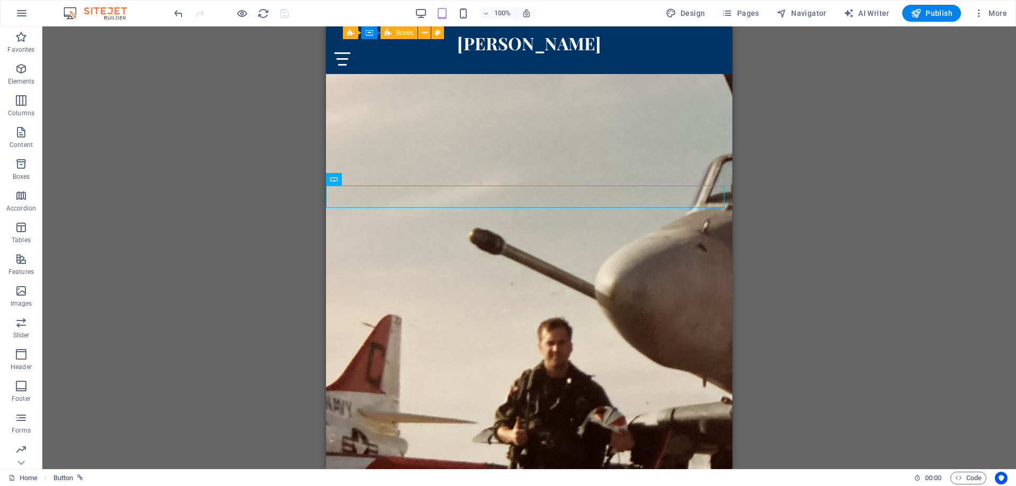
click at [341, 178] on div "Button" at bounding box center [334, 179] width 16 height 13
click at [867, 230] on div "H2 Banner Container Menu Bar Logo Menu Bar Container Icon Image with text Place…" at bounding box center [528, 247] width 973 height 443
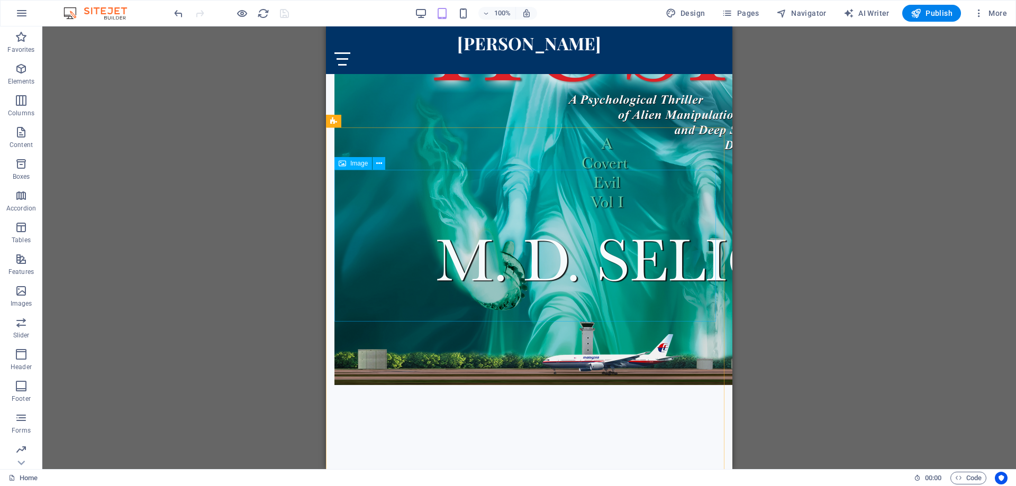
scroll to position [1478, 0]
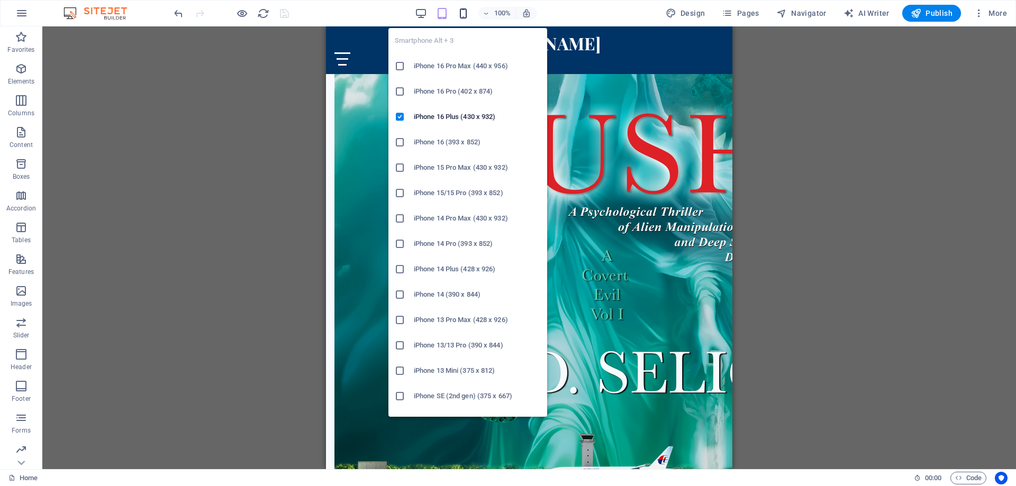
click at [466, 11] on icon "button" at bounding box center [463, 13] width 12 height 12
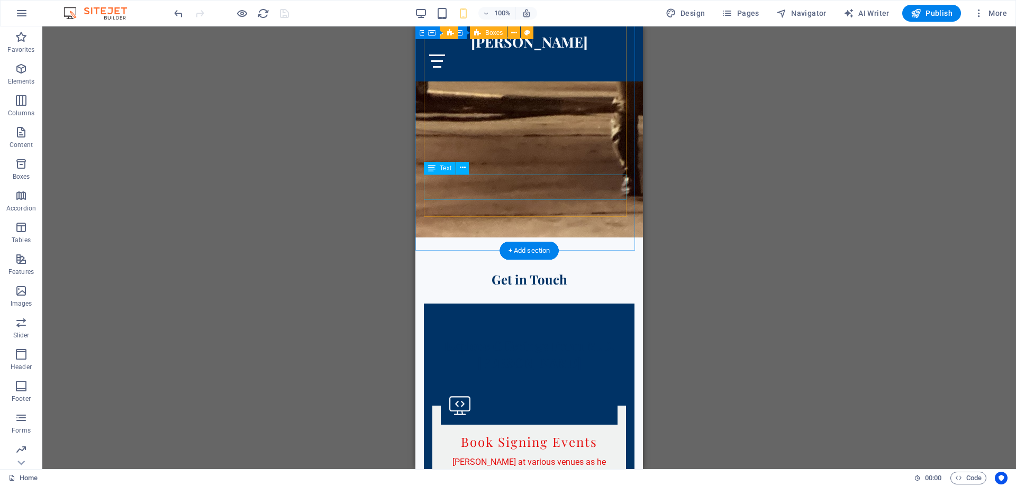
scroll to position [2828, 0]
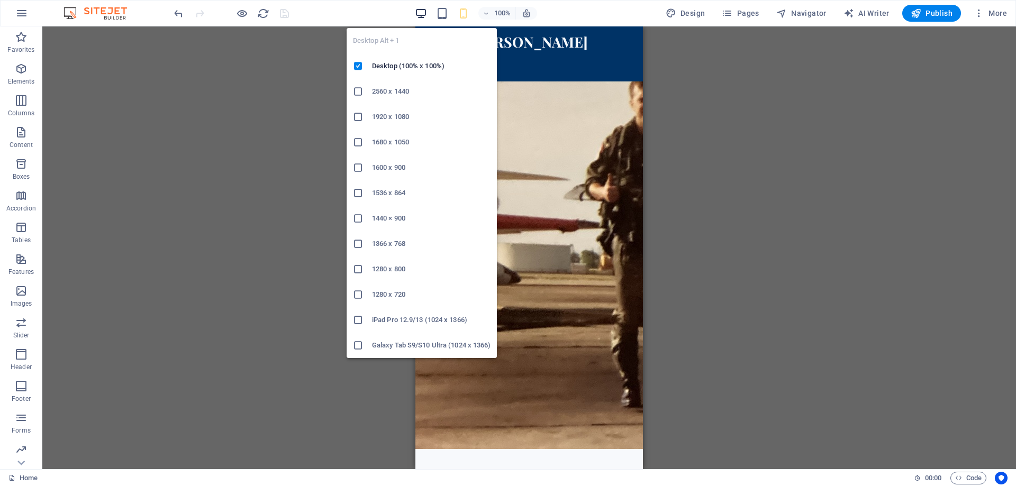
click at [422, 10] on icon "button" at bounding box center [421, 13] width 12 height 12
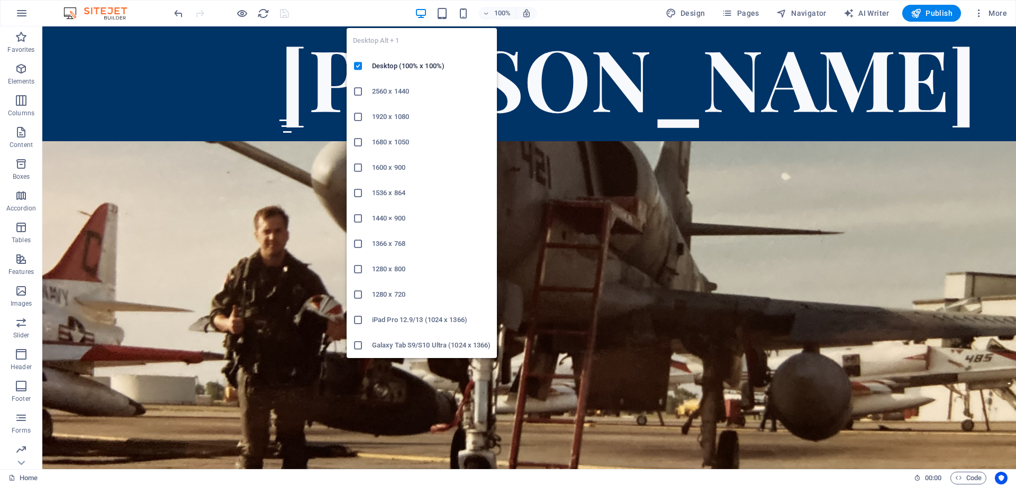
scroll to position [2765, 0]
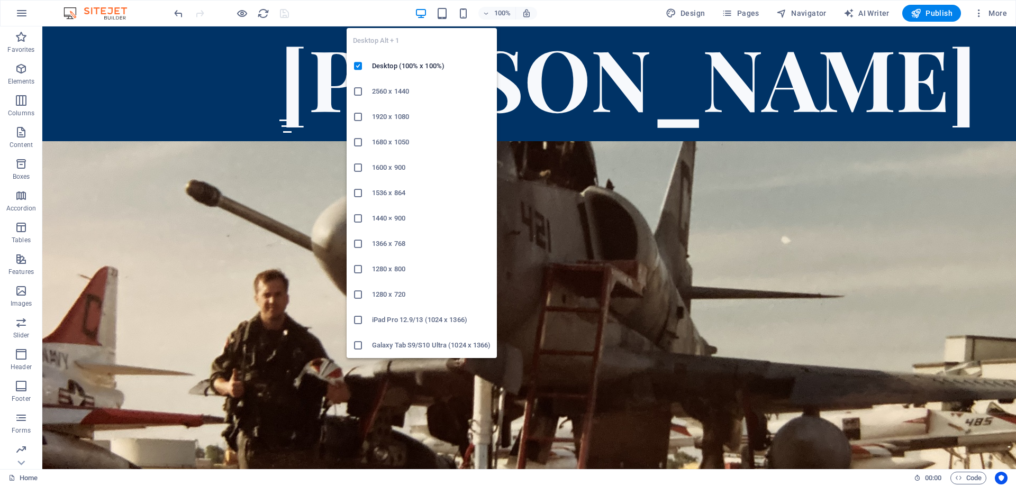
click at [388, 91] on h6 "2560 x 1440" at bounding box center [431, 91] width 119 height 13
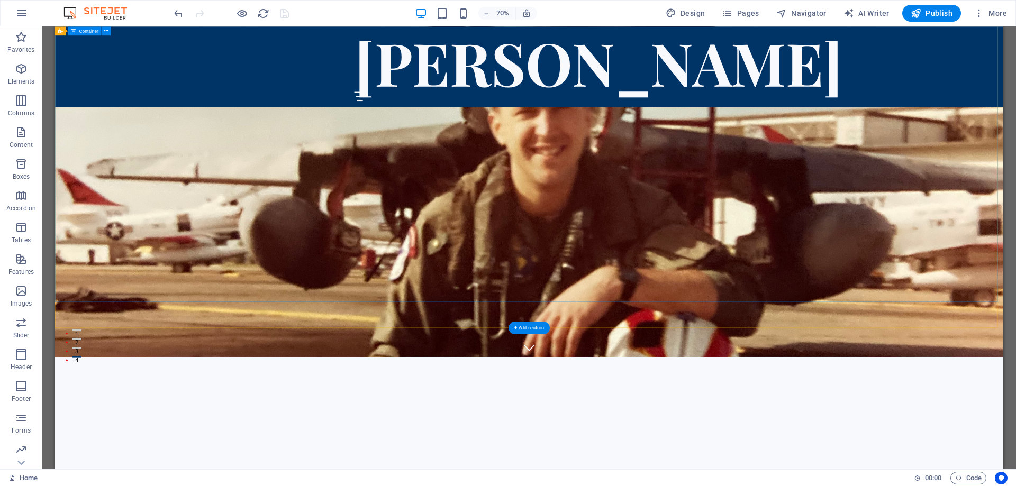
scroll to position [151, 0]
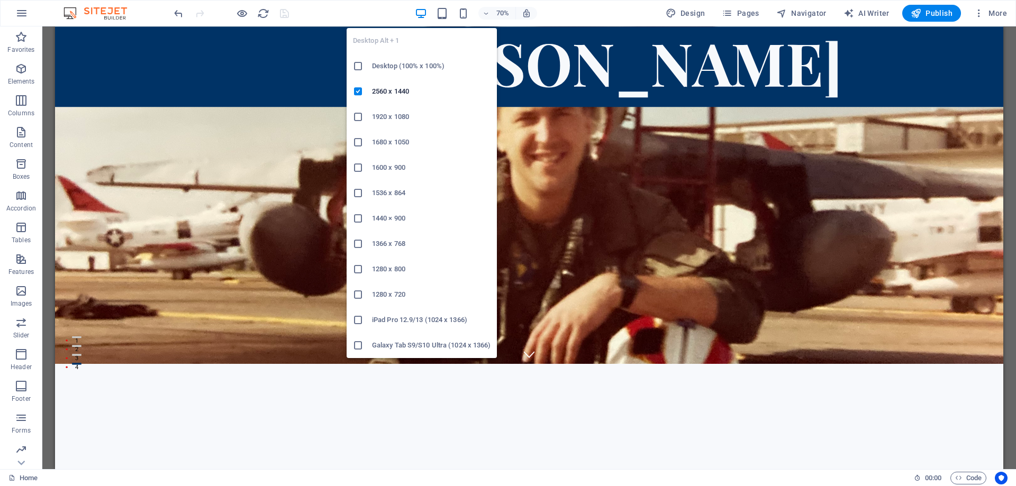
click at [389, 193] on h6 "1536 x 864" at bounding box center [431, 193] width 119 height 13
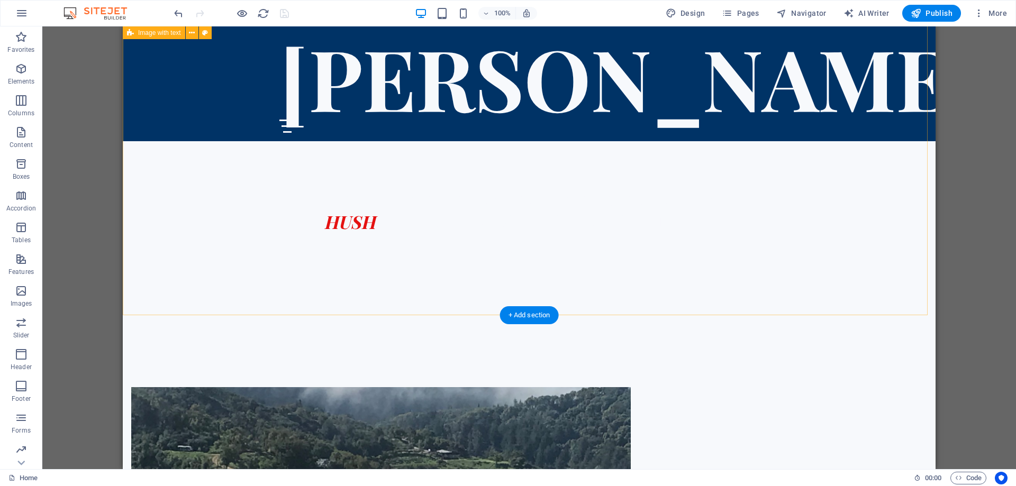
scroll to position [415, 0]
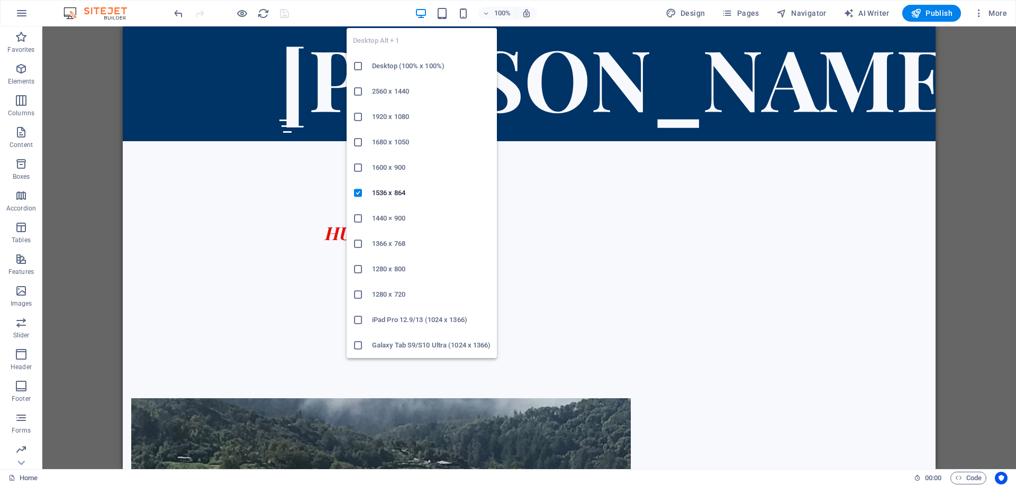
click at [389, 114] on h6 "1920 x 1080" at bounding box center [431, 117] width 119 height 13
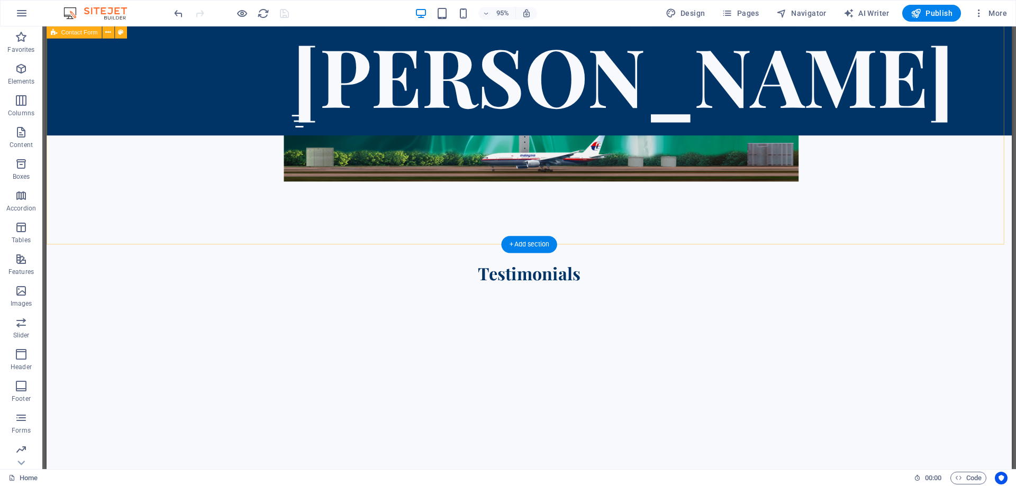
scroll to position [1368, 0]
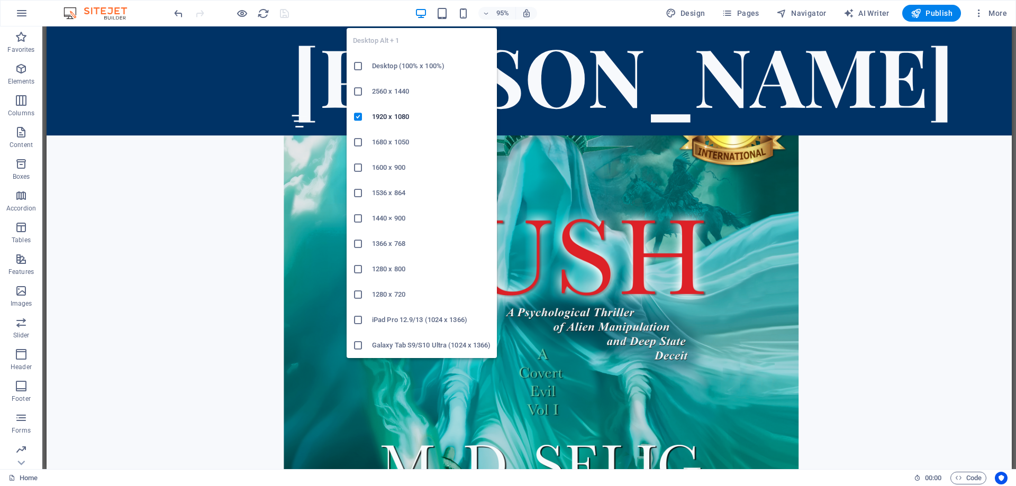
click at [422, 9] on icon "button" at bounding box center [421, 13] width 12 height 12
click at [387, 289] on h6 "1280 x 720" at bounding box center [431, 294] width 119 height 13
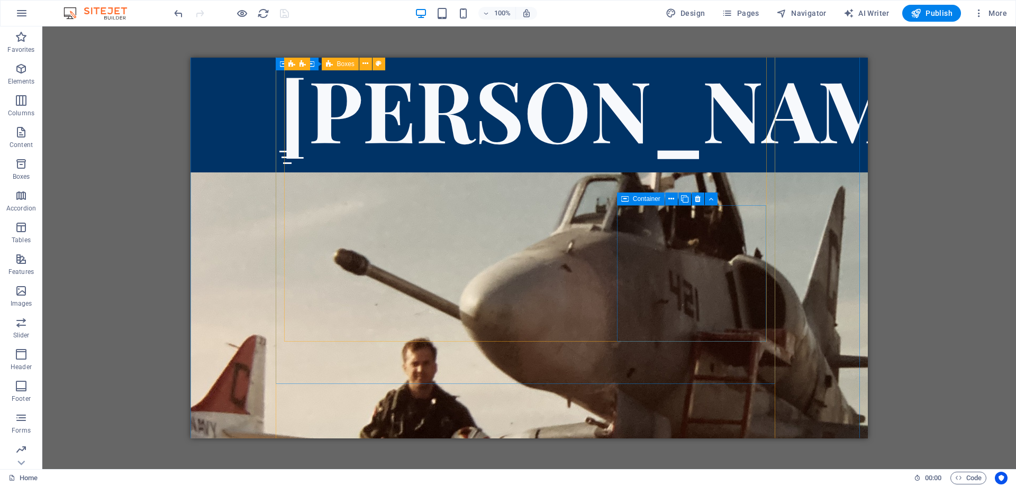
scroll to position [2658, 0]
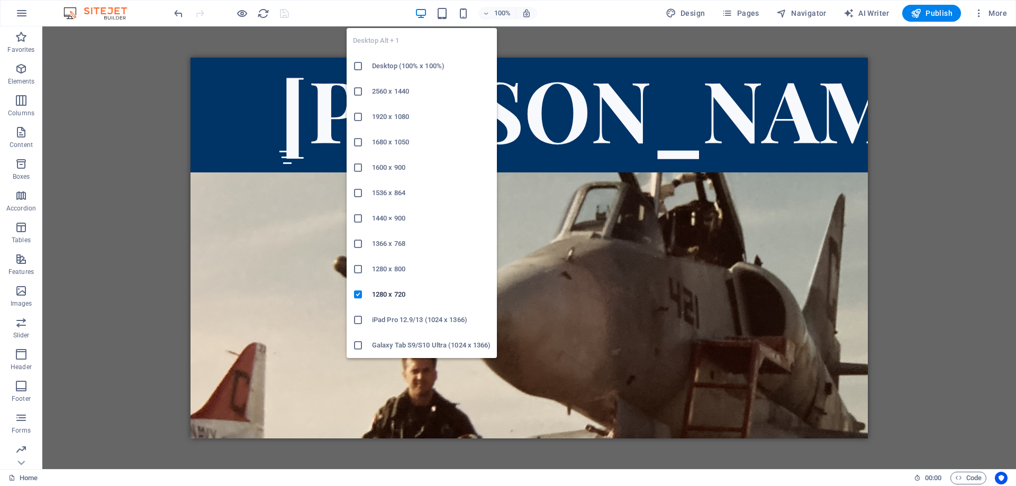
click at [421, 12] on icon "button" at bounding box center [421, 13] width 12 height 12
click at [396, 314] on h6 "iPad Pro 12.9/13 (1024 x 1366)" at bounding box center [431, 320] width 119 height 13
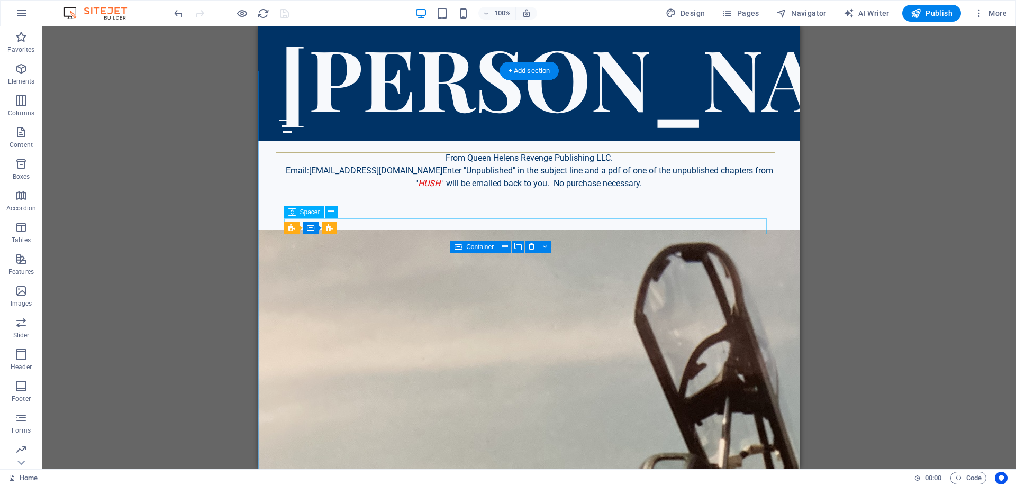
scroll to position [2188, 0]
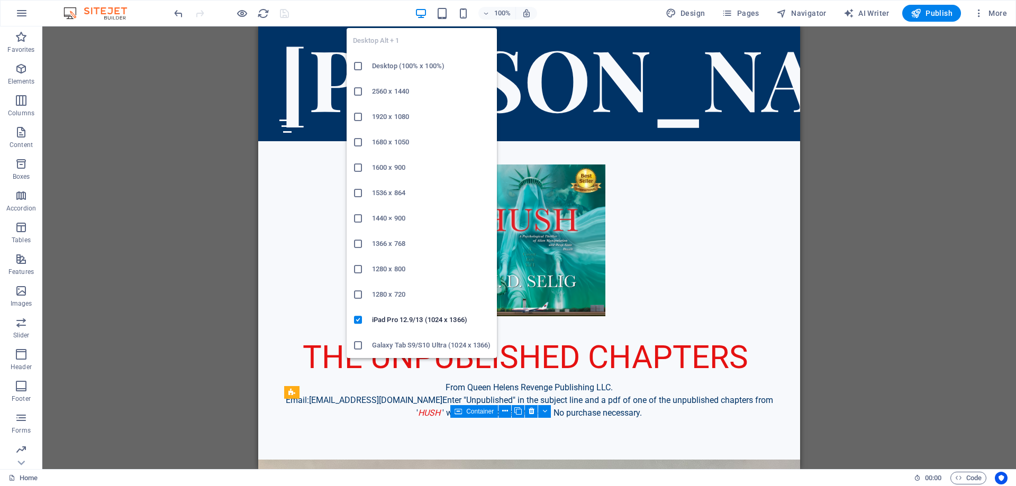
click at [398, 67] on h6 "Desktop (100% x 100%)" at bounding box center [431, 66] width 119 height 13
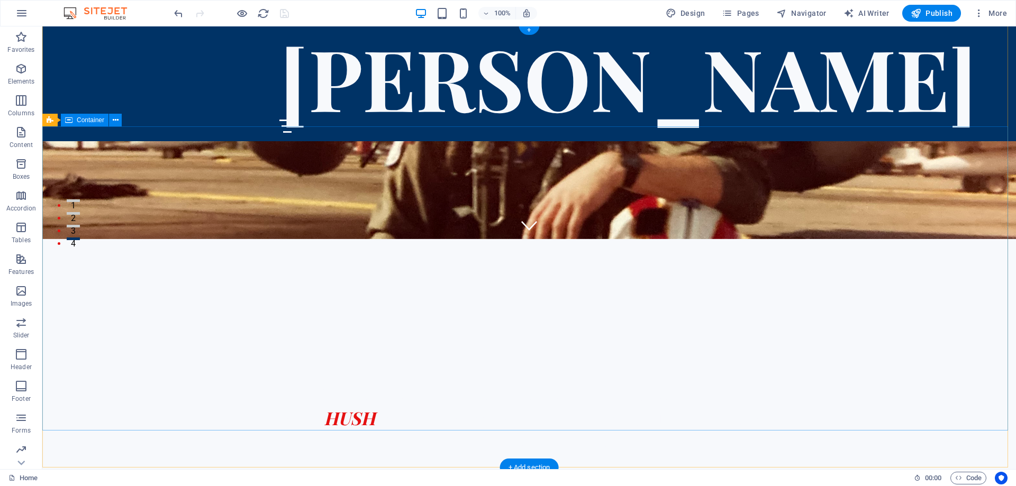
scroll to position [0, 0]
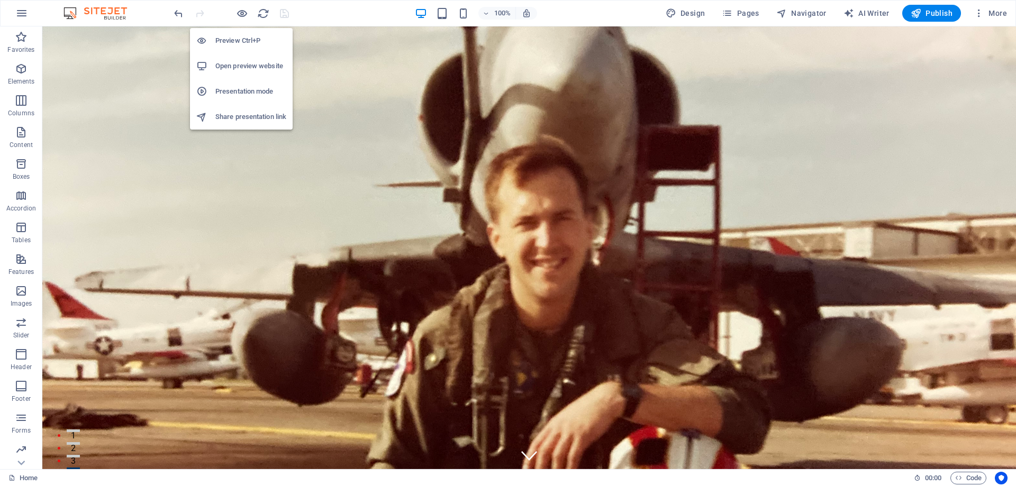
click at [243, 63] on h6 "Open preview website" at bounding box center [250, 66] width 71 height 13
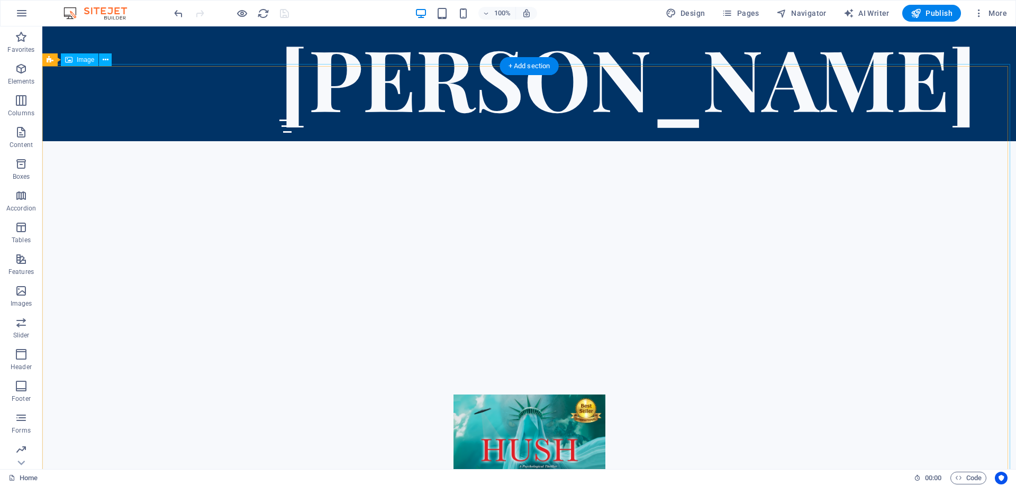
scroll to position [2010, 0]
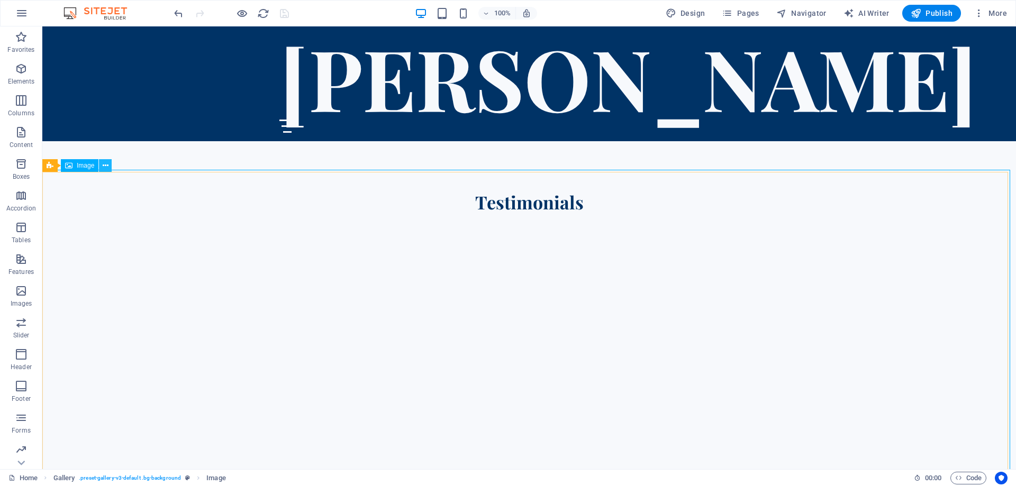
click at [104, 166] on icon at bounding box center [106, 165] width 6 height 11
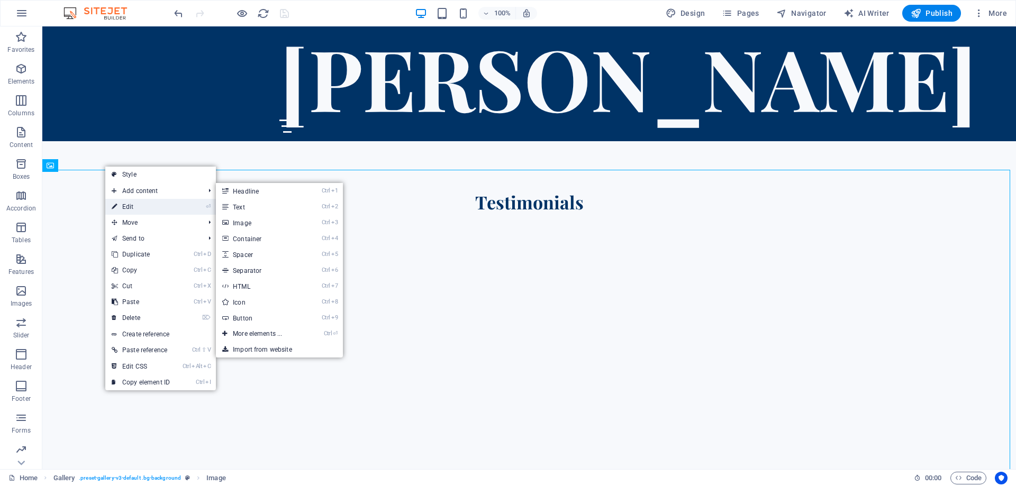
click at [133, 205] on link "⏎ Edit" at bounding box center [140, 207] width 71 height 16
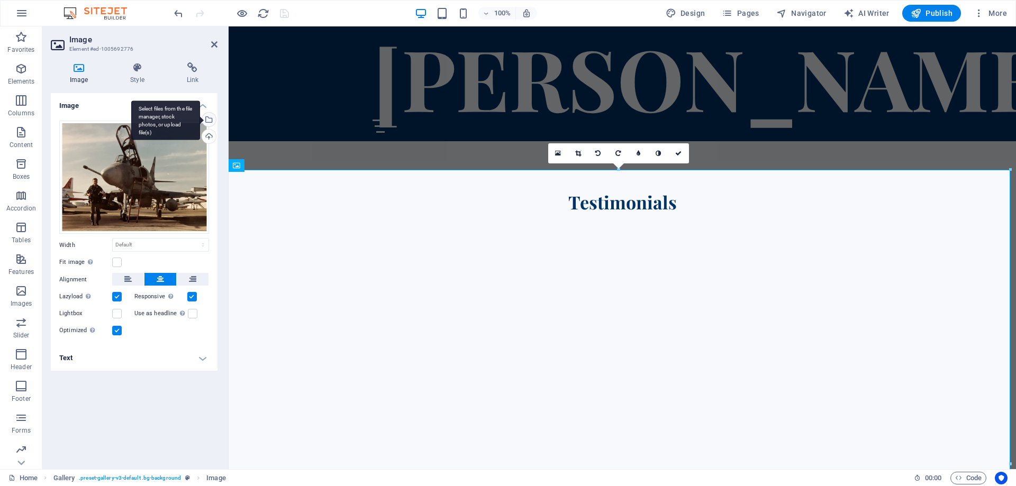
click at [200, 117] on div "Select files from the file manager, stock photos, or upload file(s)" at bounding box center [165, 121] width 69 height 40
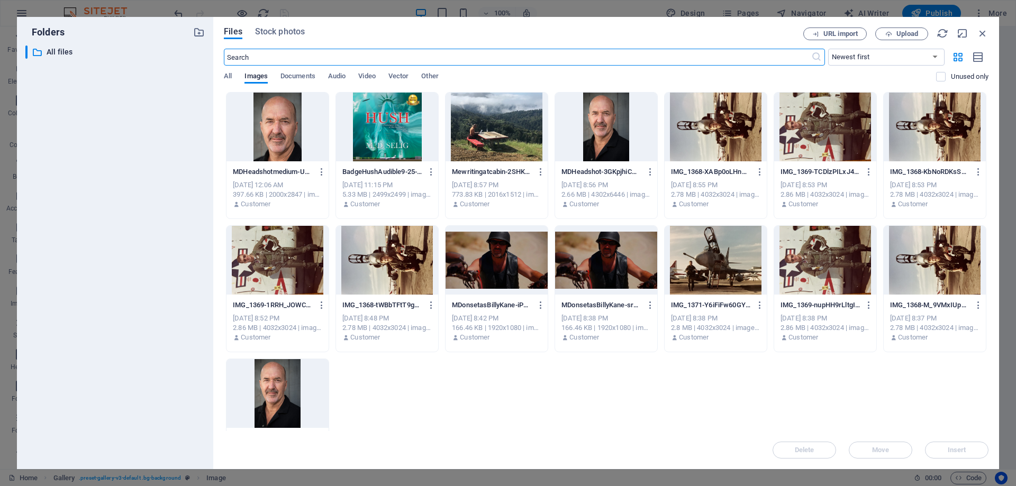
click at [509, 134] on div at bounding box center [496, 127] width 102 height 69
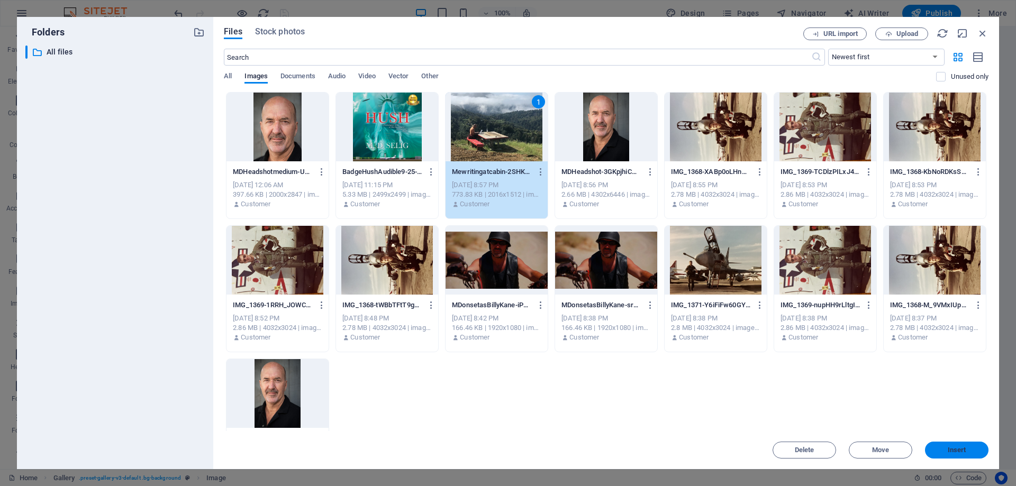
click at [946, 448] on span "Insert" at bounding box center [956, 450] width 55 height 6
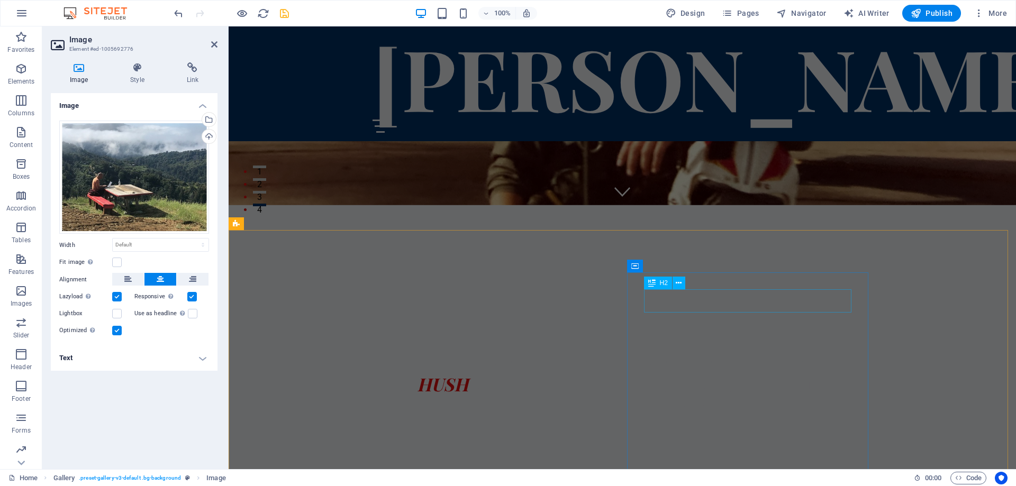
scroll to position [265, 0]
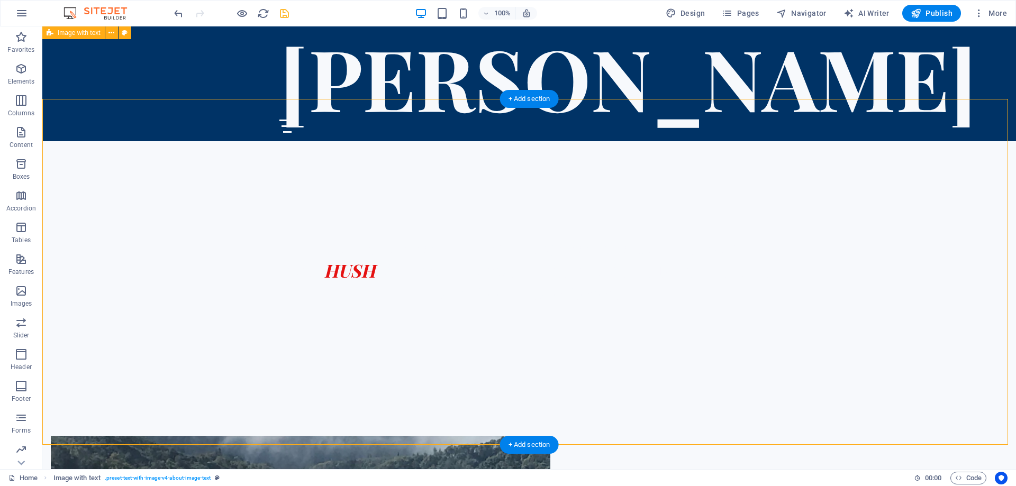
scroll to position [370, 0]
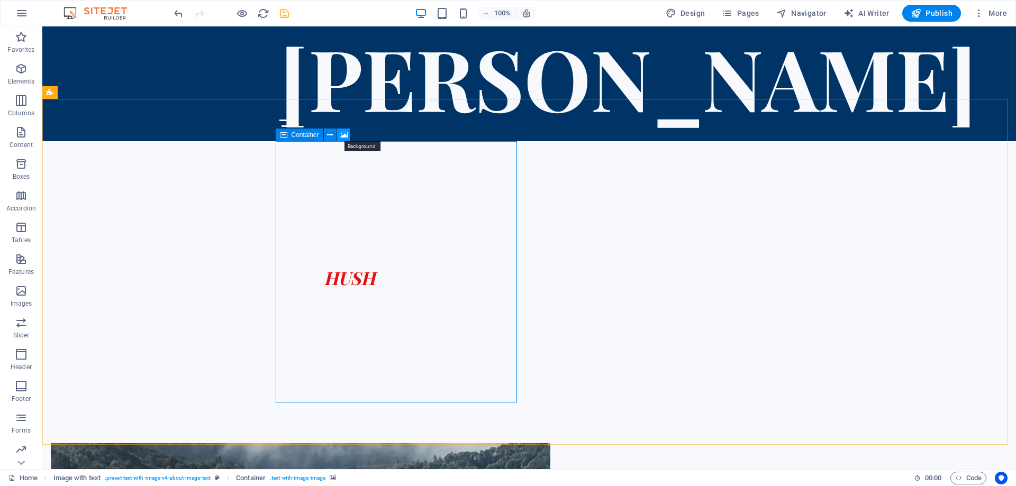
click at [343, 134] on icon at bounding box center [344, 135] width 8 height 11
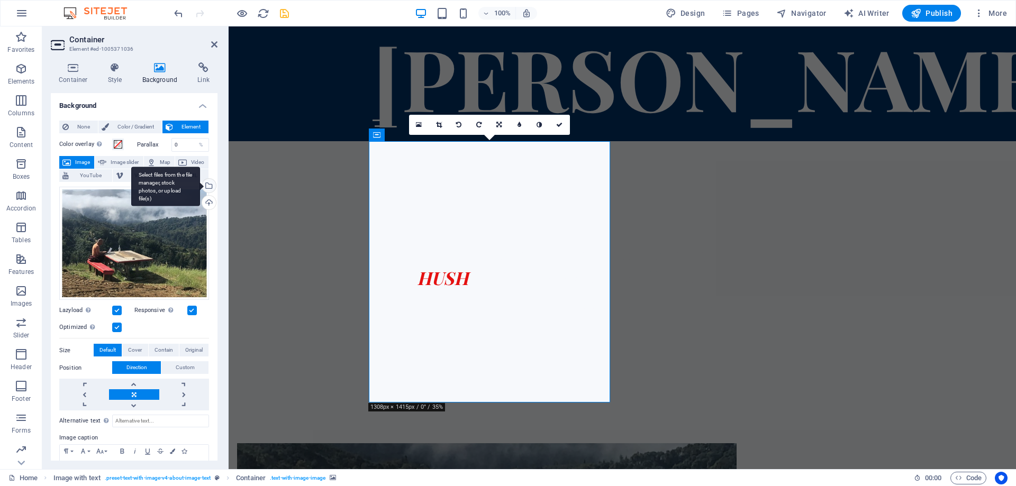
click at [206, 185] on div "Select files from the file manager, stock photos, or upload file(s)" at bounding box center [208, 187] width 16 height 16
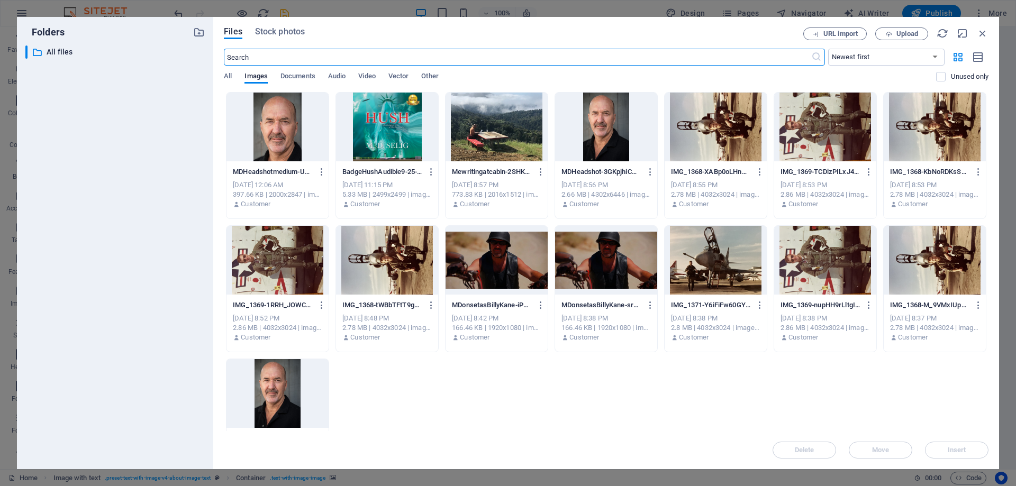
click at [271, 138] on div at bounding box center [277, 127] width 102 height 69
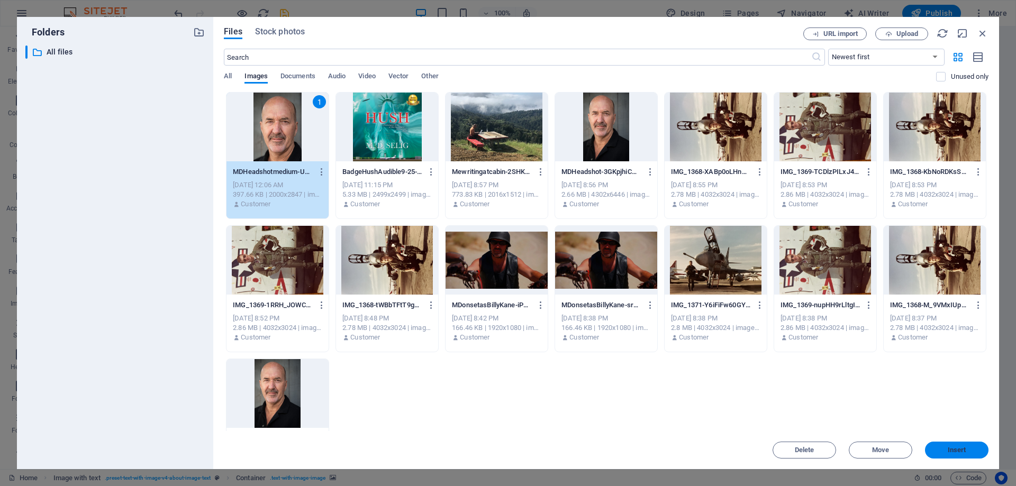
click at [942, 452] on span "Insert" at bounding box center [956, 450] width 55 height 6
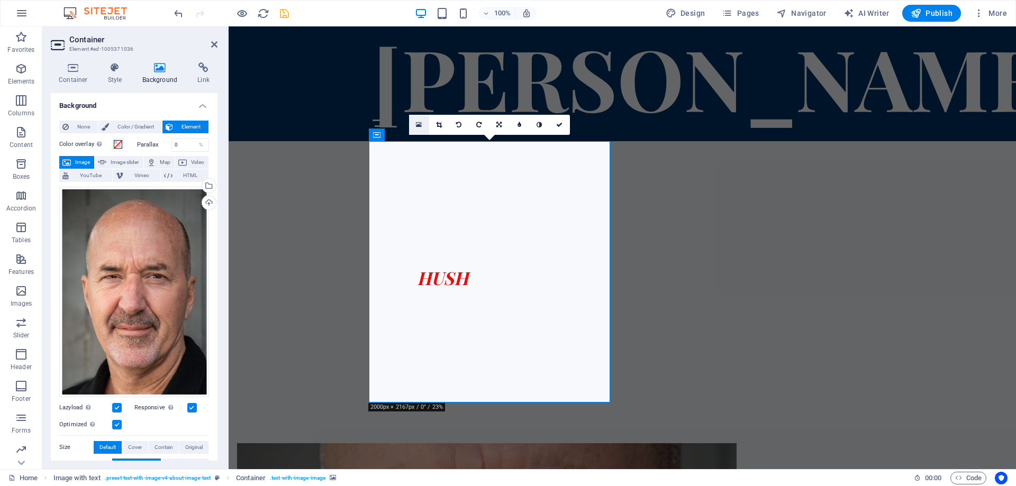
click at [419, 127] on icon at bounding box center [419, 124] width 6 height 7
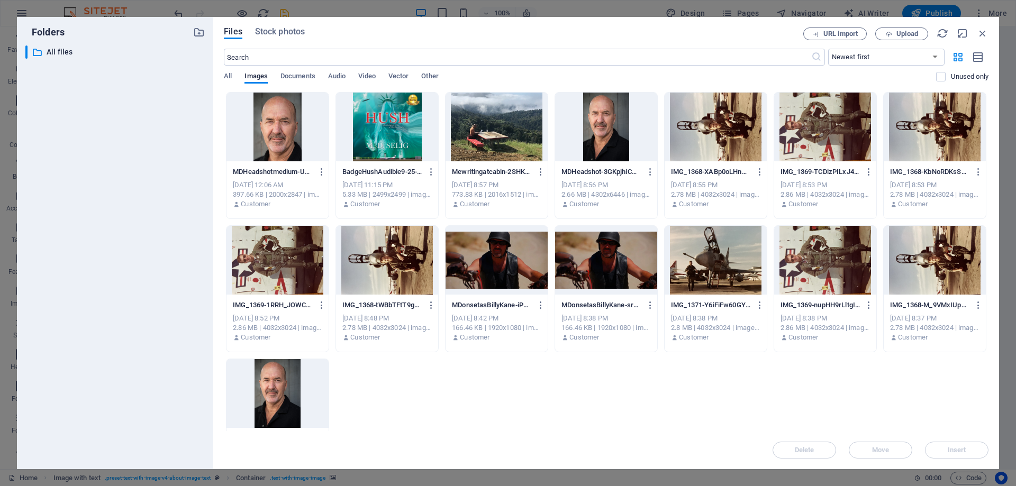
click at [272, 134] on div at bounding box center [277, 127] width 102 height 69
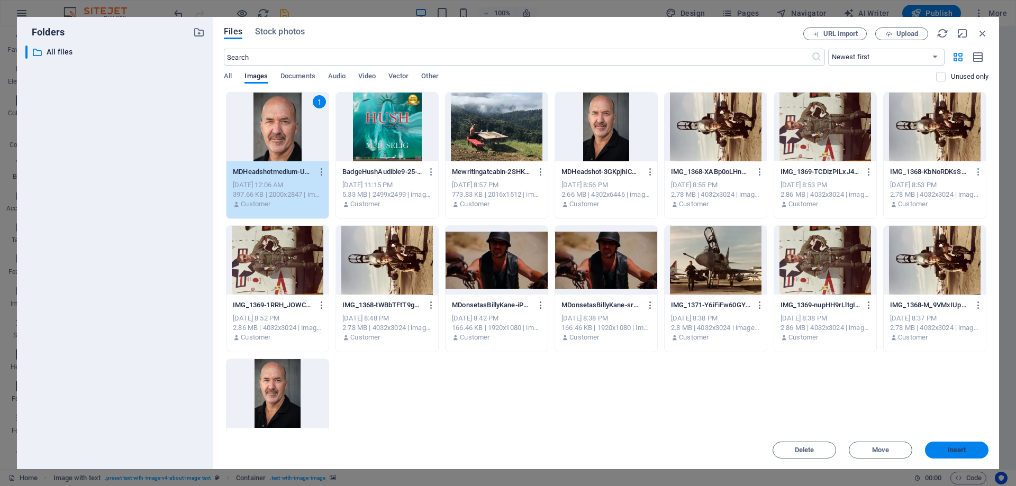
click at [950, 455] on button "Insert" at bounding box center [956, 450] width 63 height 17
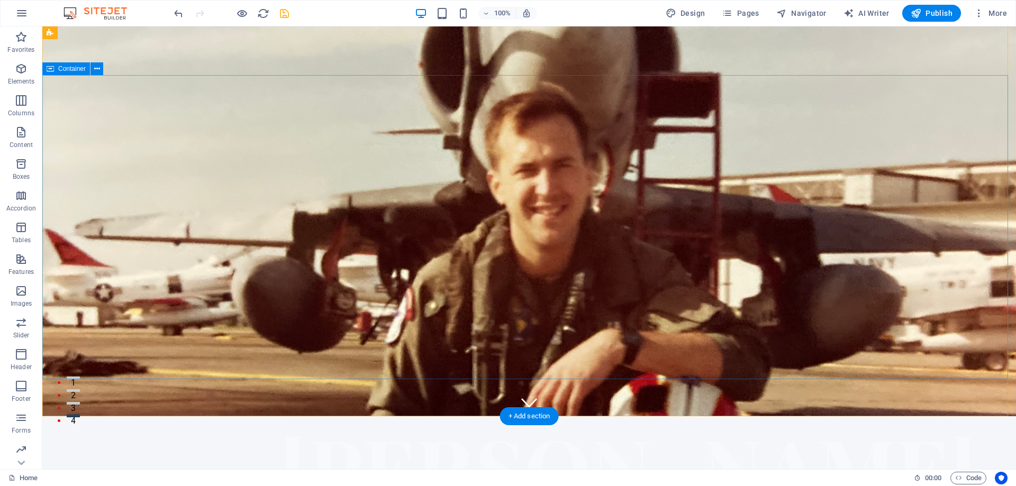
scroll to position [0, 0]
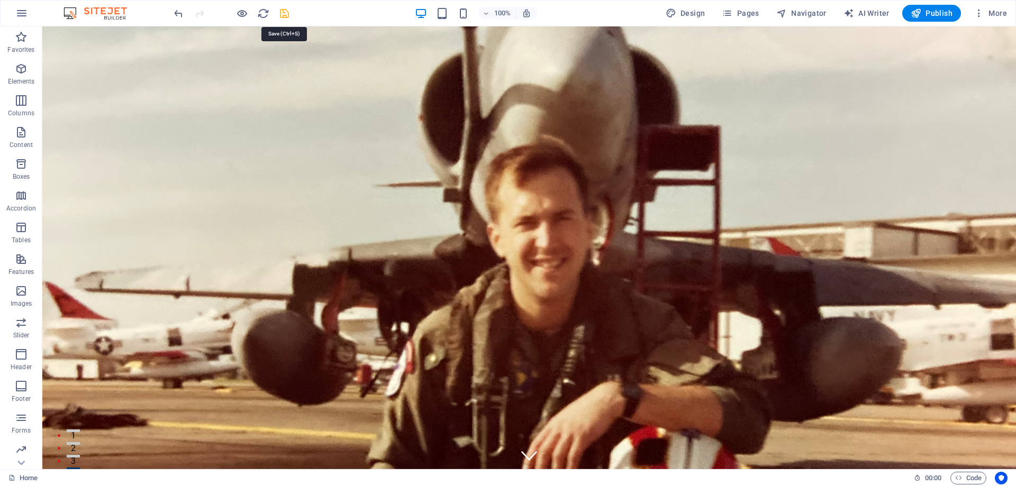
click at [280, 12] on icon "save" at bounding box center [284, 13] width 12 height 12
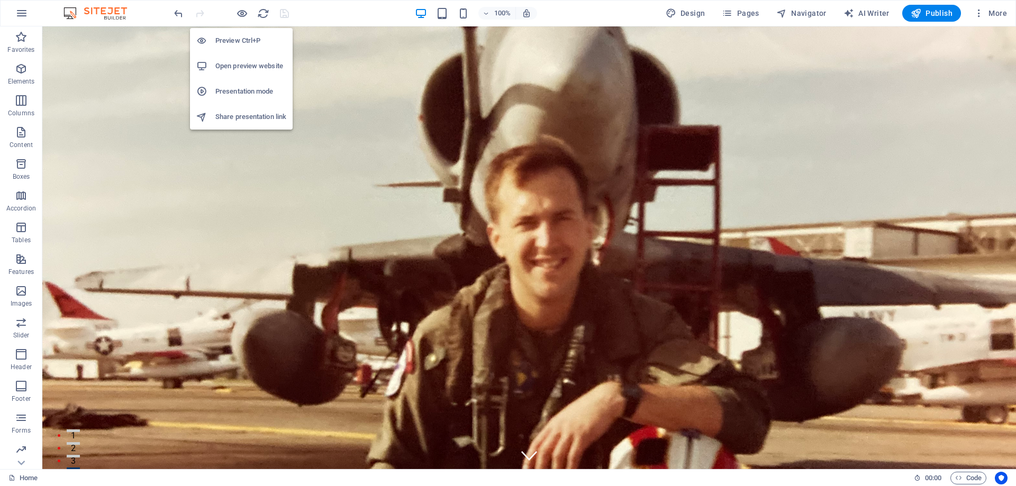
click at [232, 69] on h6 "Open preview website" at bounding box center [250, 66] width 71 height 13
click at [243, 13] on icon "button" at bounding box center [242, 13] width 12 height 12
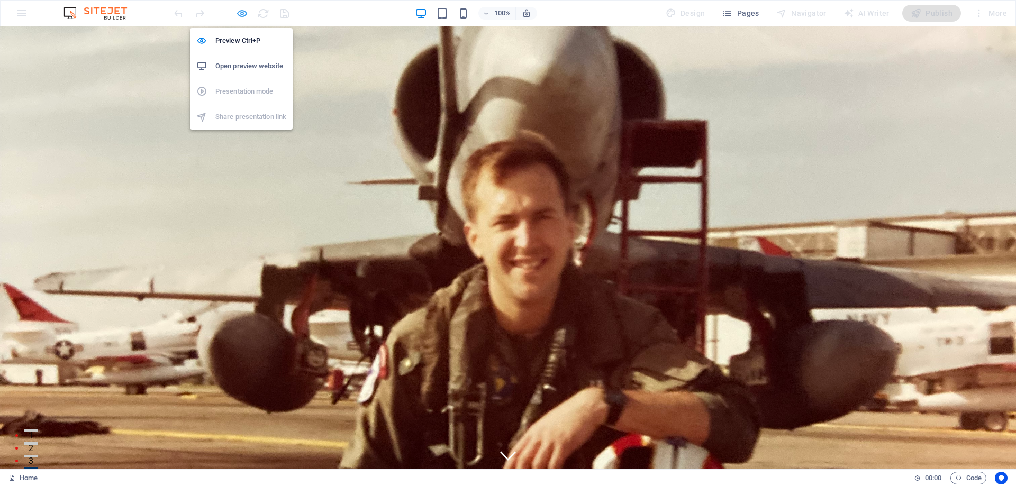
click at [239, 13] on icon "button" at bounding box center [242, 13] width 12 height 12
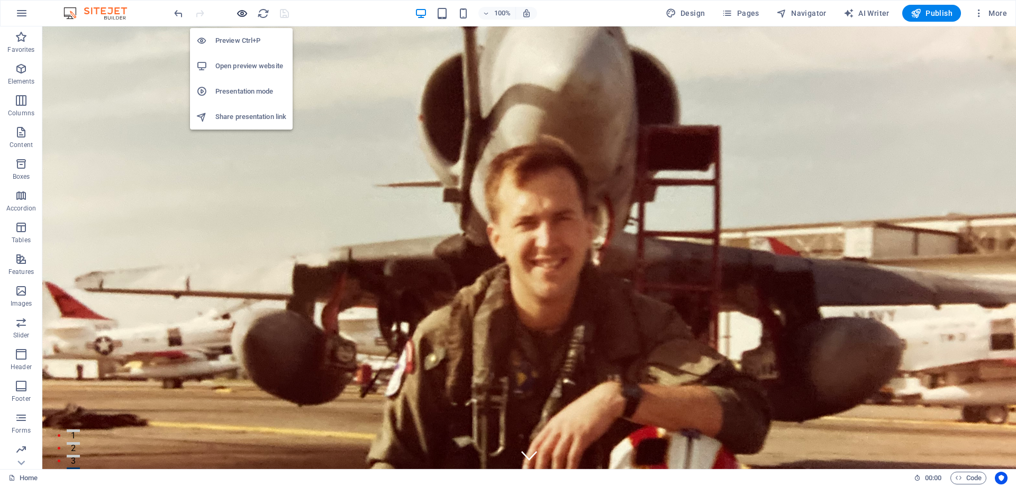
click at [242, 13] on icon "button" at bounding box center [242, 13] width 12 height 12
